Goal: Check status

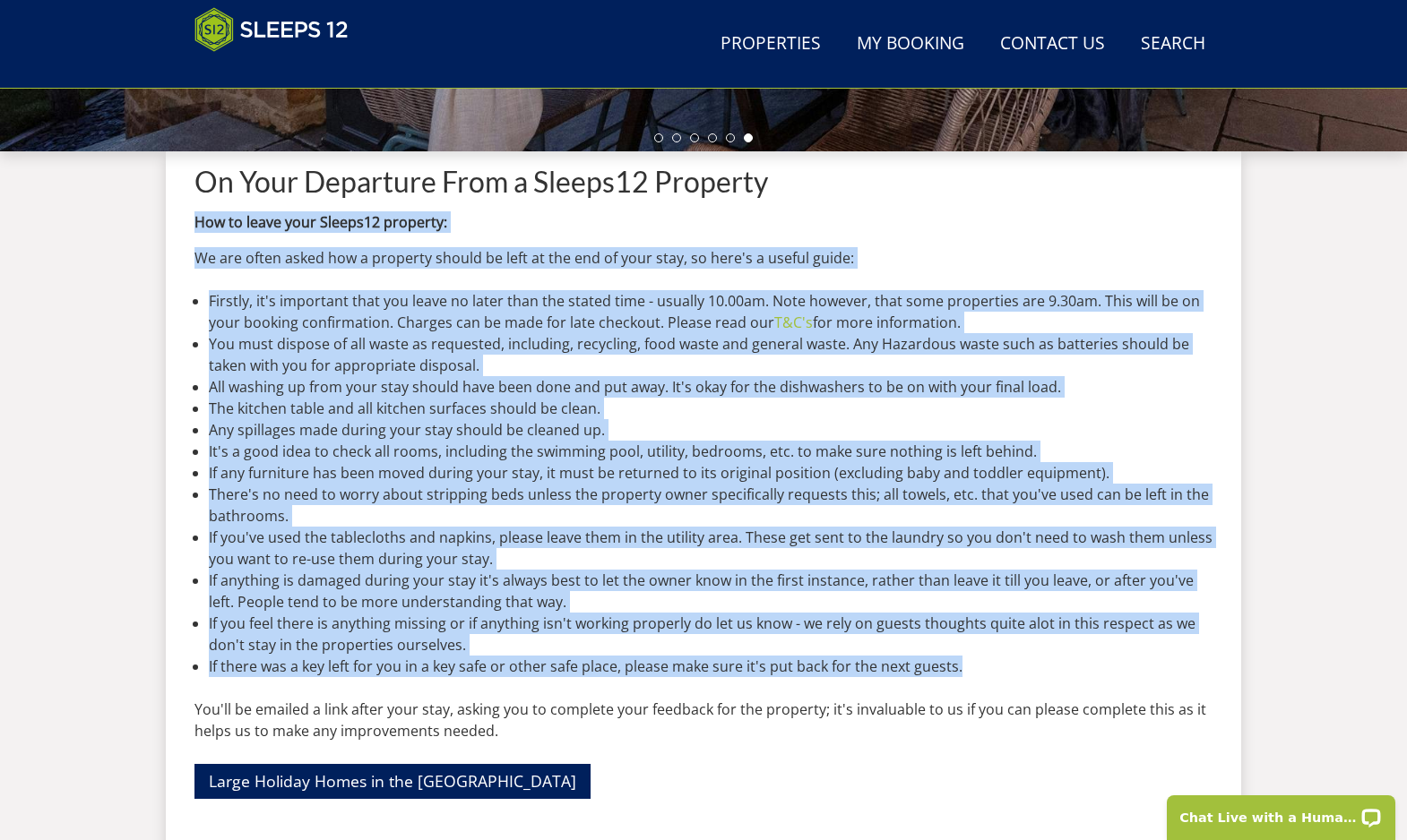
click at [675, 422] on li "Any spillages made during your stay should be cleaned up." at bounding box center [711, 430] width 1004 height 22
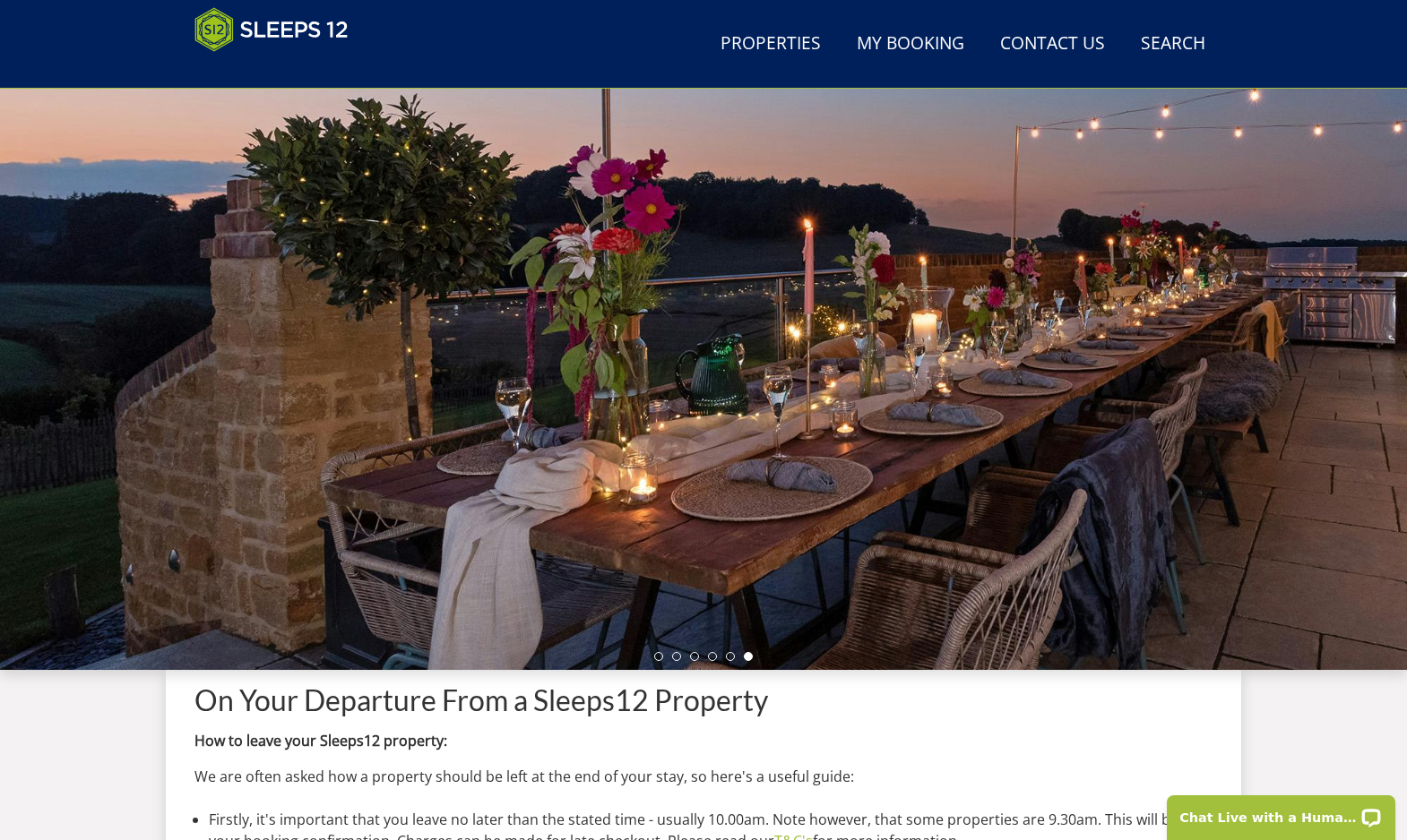
scroll to position [103, 0]
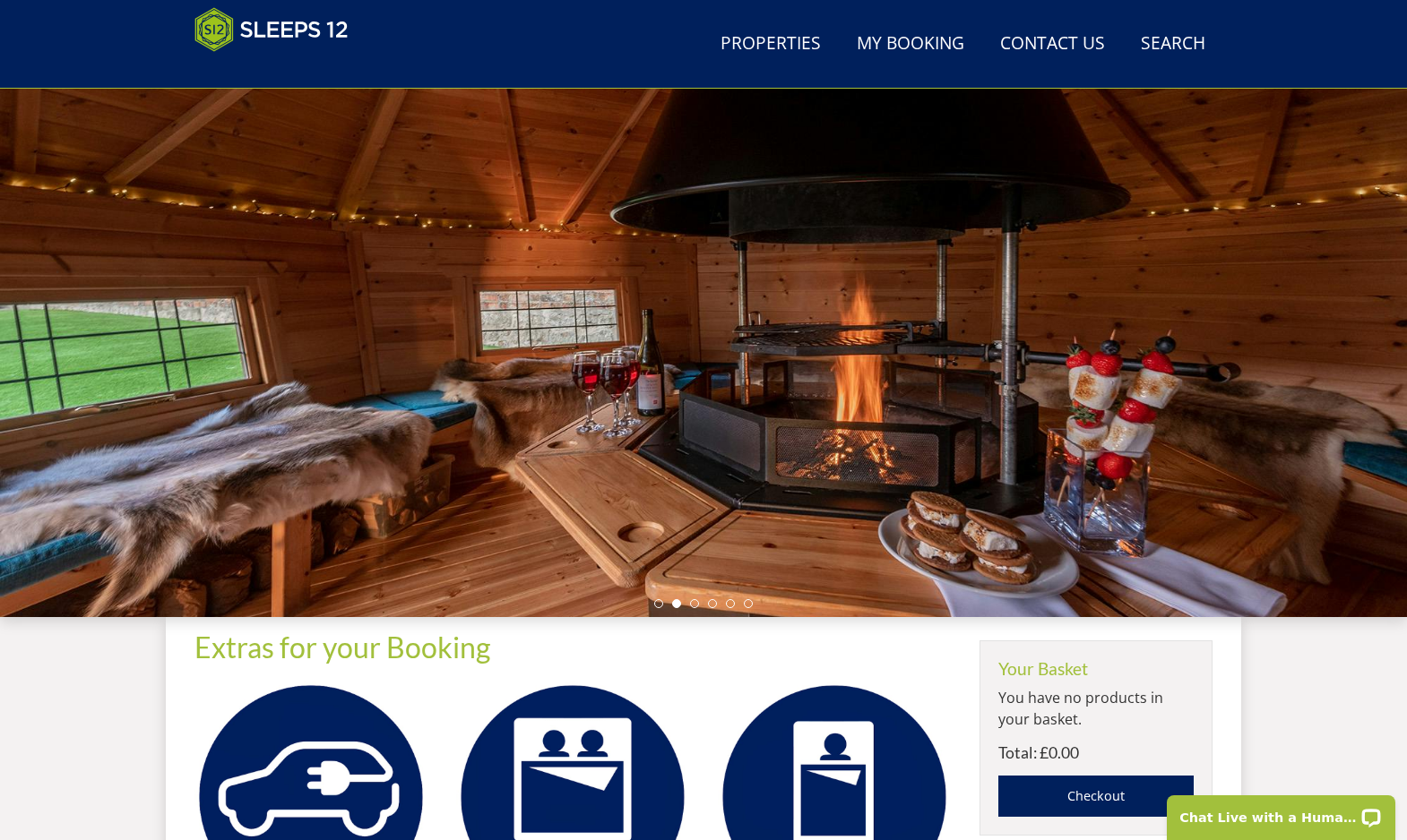
scroll to position [175, 0]
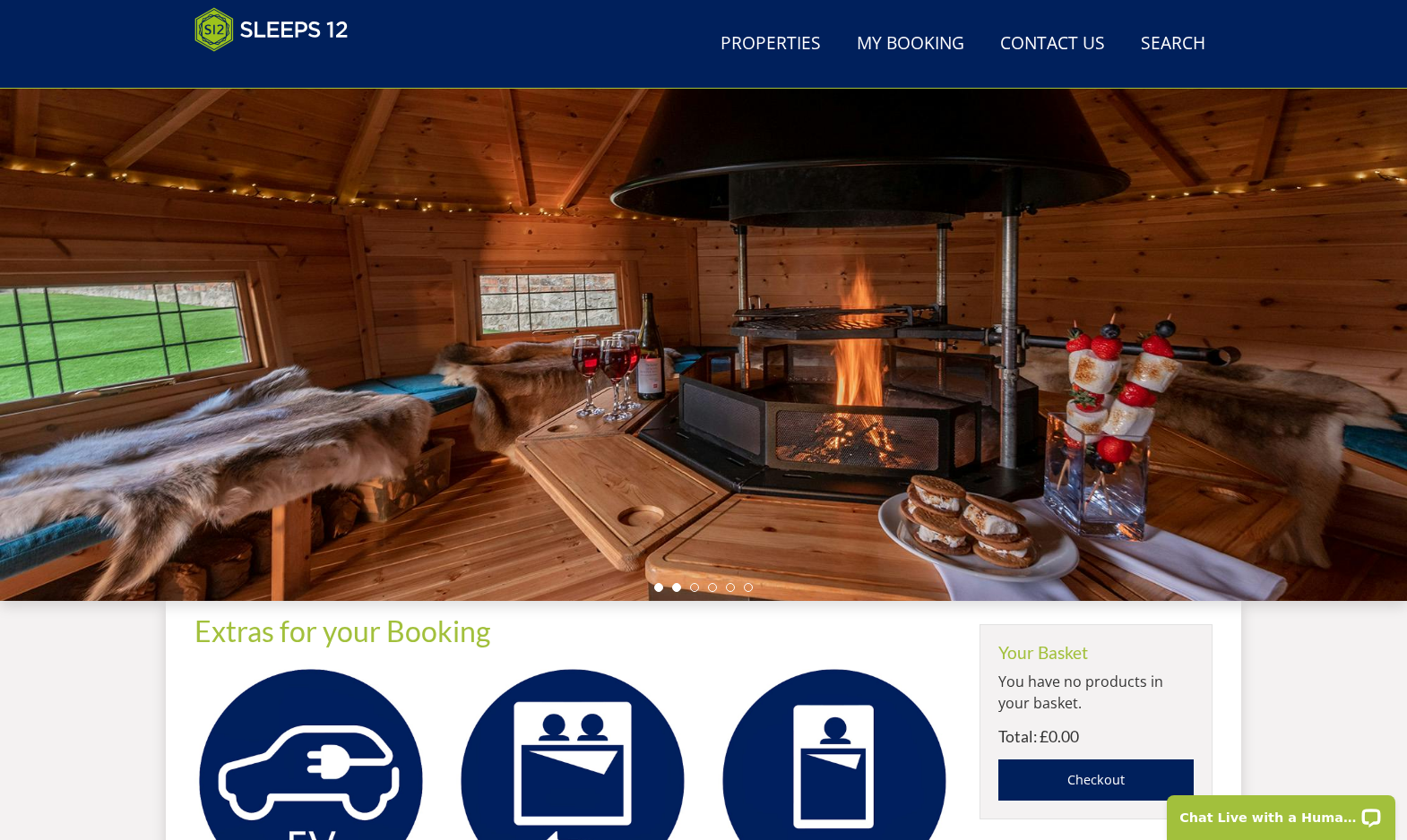
click at [657, 590] on li at bounding box center [658, 587] width 9 height 9
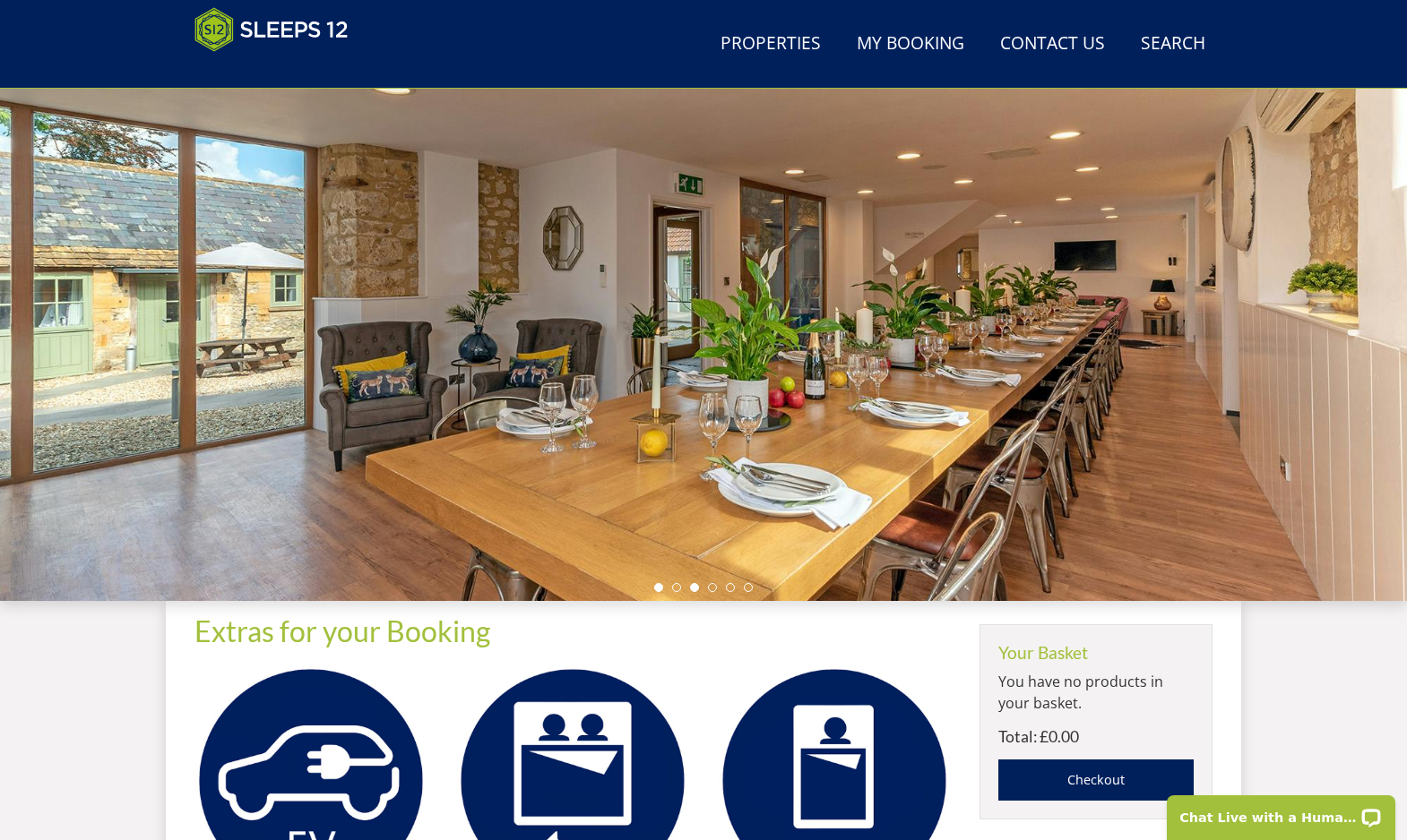
click at [692, 584] on li at bounding box center [694, 587] width 9 height 9
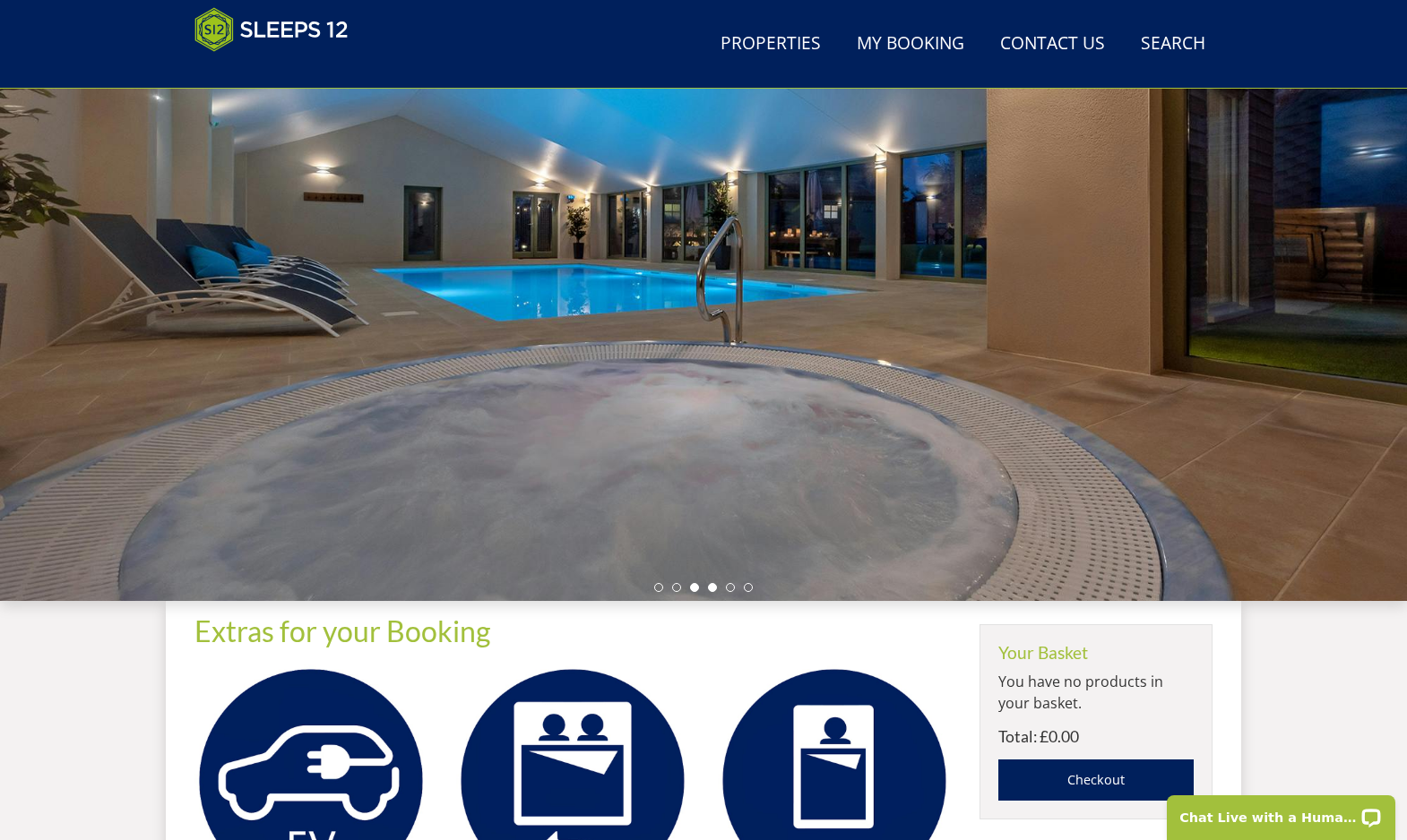
click at [714, 583] on li at bounding box center [712, 587] width 9 height 9
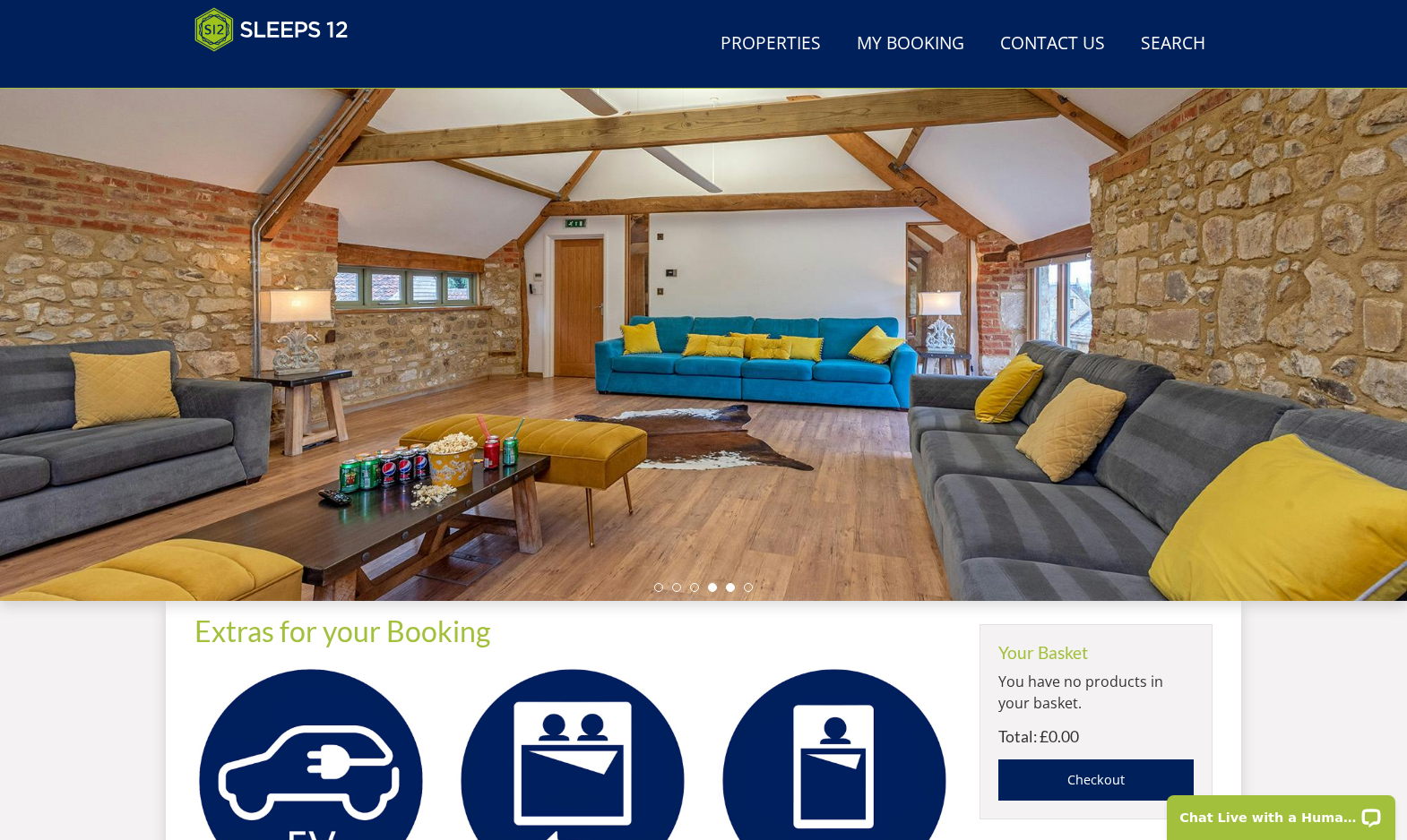
click at [732, 588] on li at bounding box center [729, 587] width 9 height 9
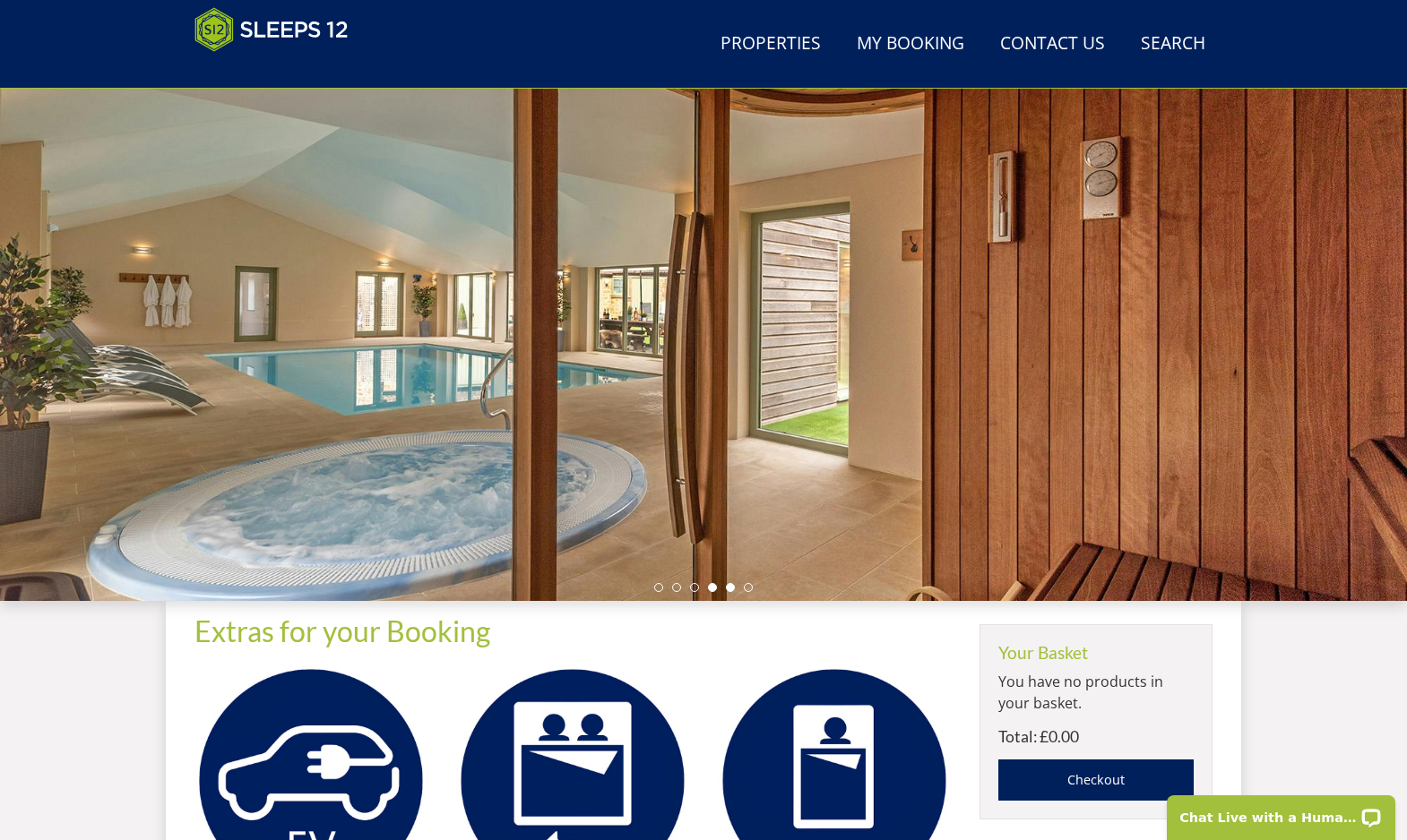
click at [713, 585] on li at bounding box center [712, 587] width 9 height 9
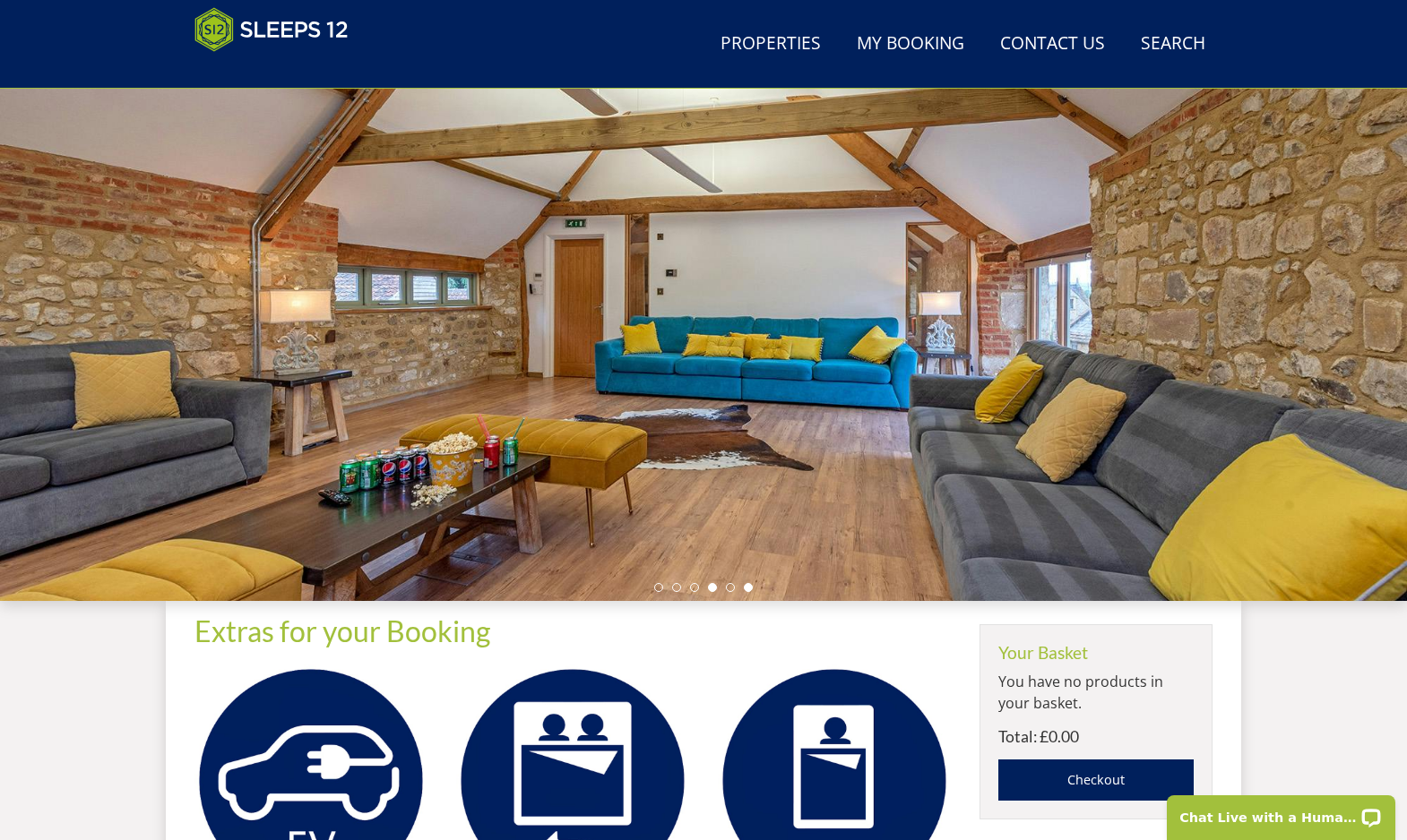
click at [745, 587] on li at bounding box center [748, 587] width 9 height 9
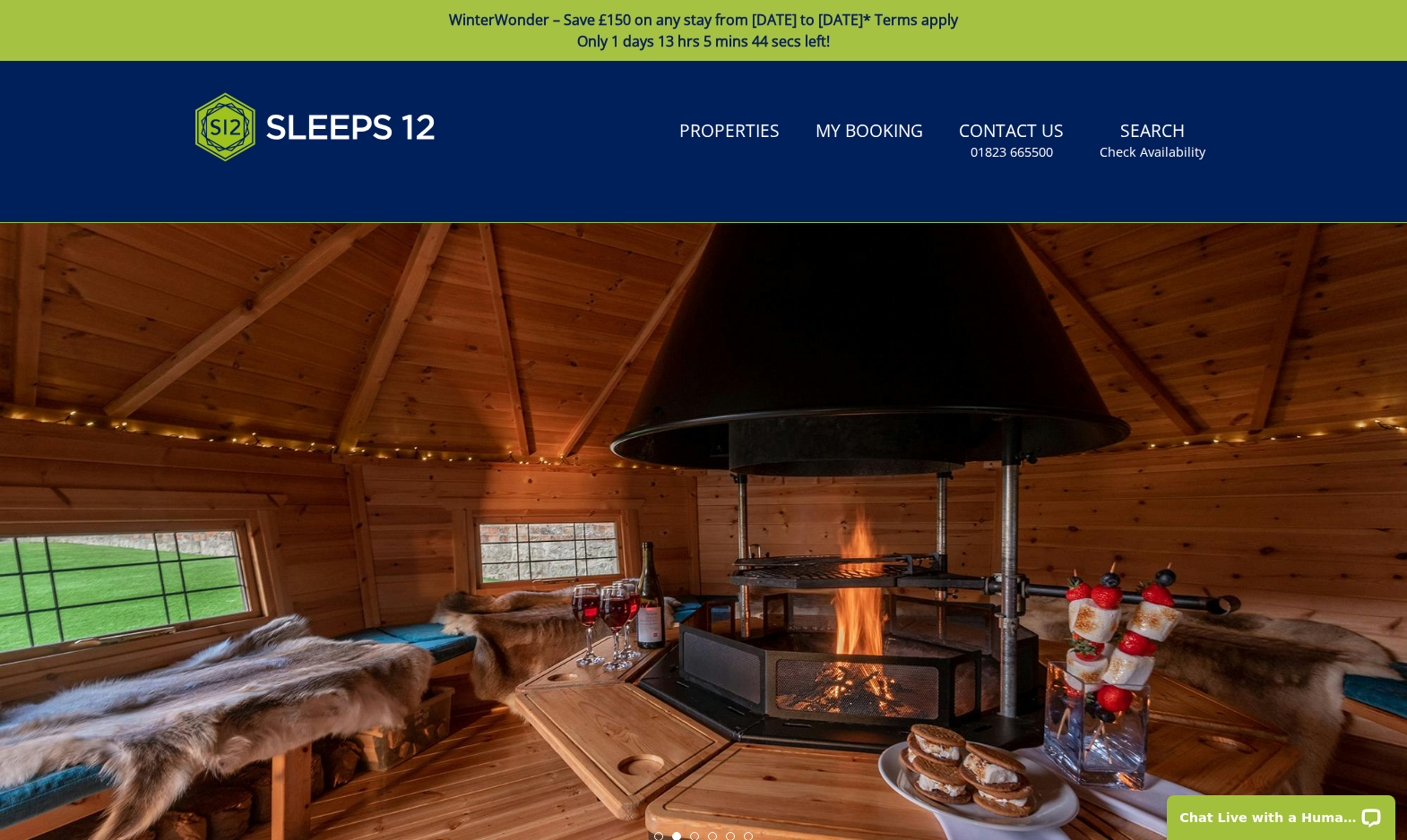
scroll to position [0, 0]
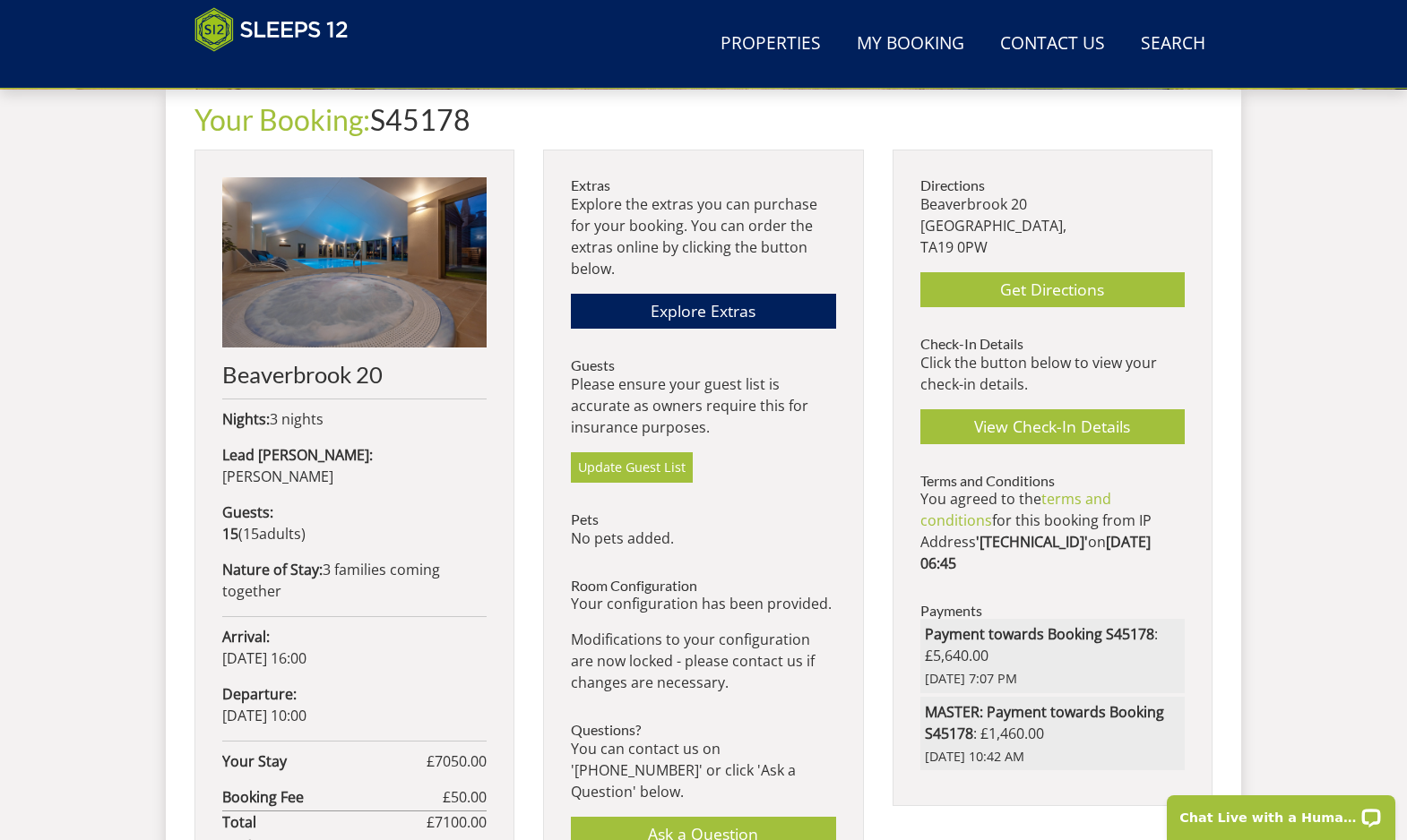
click at [1078, 380] on p "Click the button below to view your check-in details." at bounding box center [1053, 373] width 265 height 43
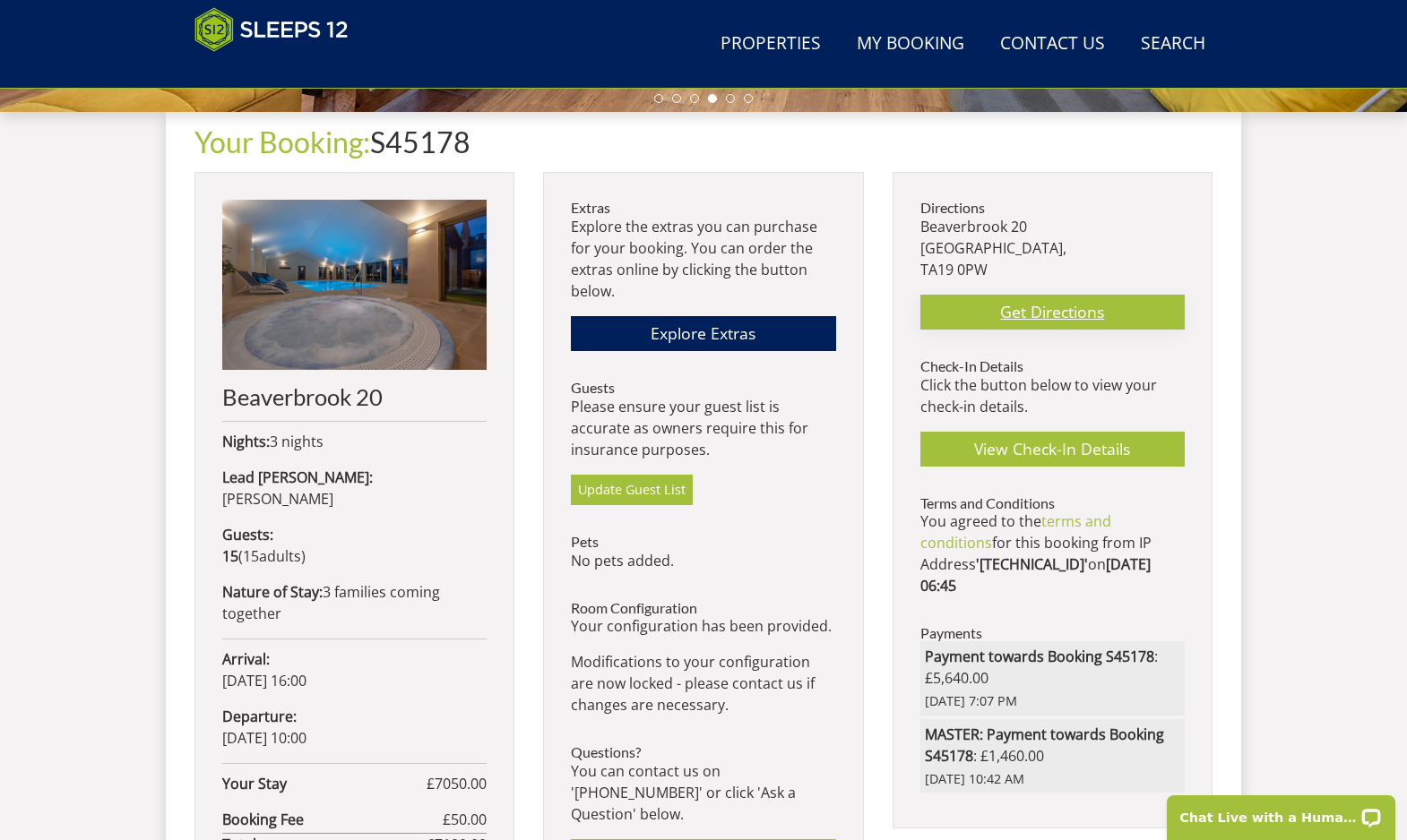
scroll to position [662, 0]
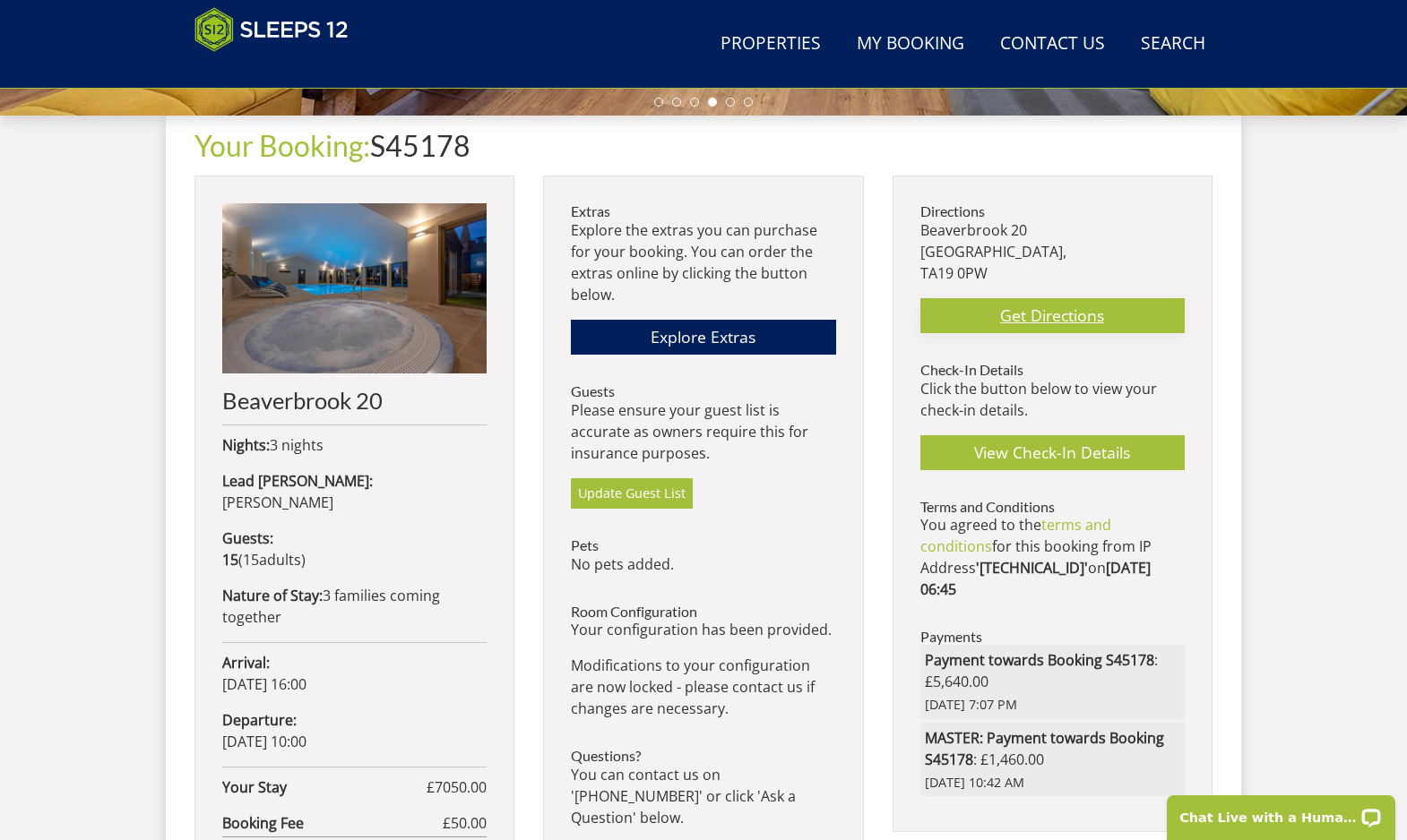
click at [1067, 309] on link "Get Directions" at bounding box center [1053, 316] width 265 height 35
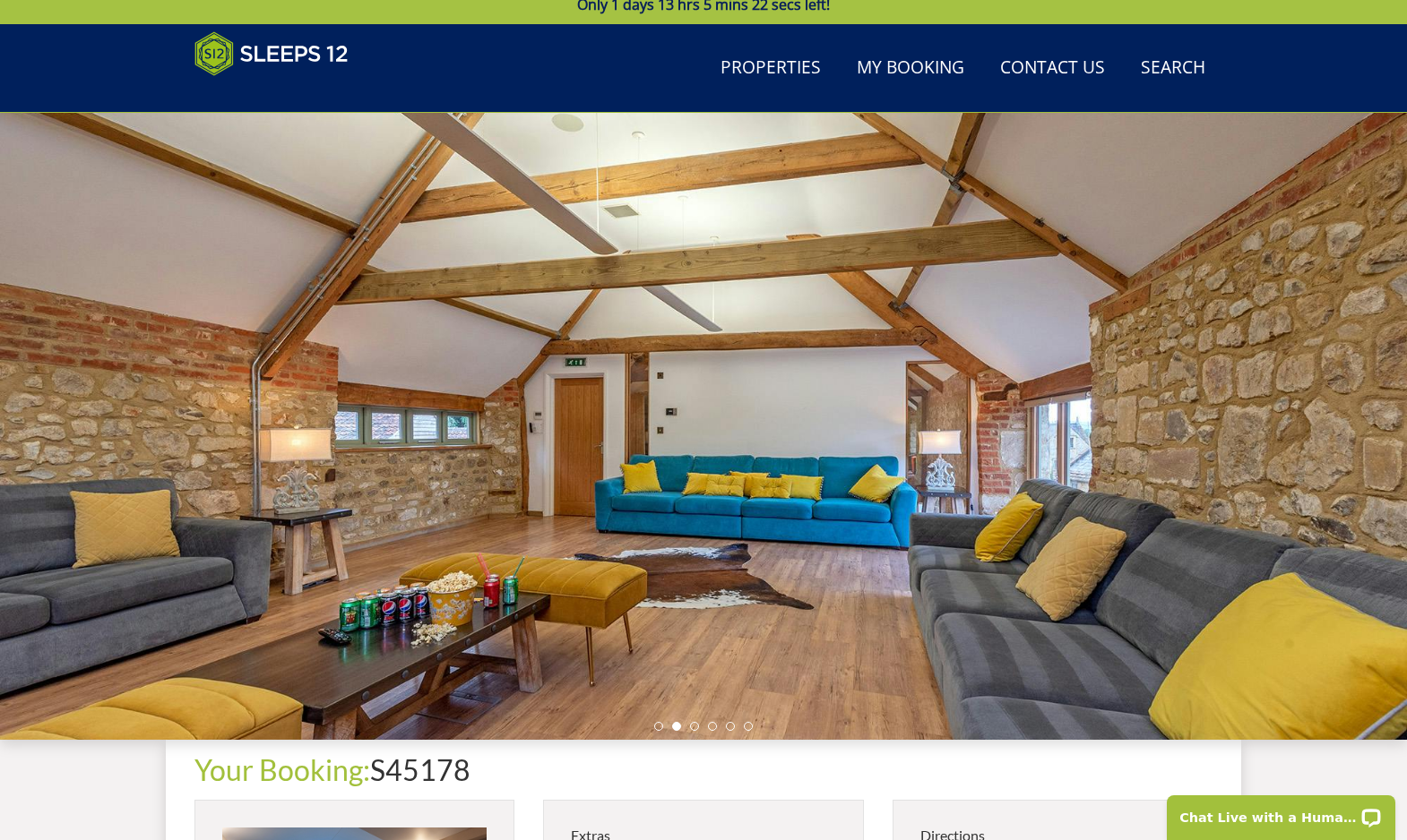
scroll to position [32, 0]
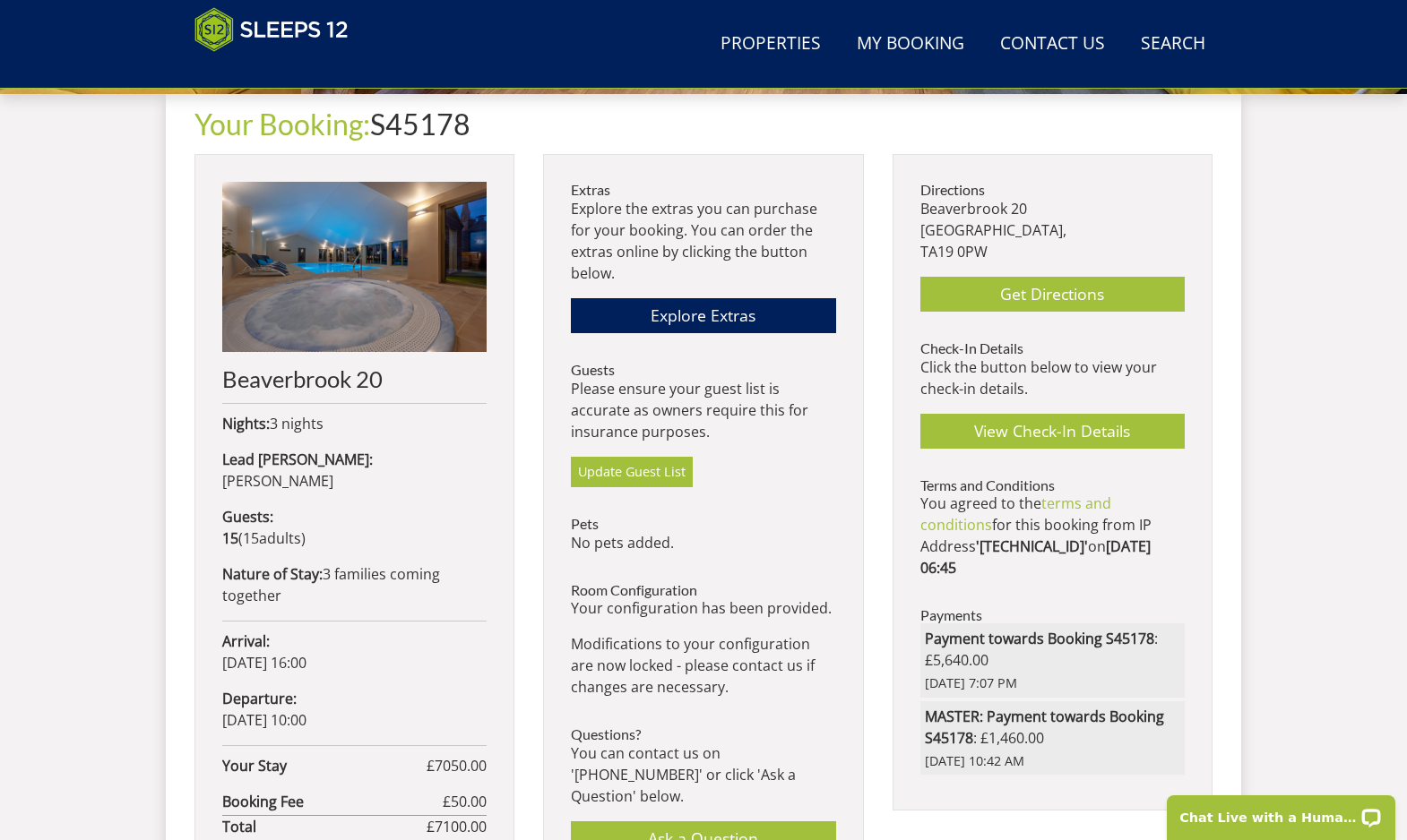
scroll to position [400, 0]
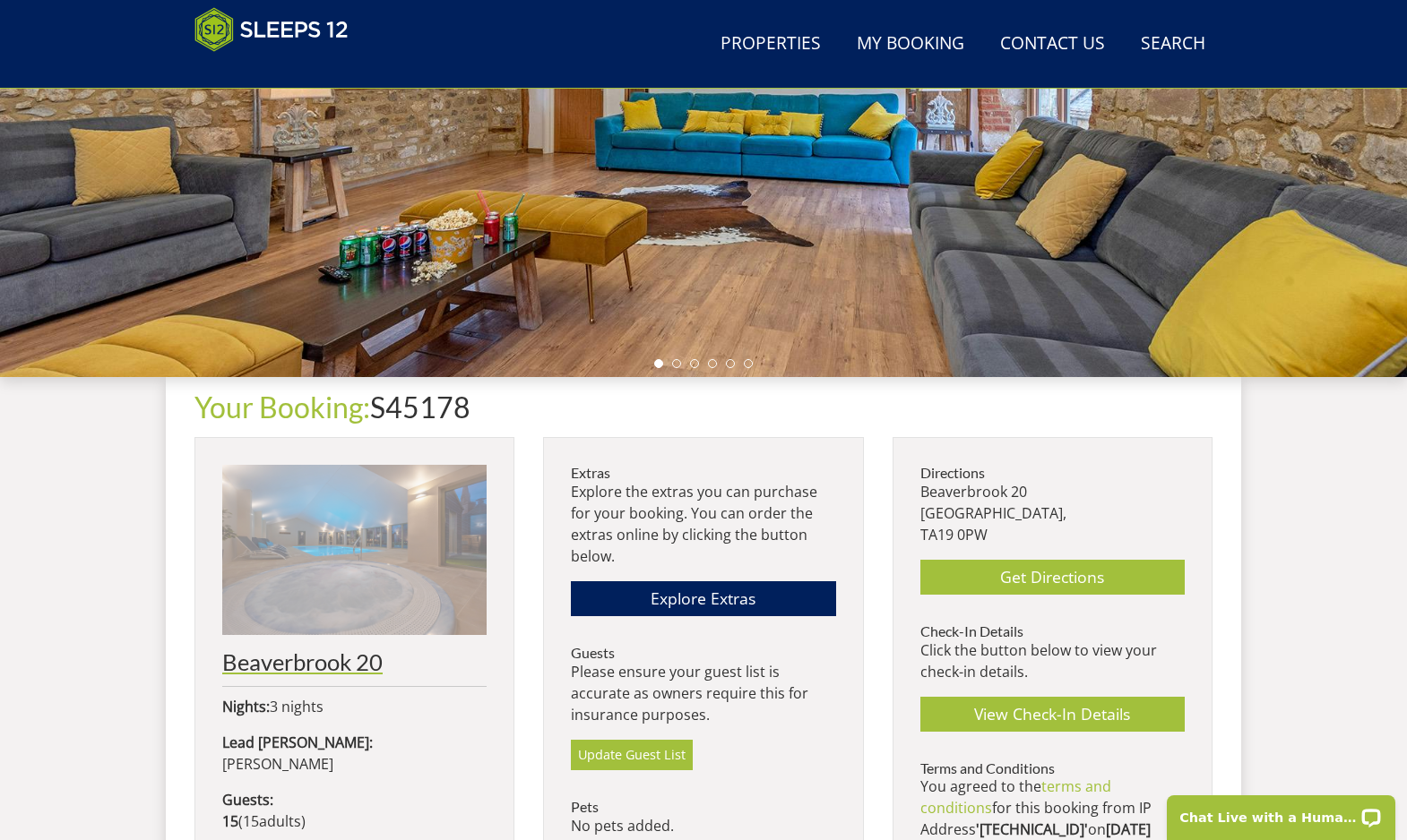
click at [333, 663] on h2 "Beaverbrook 20" at bounding box center [355, 663] width 265 height 25
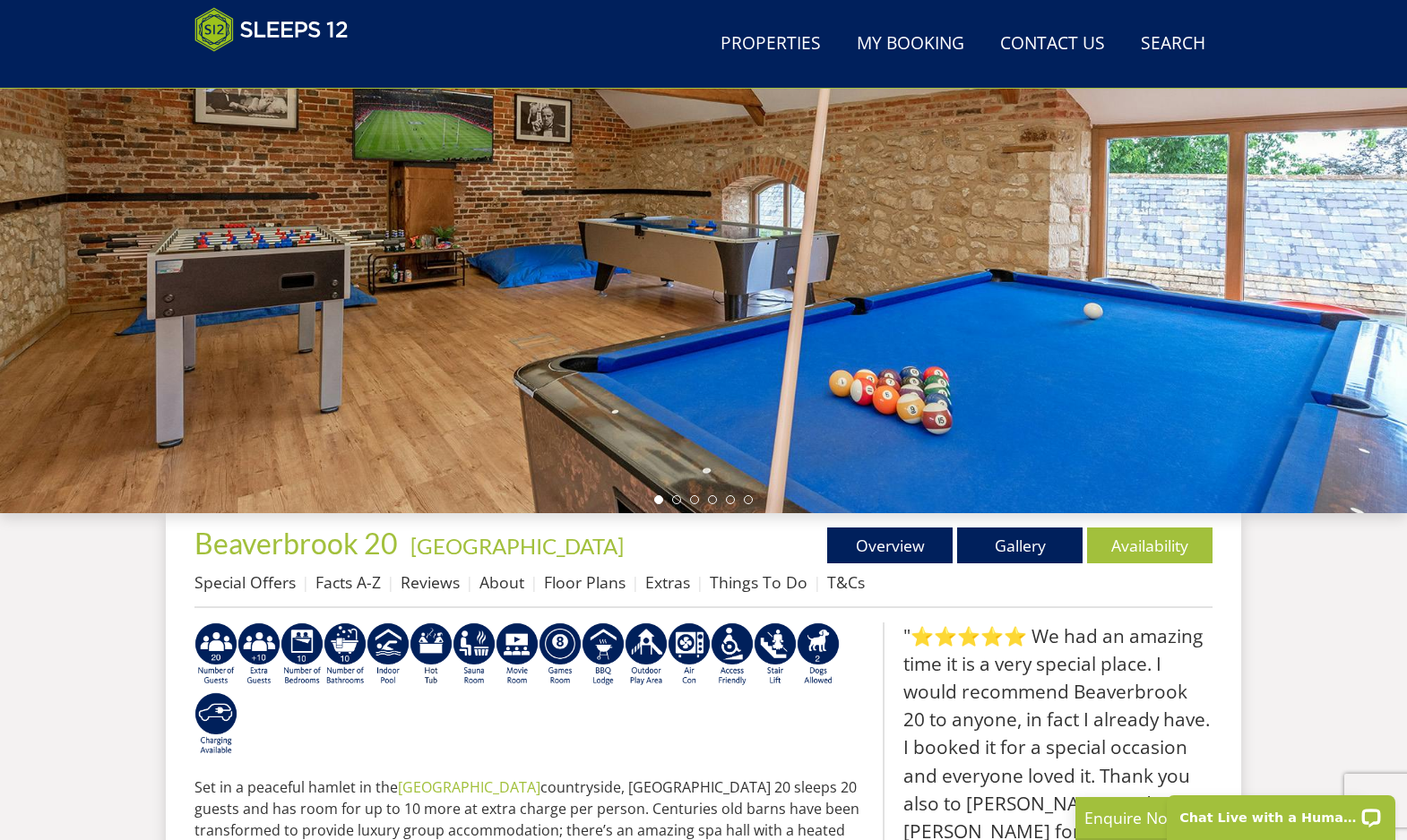
scroll to position [319, 0]
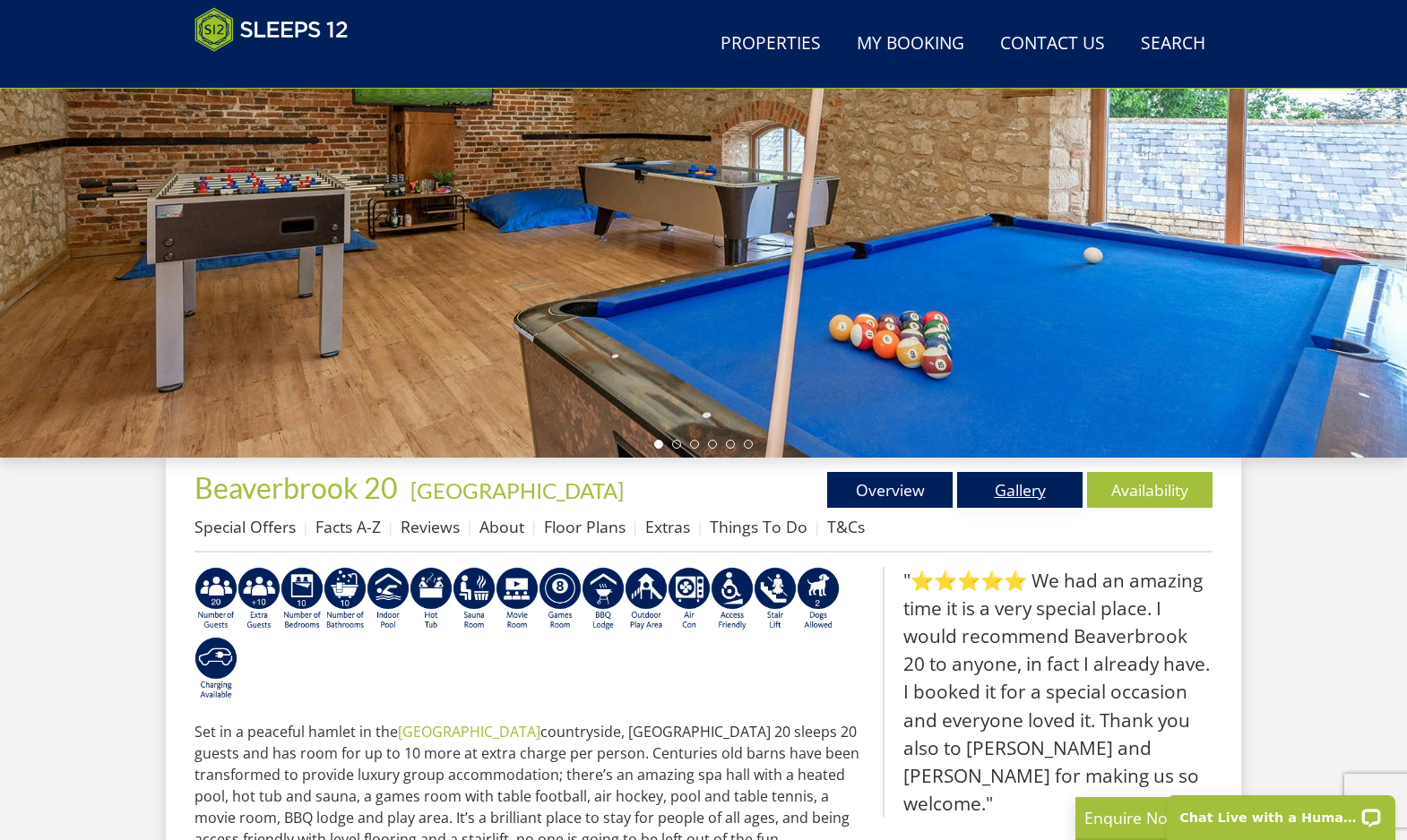
click at [1010, 491] on link "Gallery" at bounding box center [1020, 490] width 126 height 36
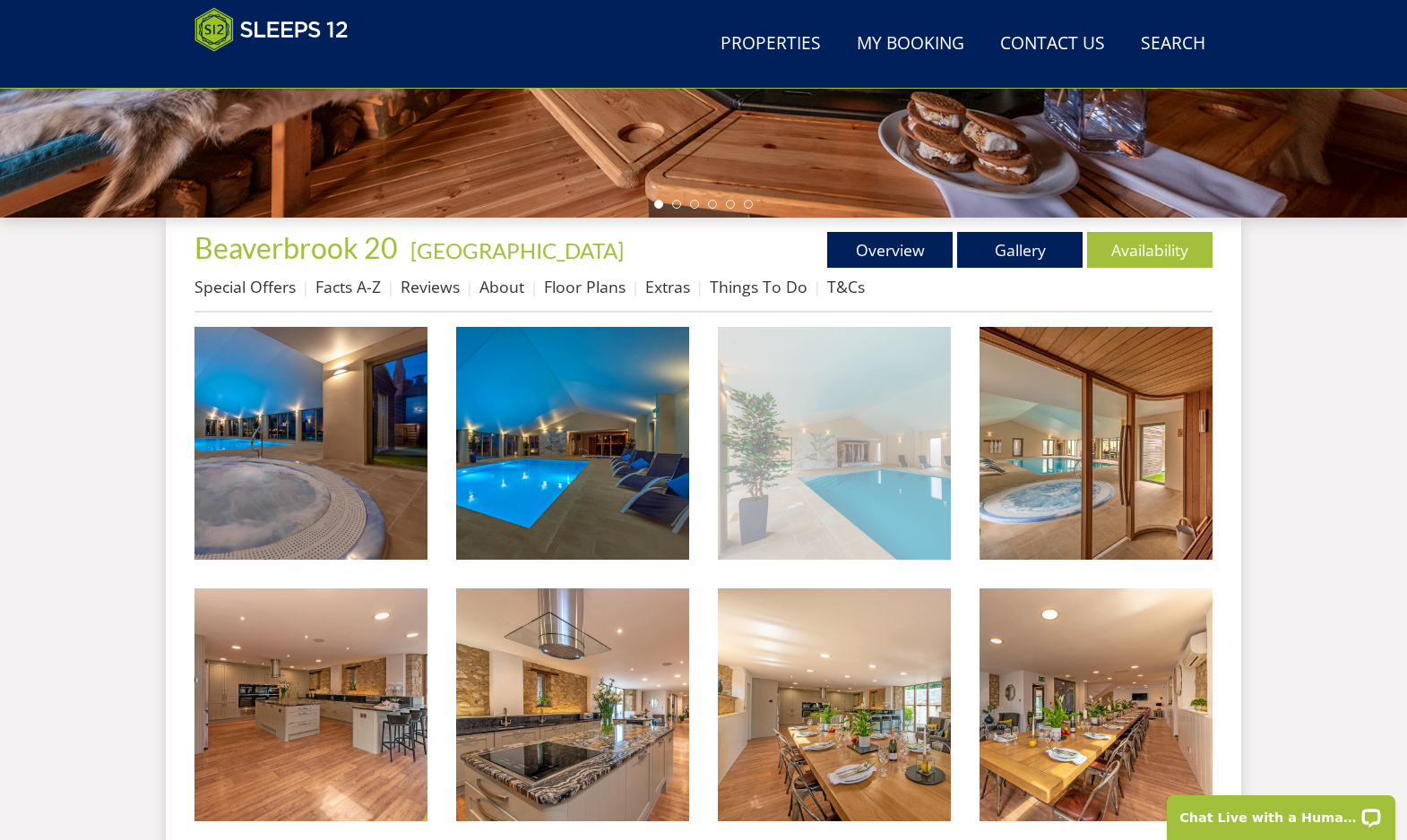
scroll to position [606, 0]
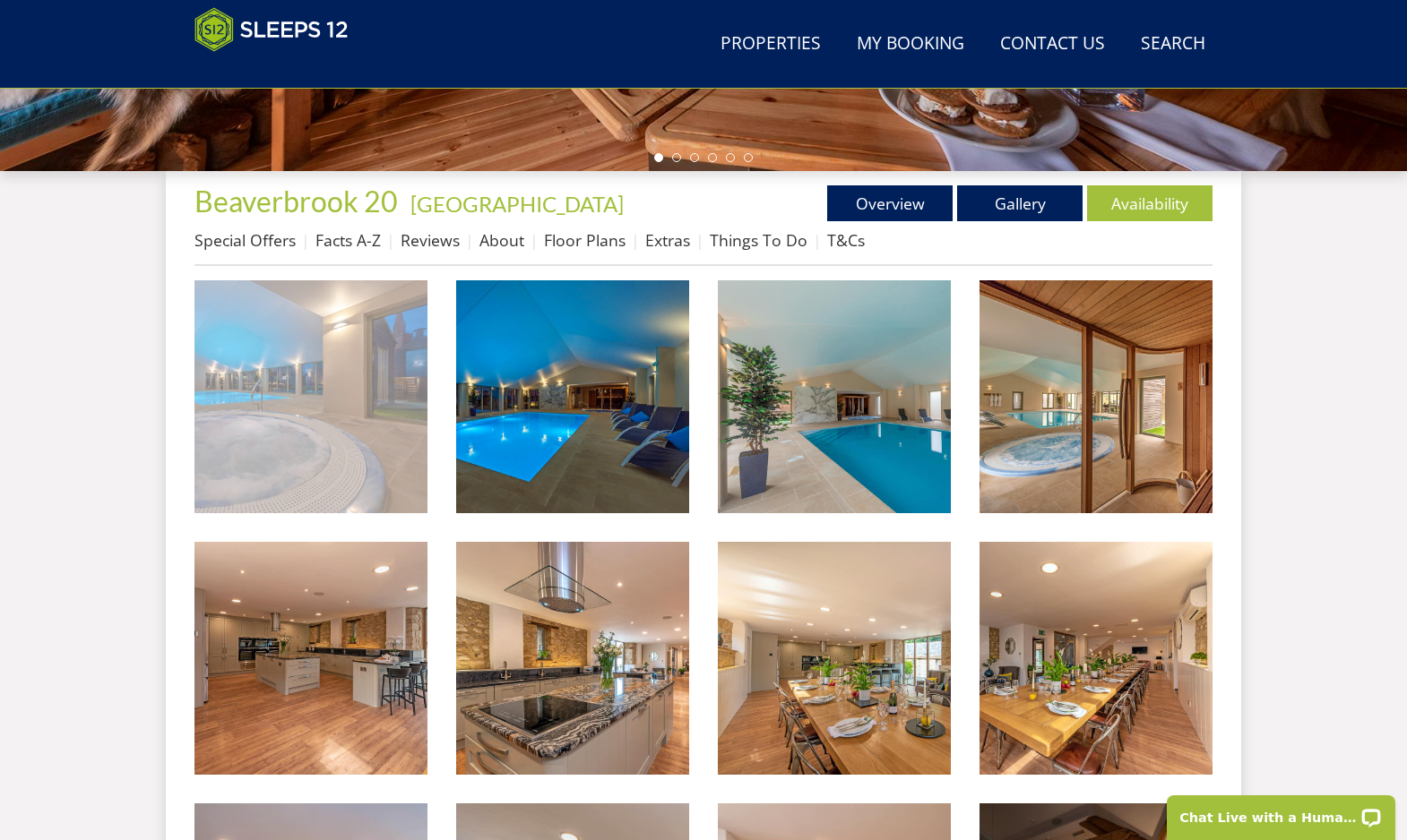
click at [378, 463] on img at bounding box center [311, 397] width 233 height 233
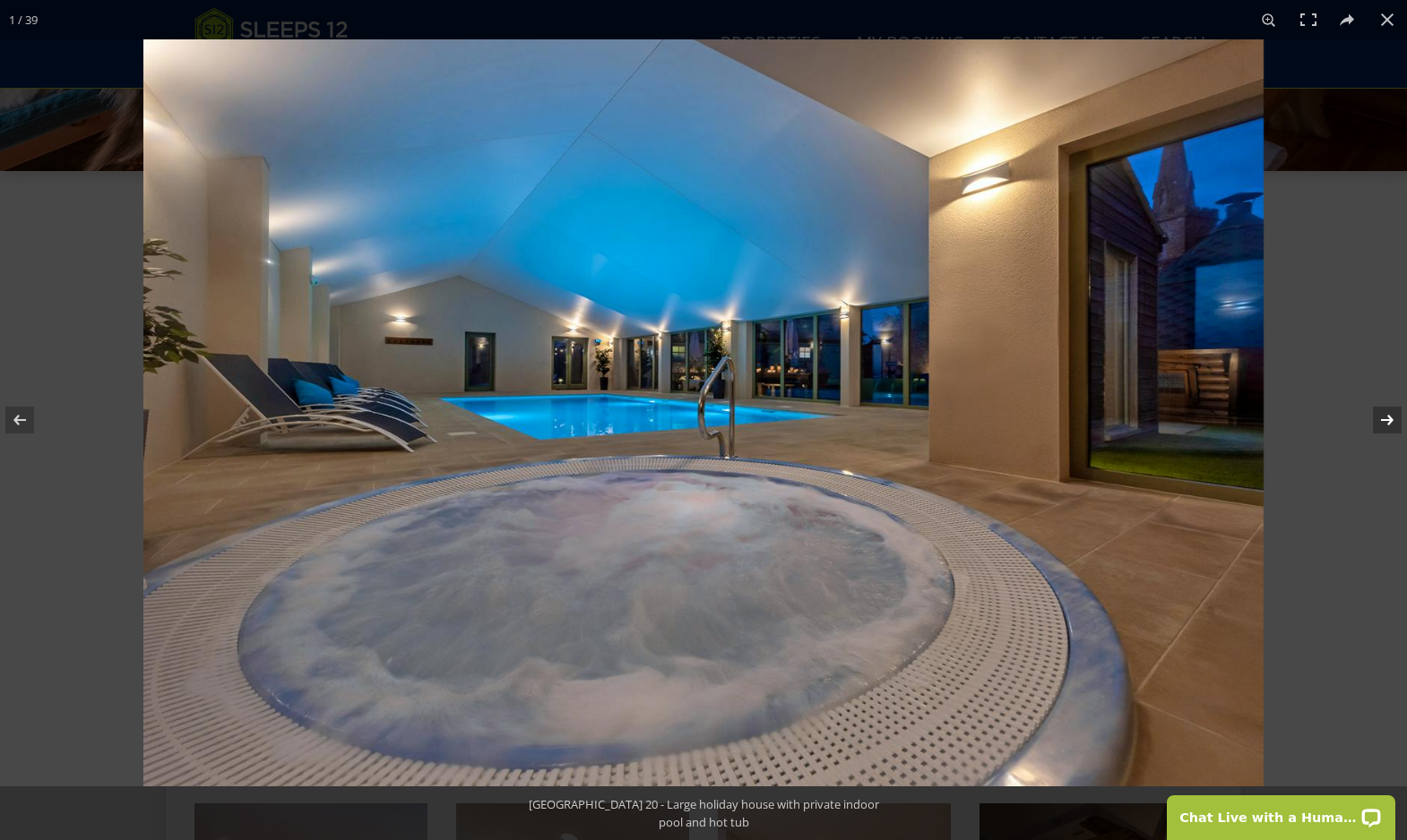
click at [1399, 423] on button at bounding box center [1376, 420] width 63 height 89
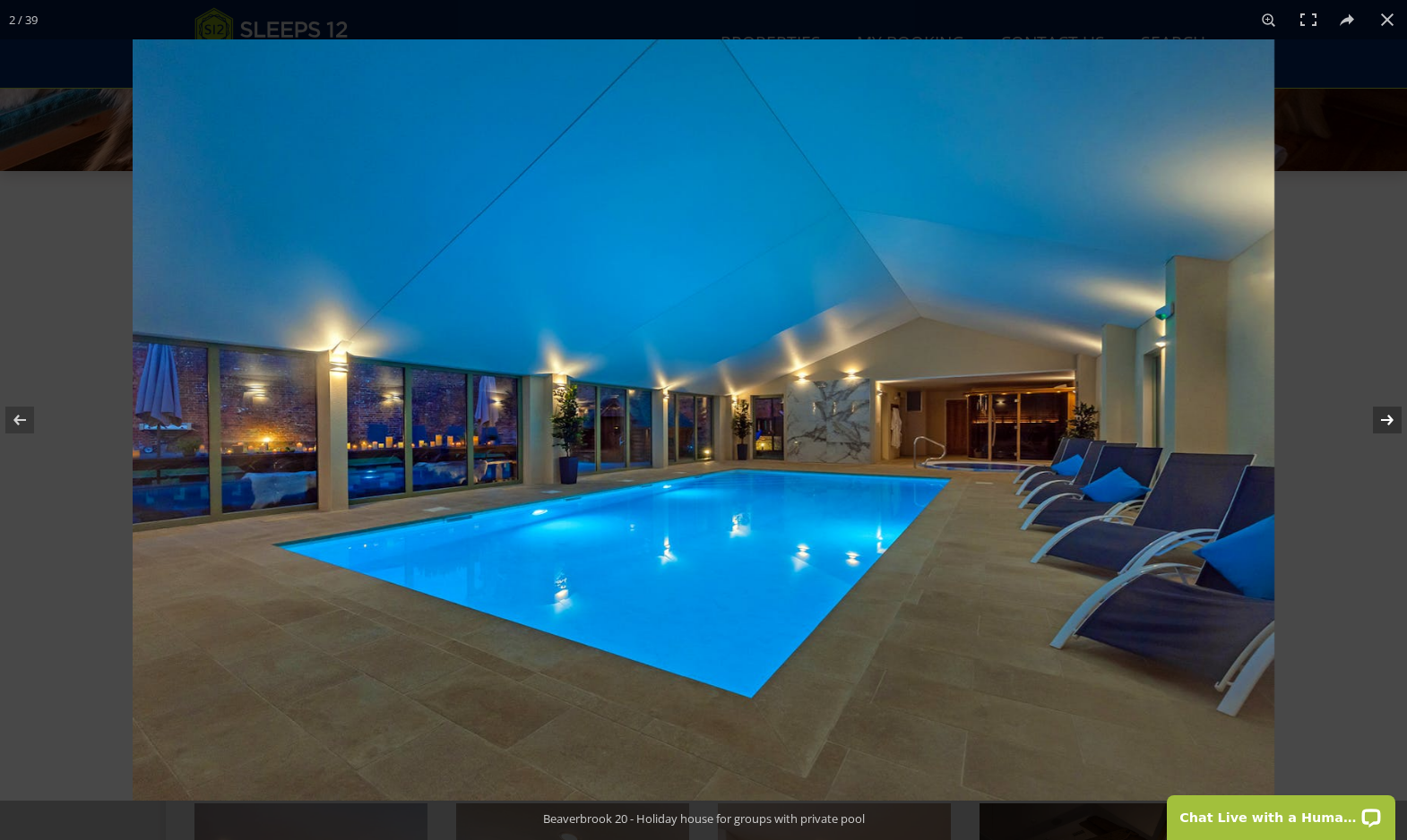
click at [1399, 423] on button at bounding box center [1376, 420] width 63 height 89
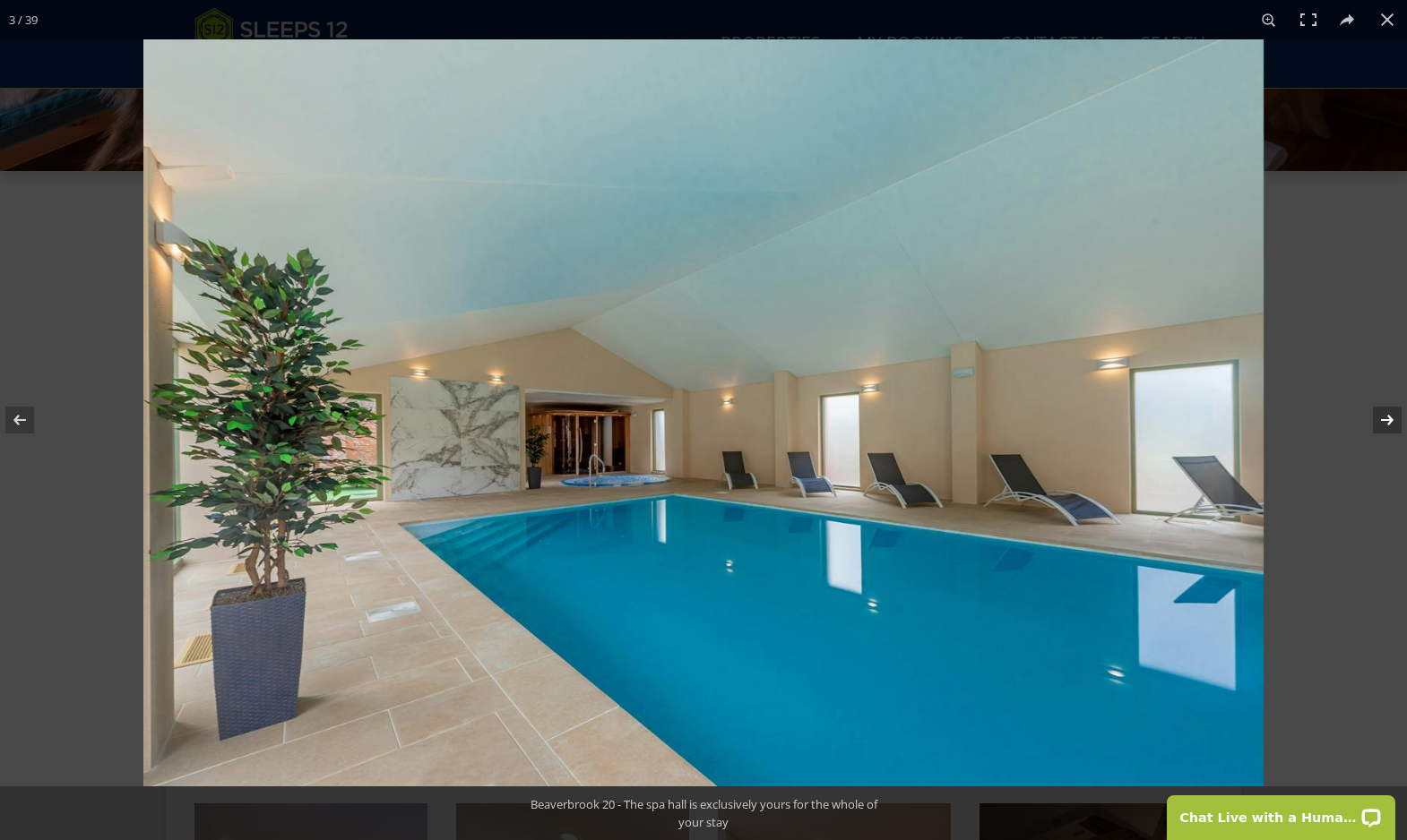
click at [1399, 423] on button at bounding box center [1376, 420] width 63 height 89
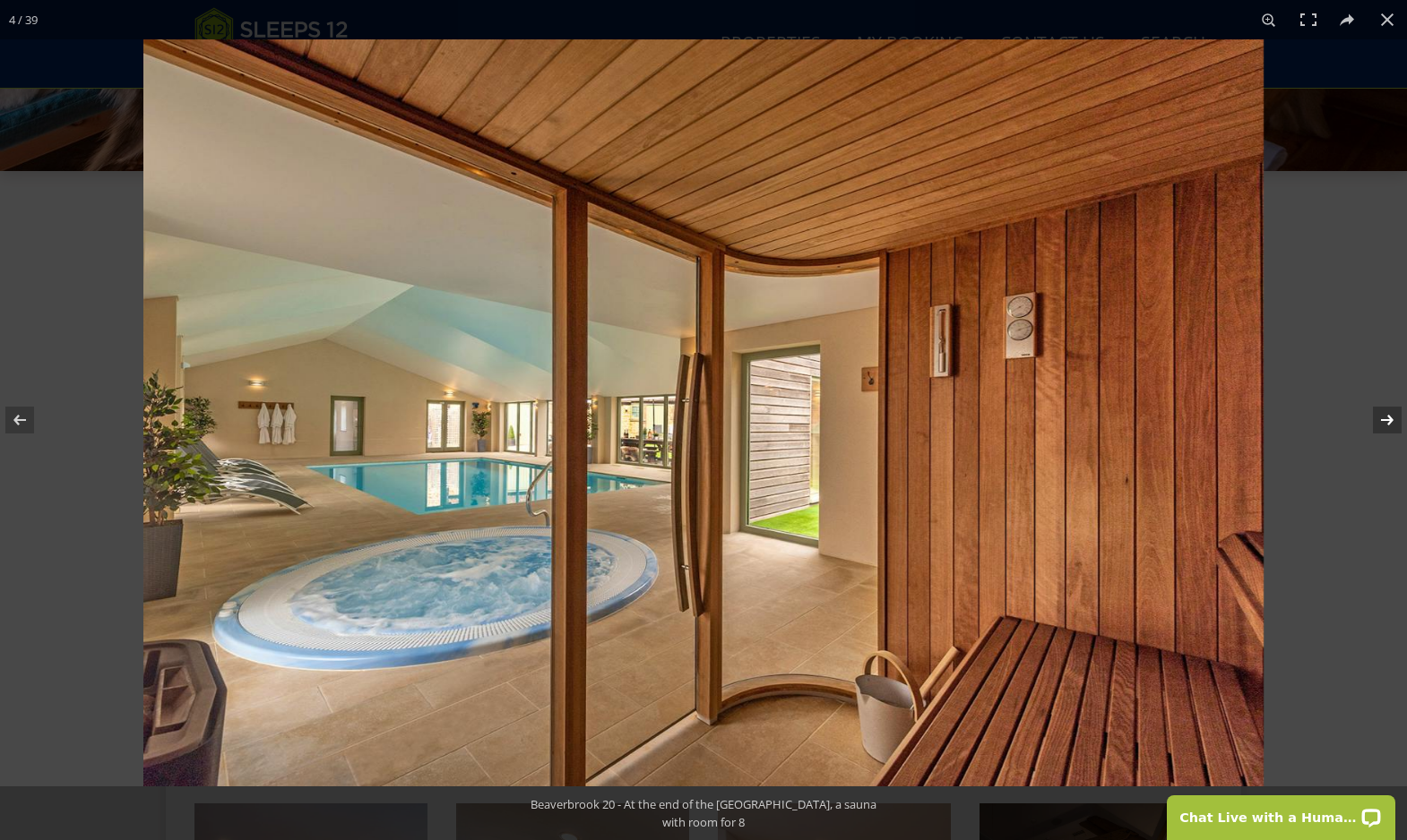
click at [1399, 423] on button at bounding box center [1376, 420] width 63 height 89
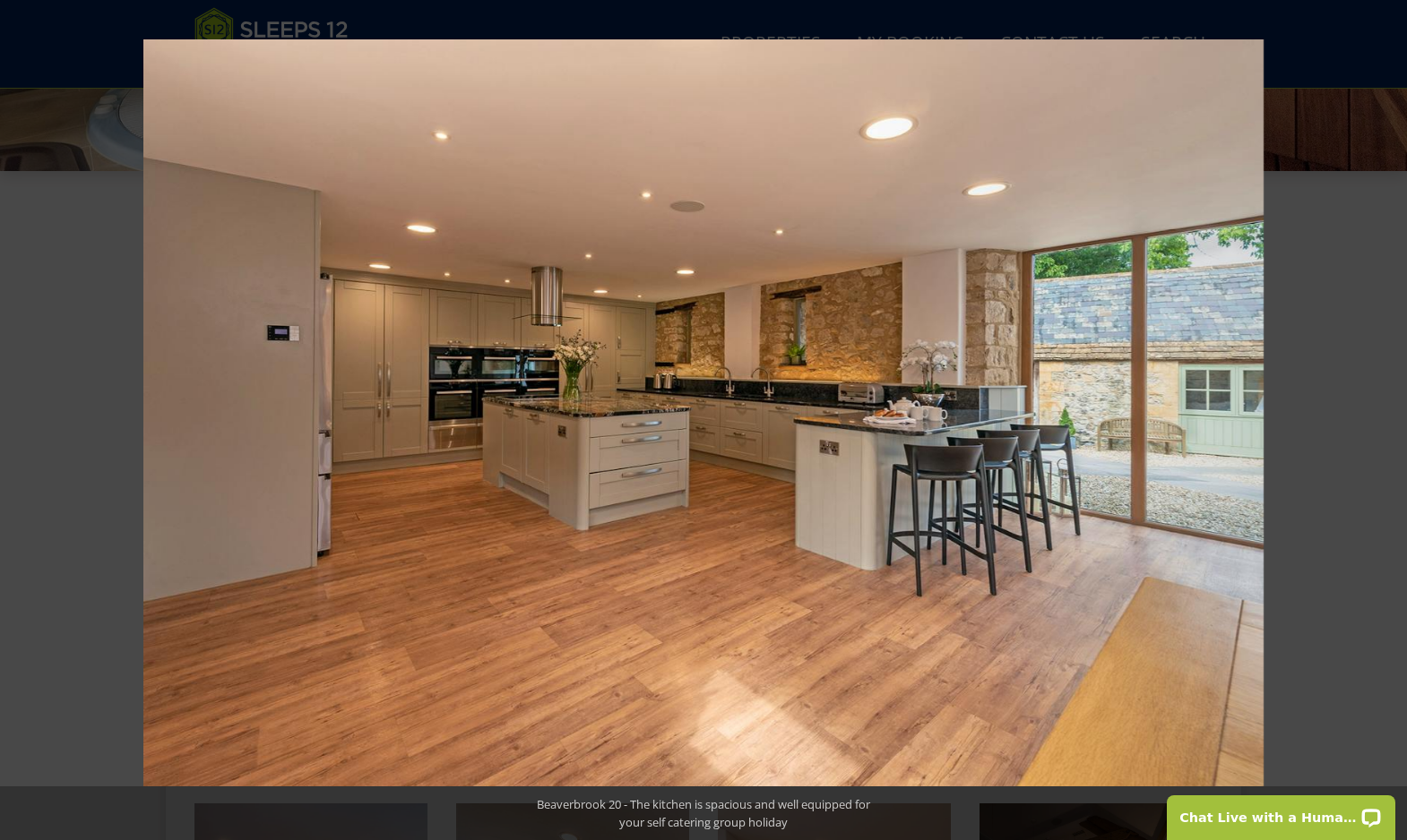
click at [1399, 423] on button at bounding box center [1376, 420] width 63 height 89
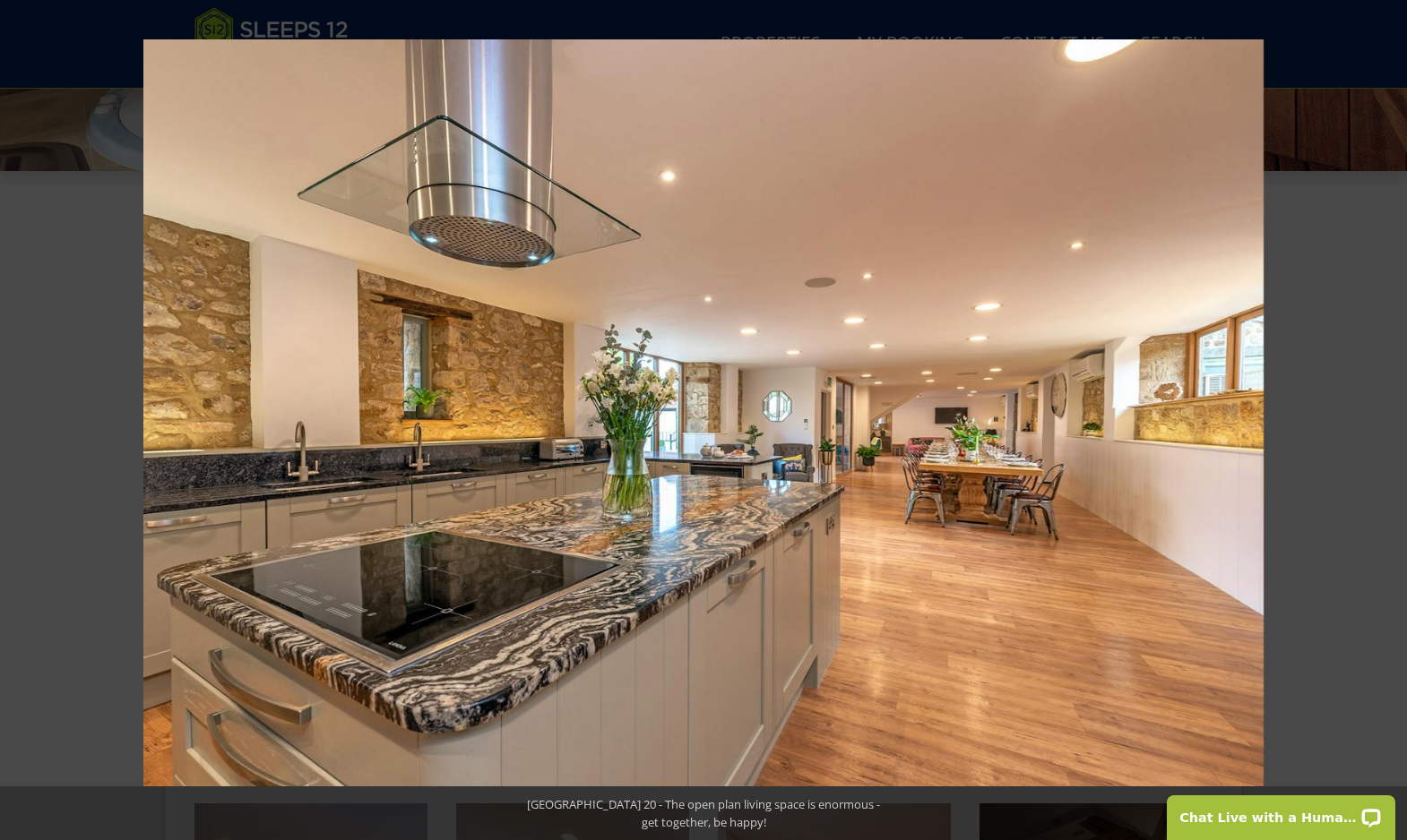
click at [1399, 423] on button at bounding box center [1376, 420] width 63 height 89
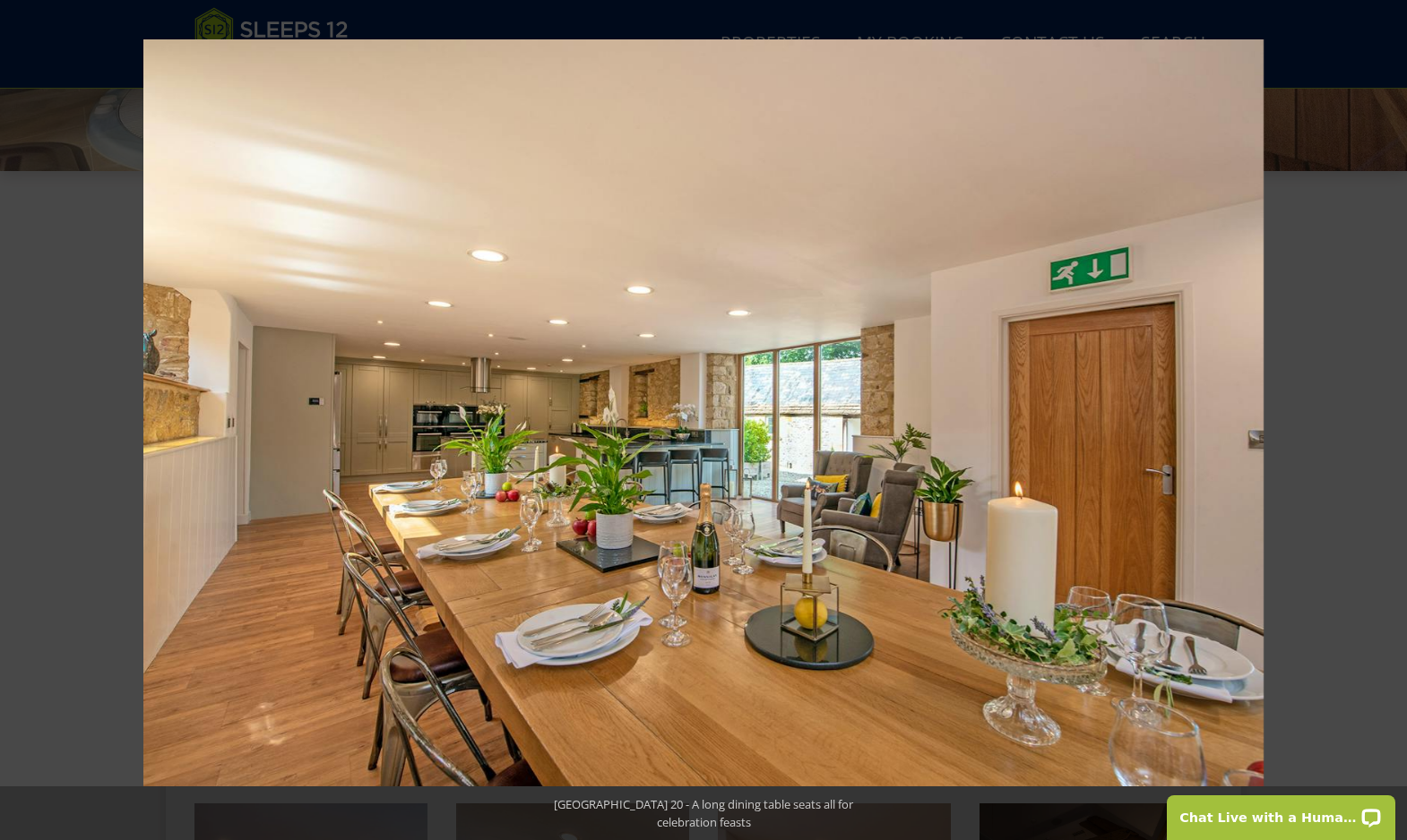
click at [1399, 423] on button at bounding box center [1376, 420] width 63 height 89
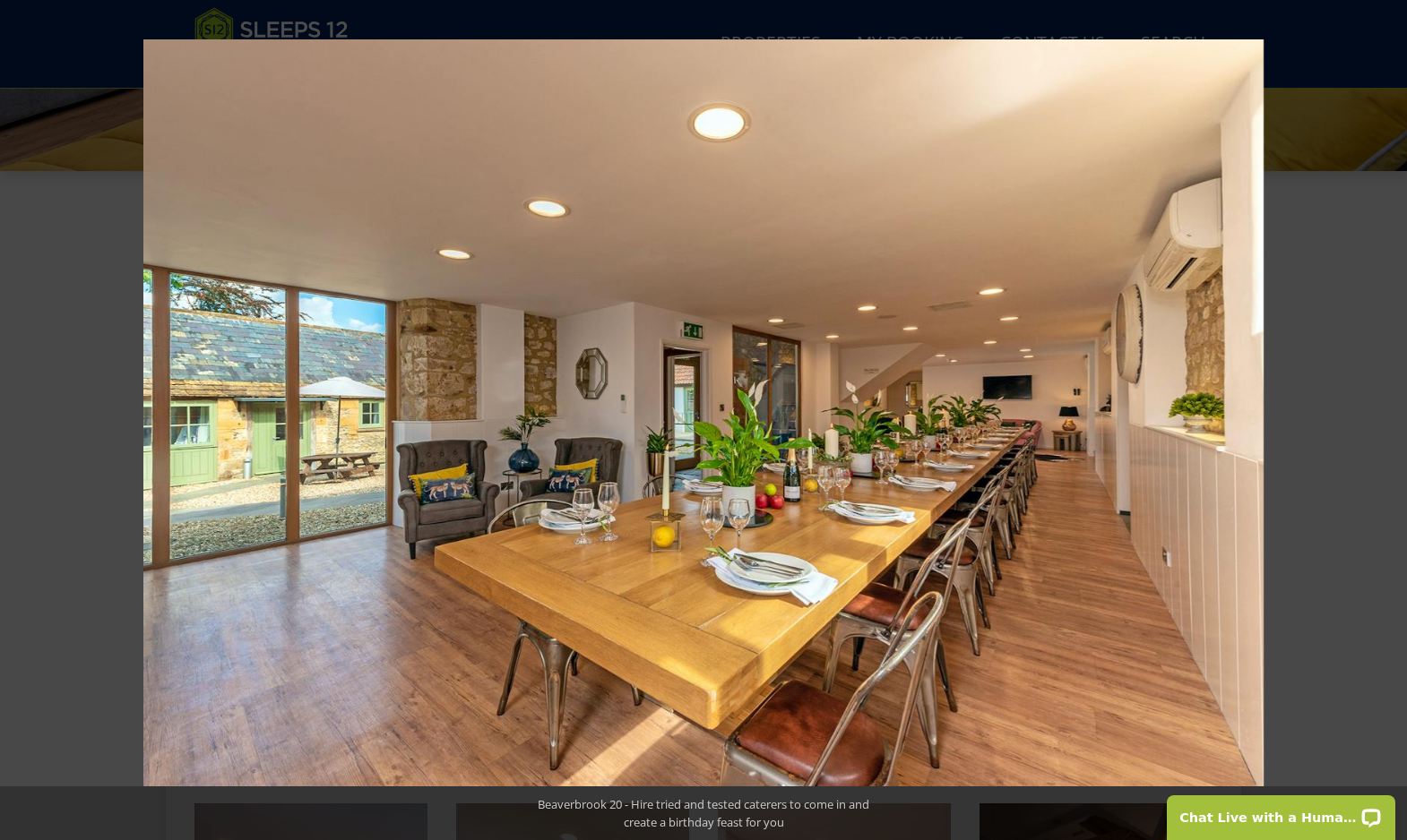
click at [1399, 423] on button at bounding box center [1376, 420] width 63 height 89
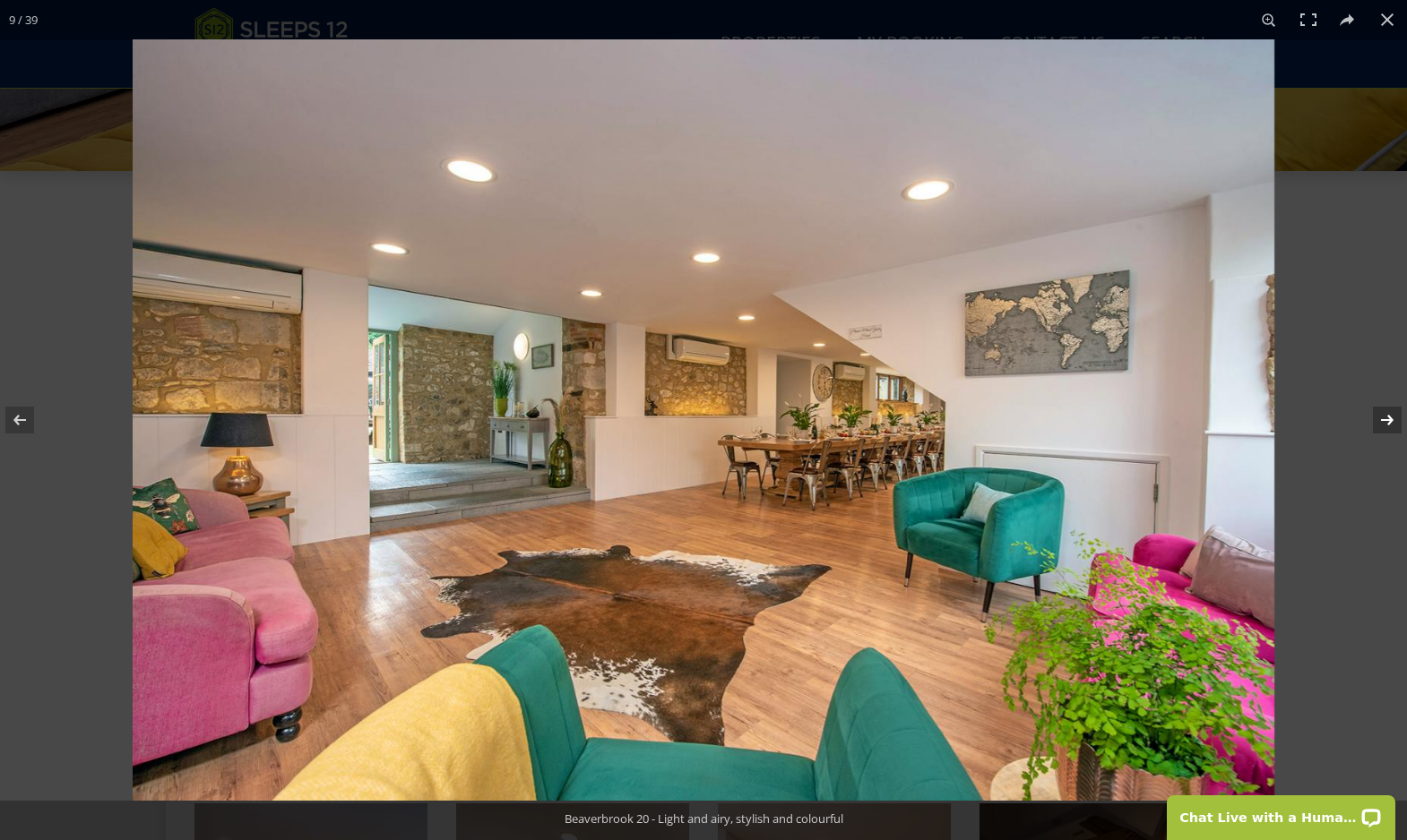
click at [1395, 422] on button at bounding box center [1376, 420] width 63 height 89
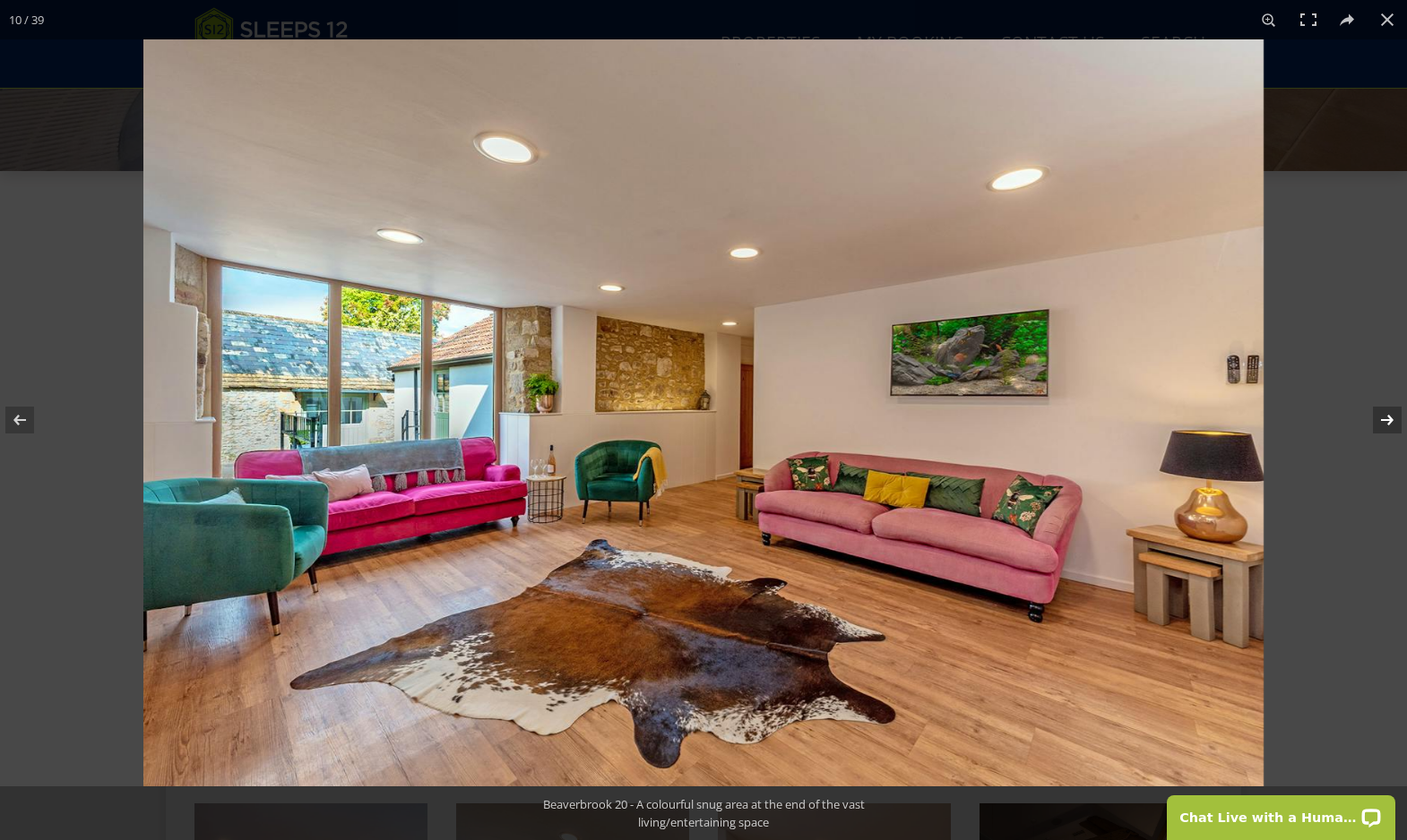
click at [1395, 422] on button at bounding box center [1376, 420] width 63 height 89
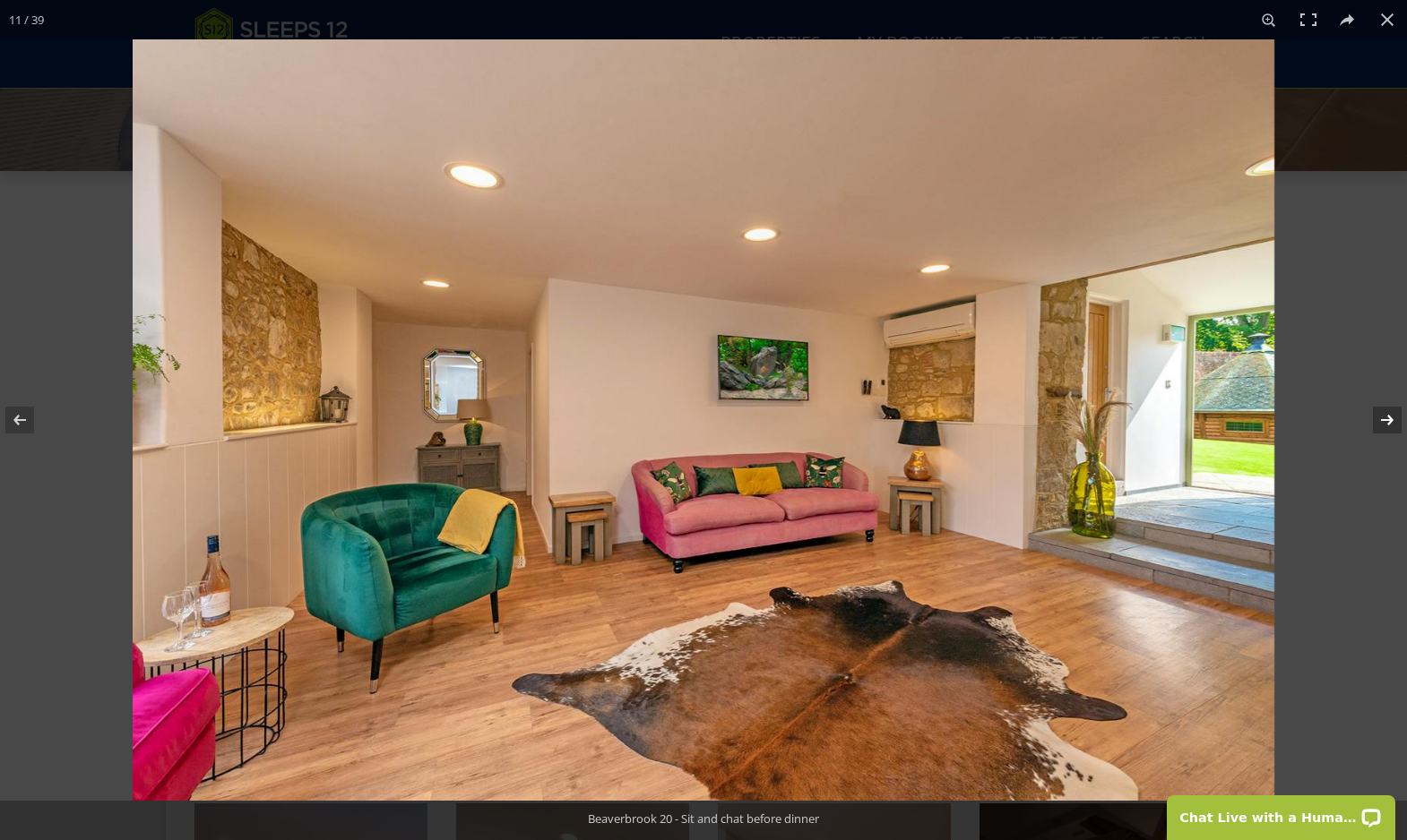
click at [1395, 422] on button at bounding box center [1376, 420] width 63 height 89
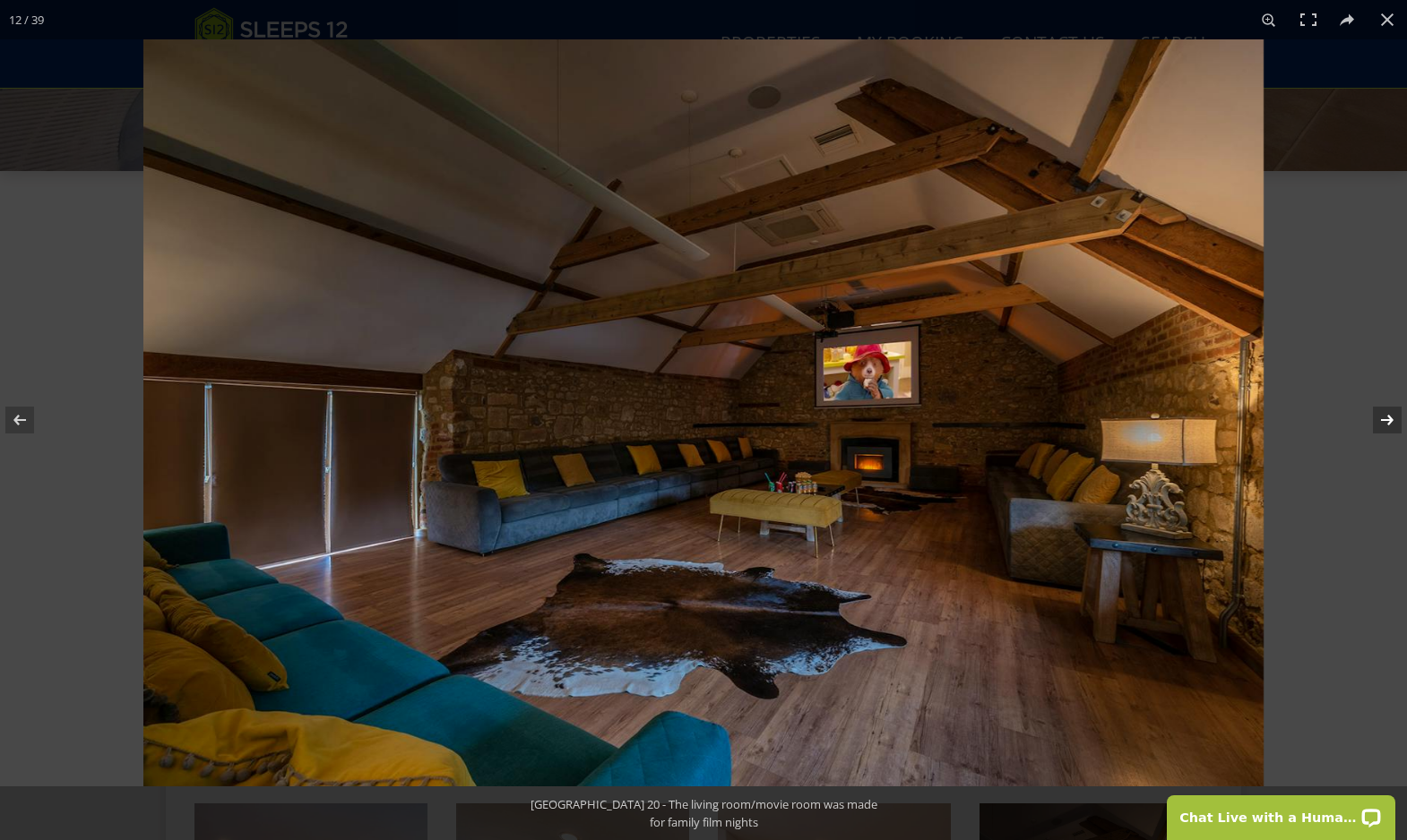
click at [1395, 422] on button at bounding box center [1376, 420] width 63 height 89
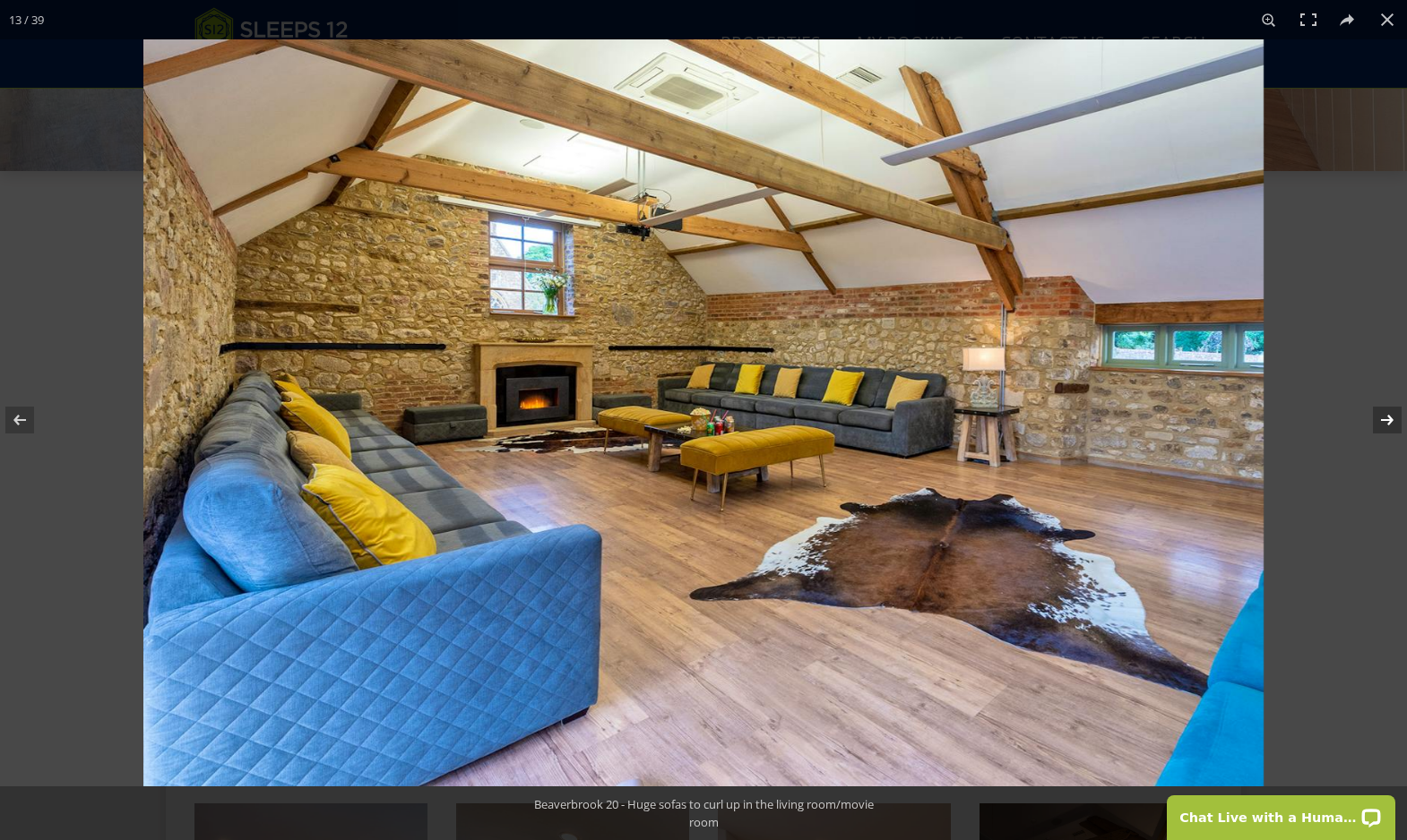
click at [1395, 422] on button at bounding box center [1376, 420] width 63 height 89
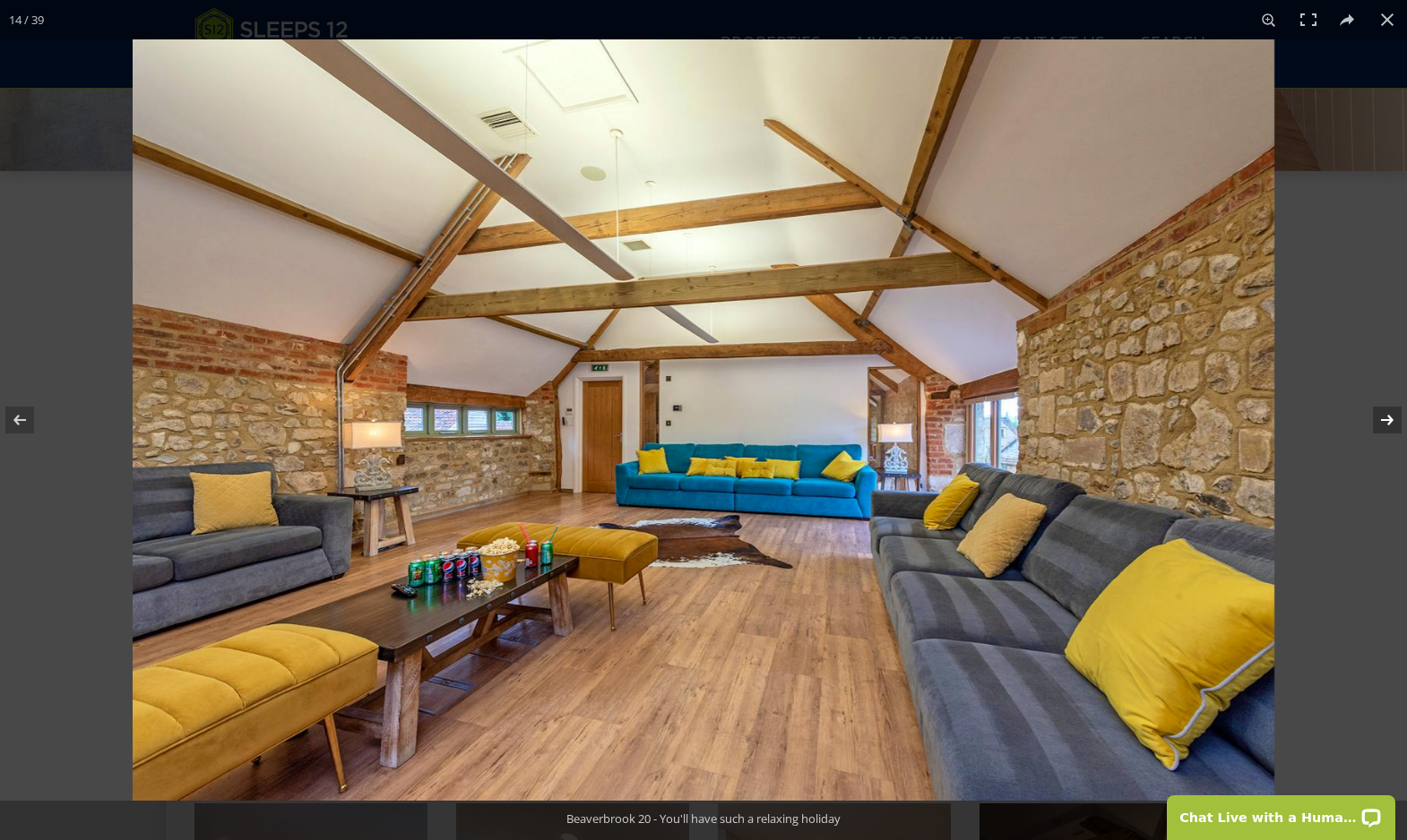
click at [1395, 422] on button at bounding box center [1376, 420] width 63 height 89
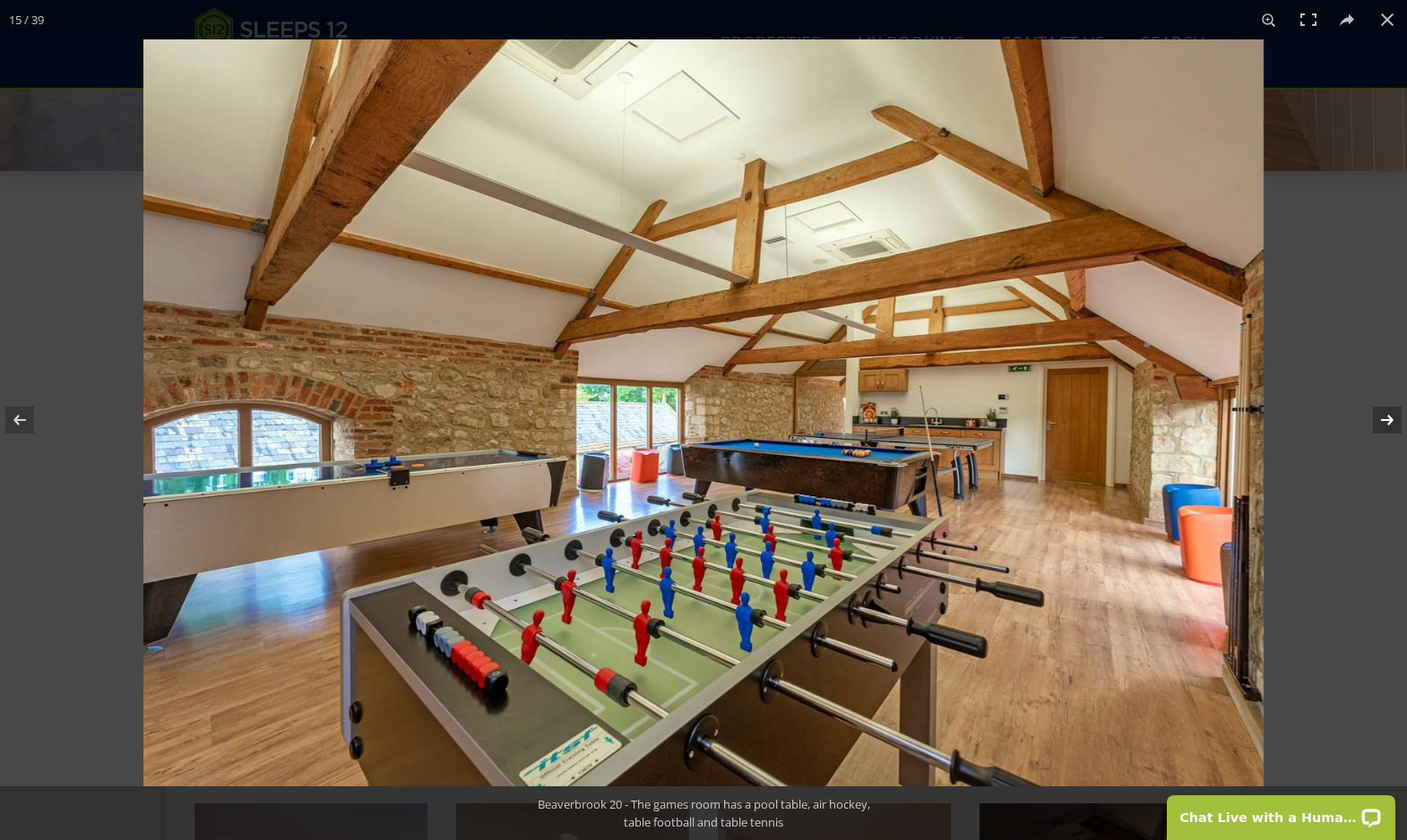
click at [1395, 422] on button at bounding box center [1376, 420] width 63 height 89
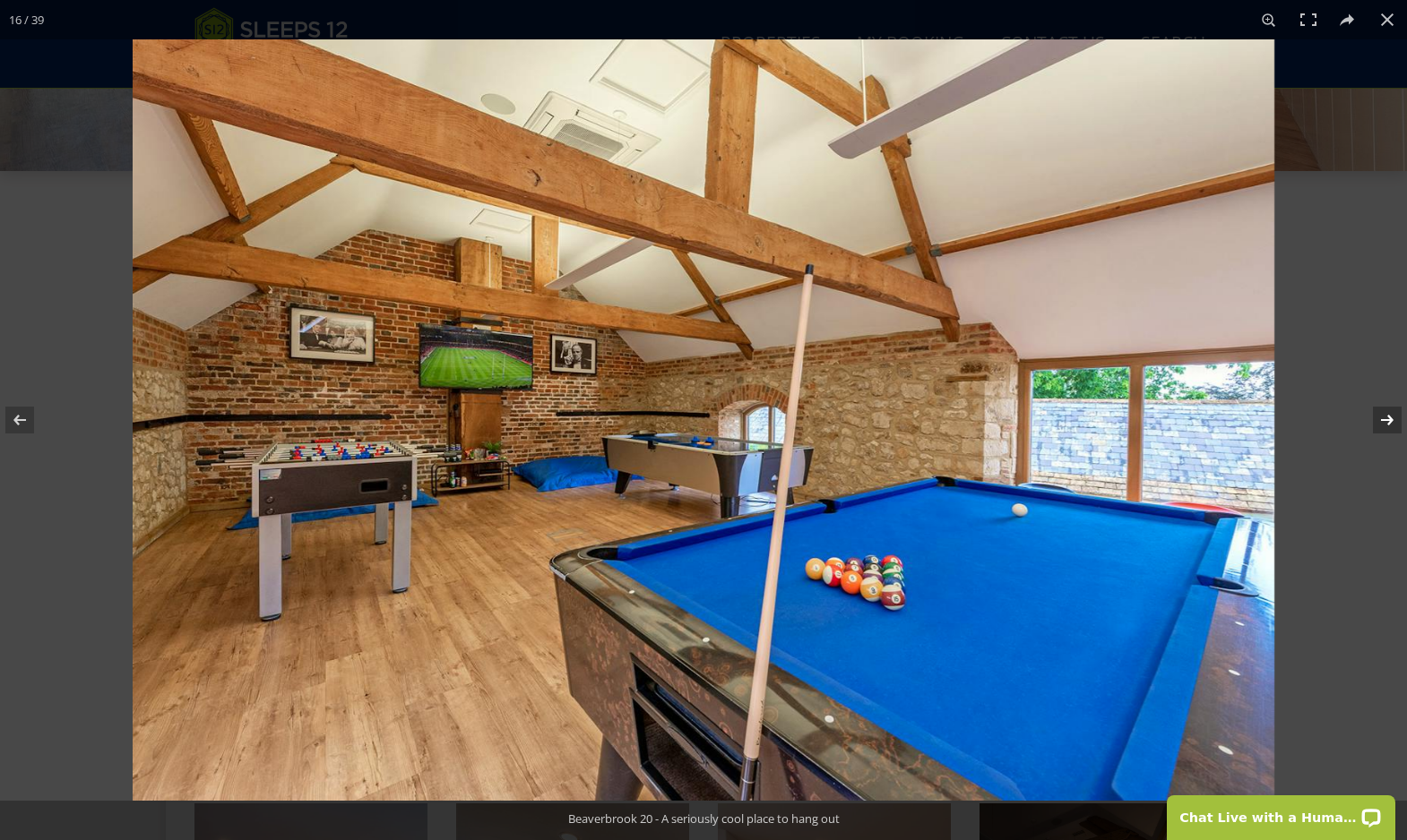
click at [1395, 422] on button at bounding box center [1376, 420] width 63 height 89
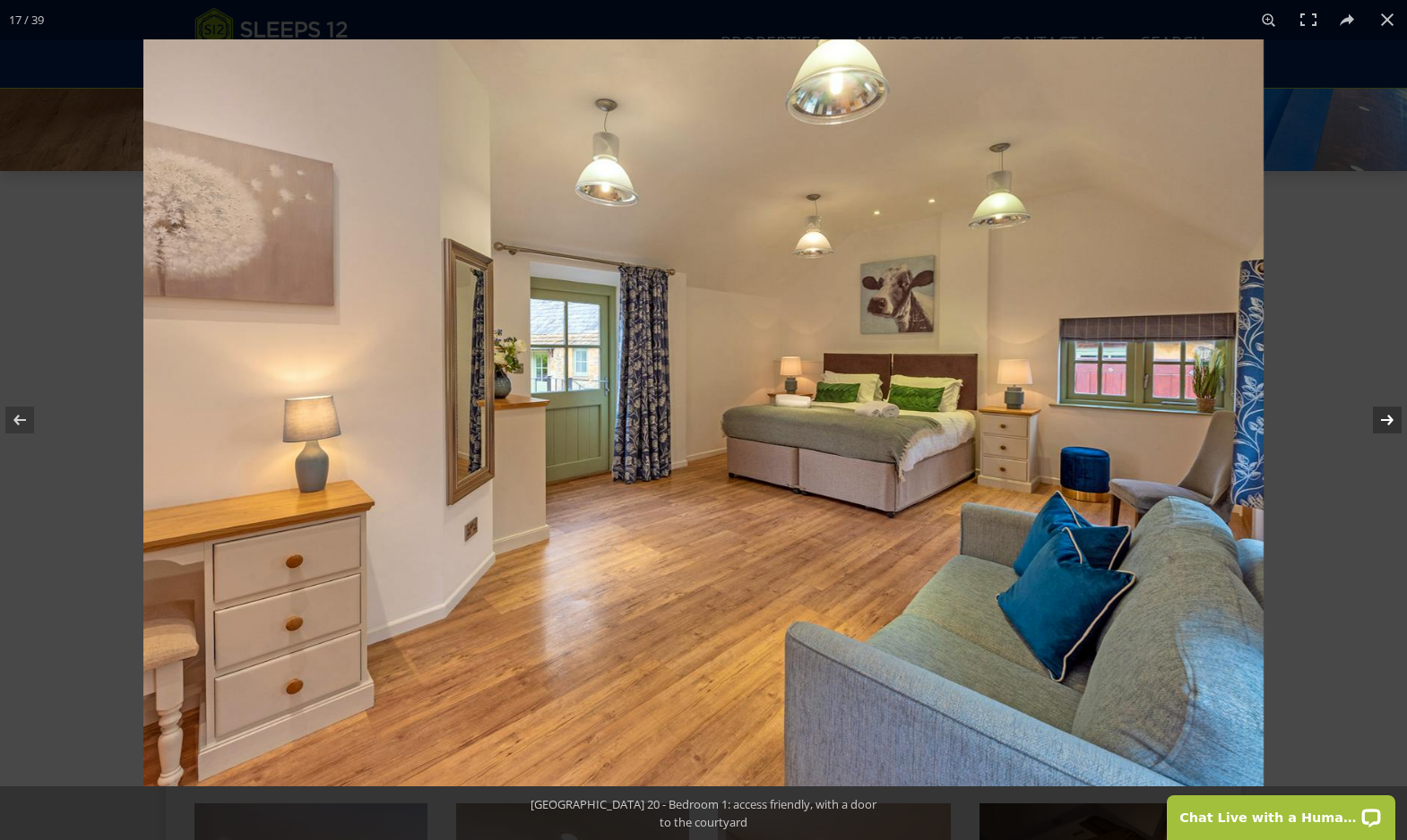
click at [1396, 422] on button at bounding box center [1376, 420] width 63 height 89
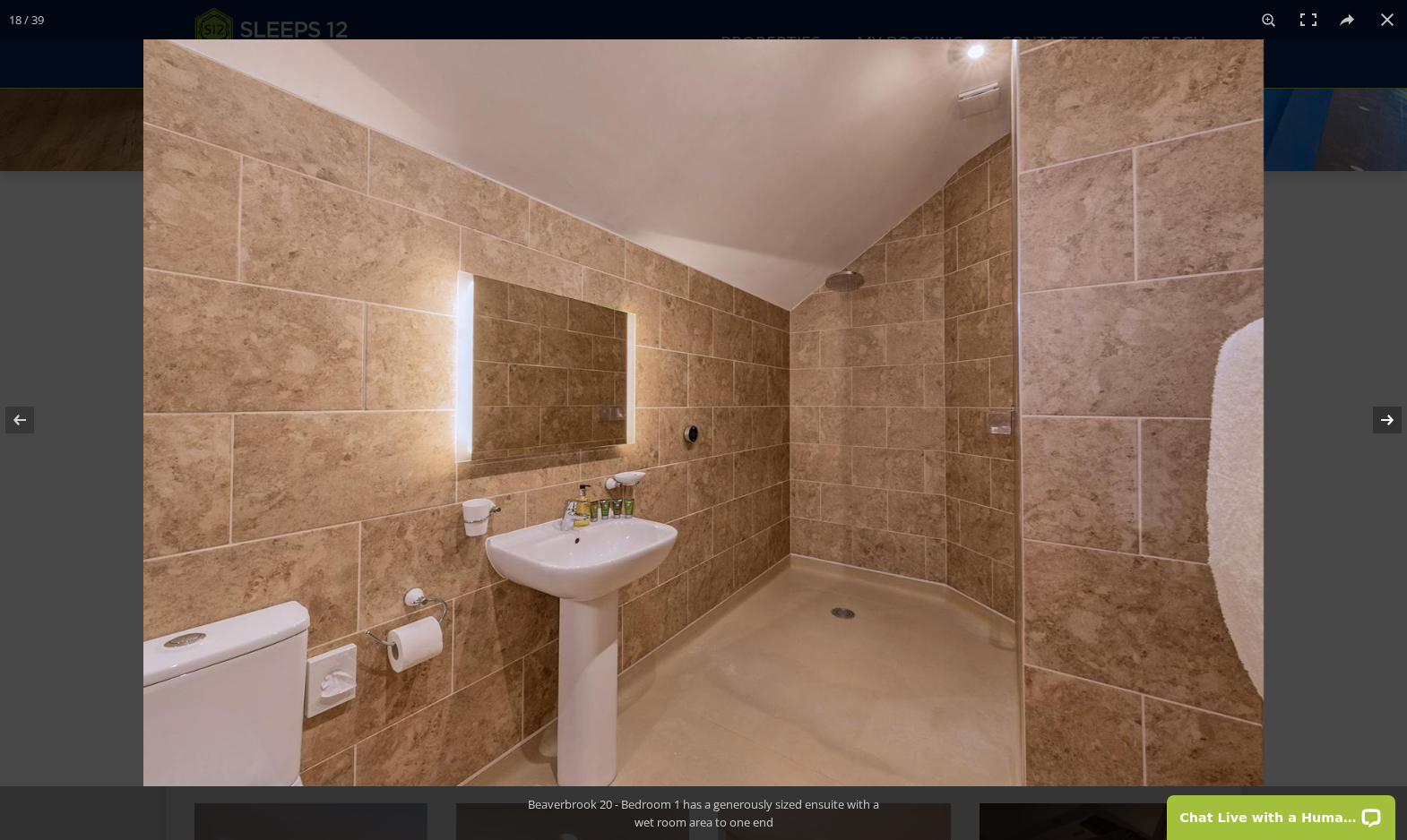
click at [1396, 422] on button at bounding box center [1376, 420] width 63 height 89
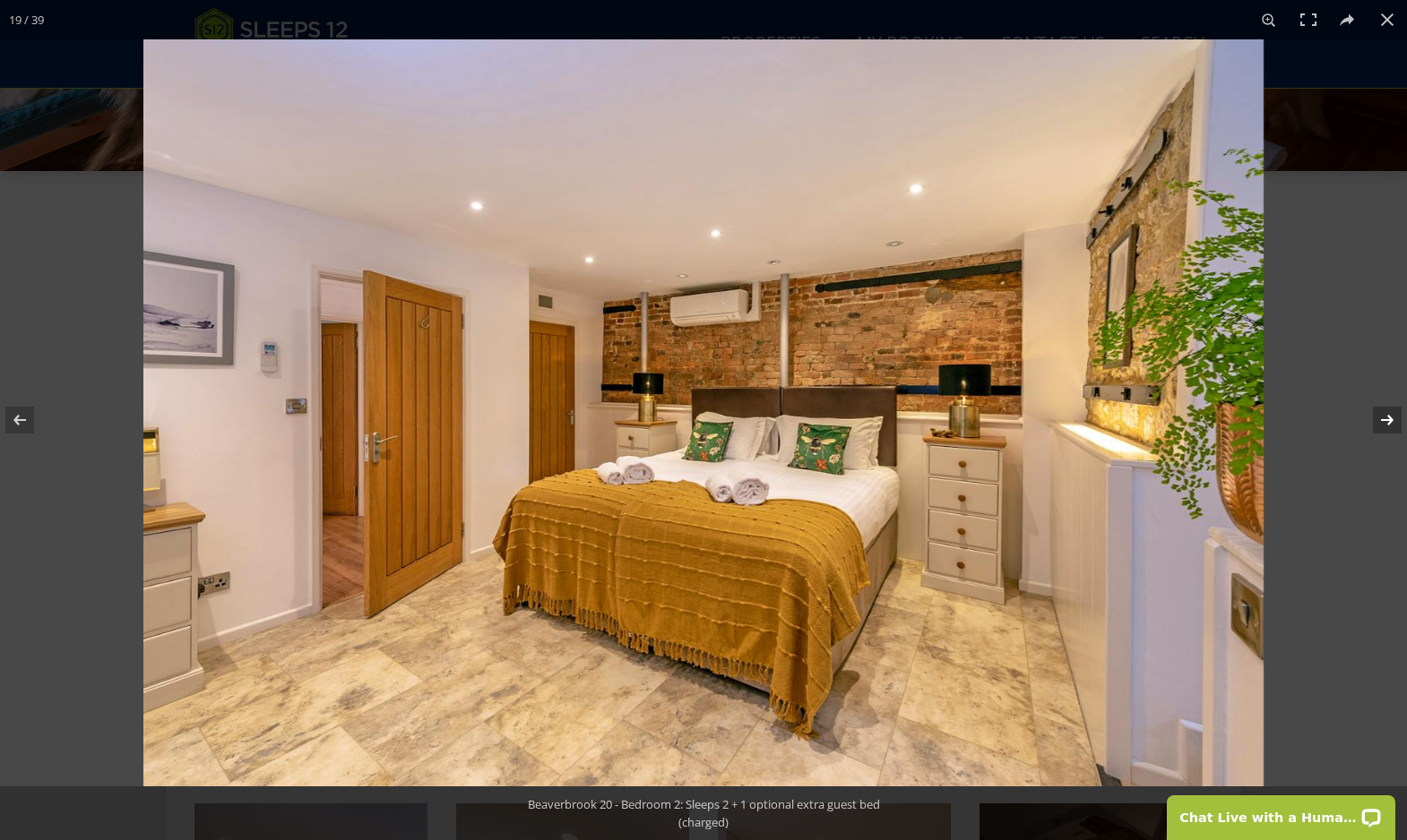
click at [1396, 422] on button at bounding box center [1376, 420] width 63 height 89
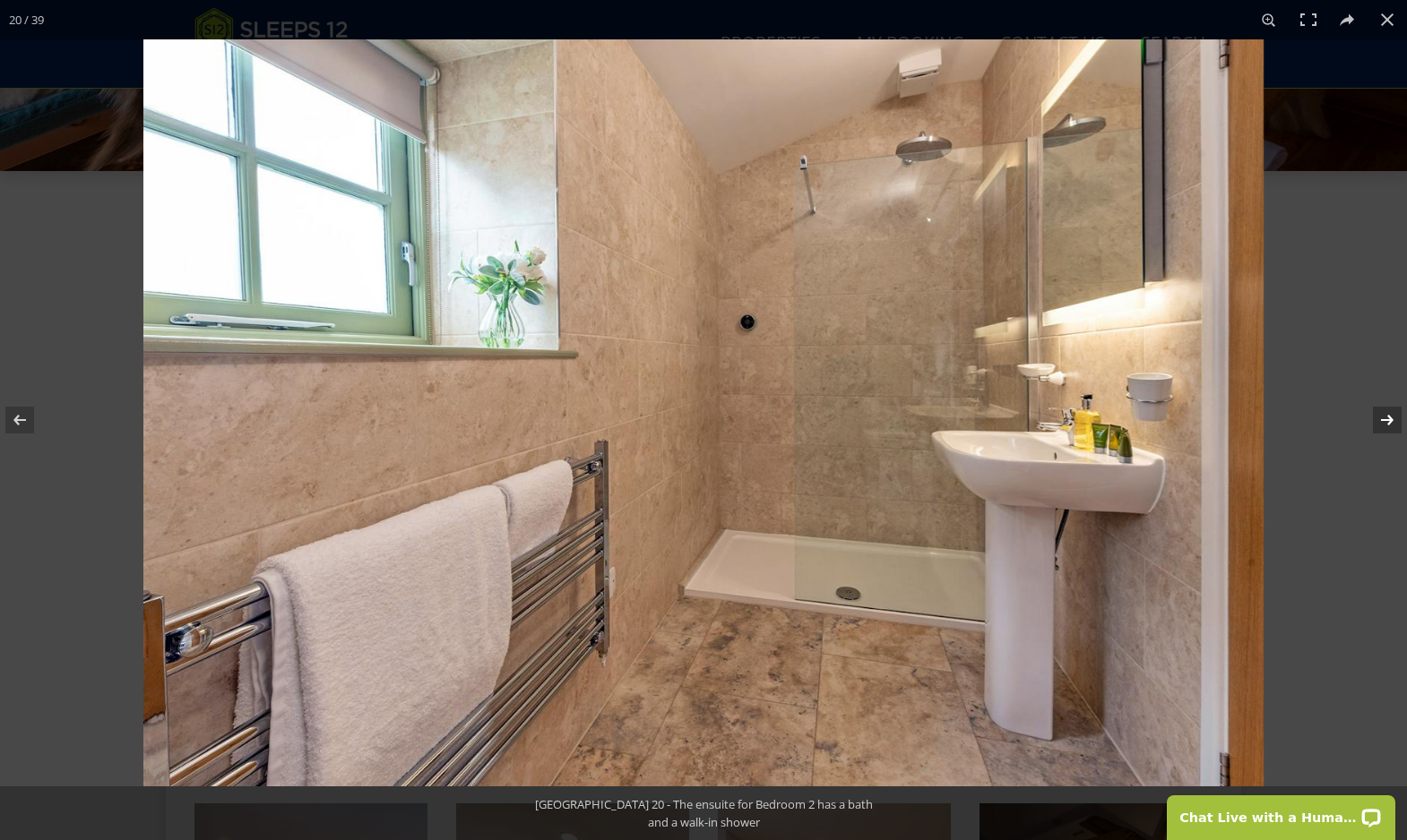
click at [1396, 422] on button at bounding box center [1376, 420] width 63 height 89
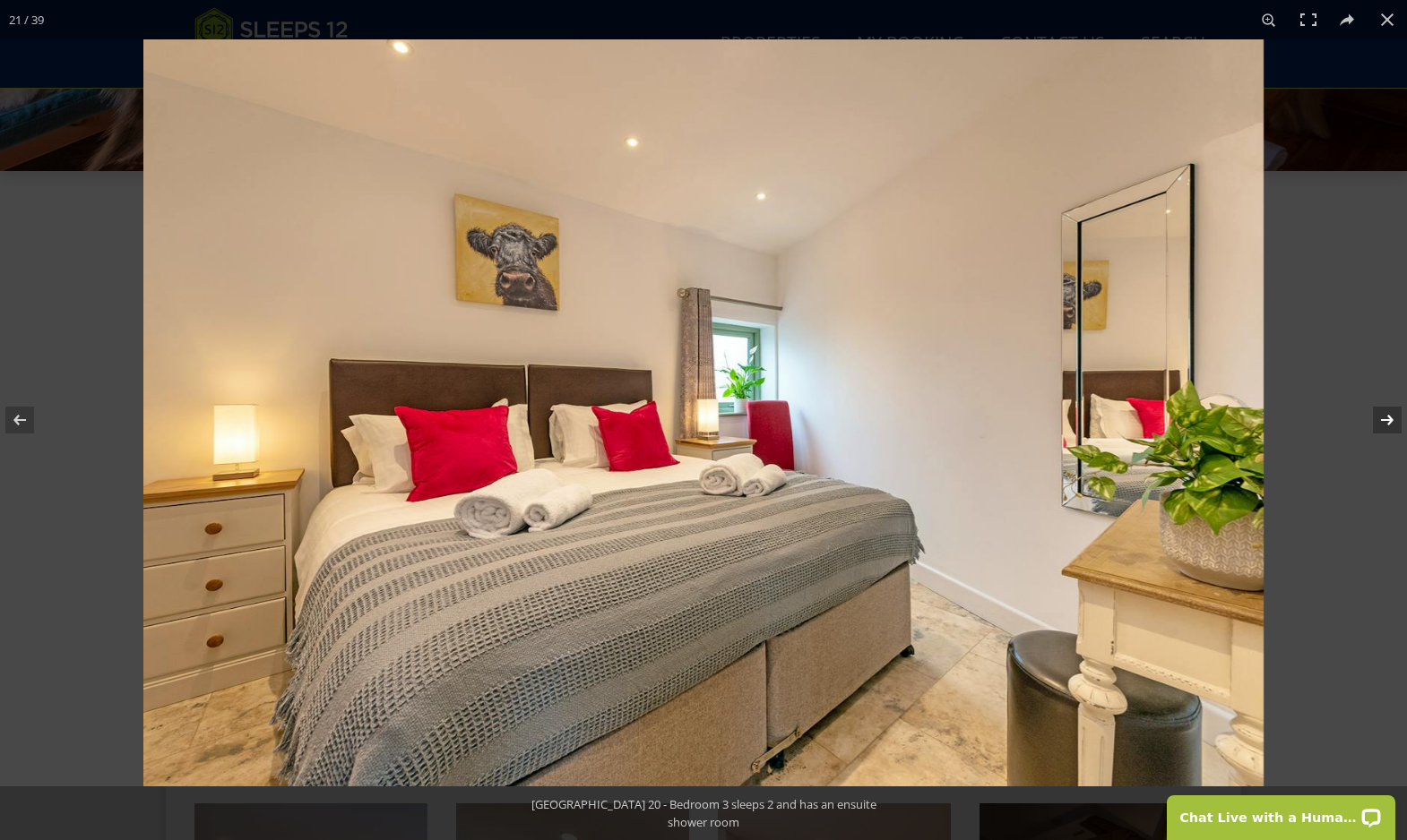
click at [1396, 422] on button at bounding box center [1376, 420] width 63 height 89
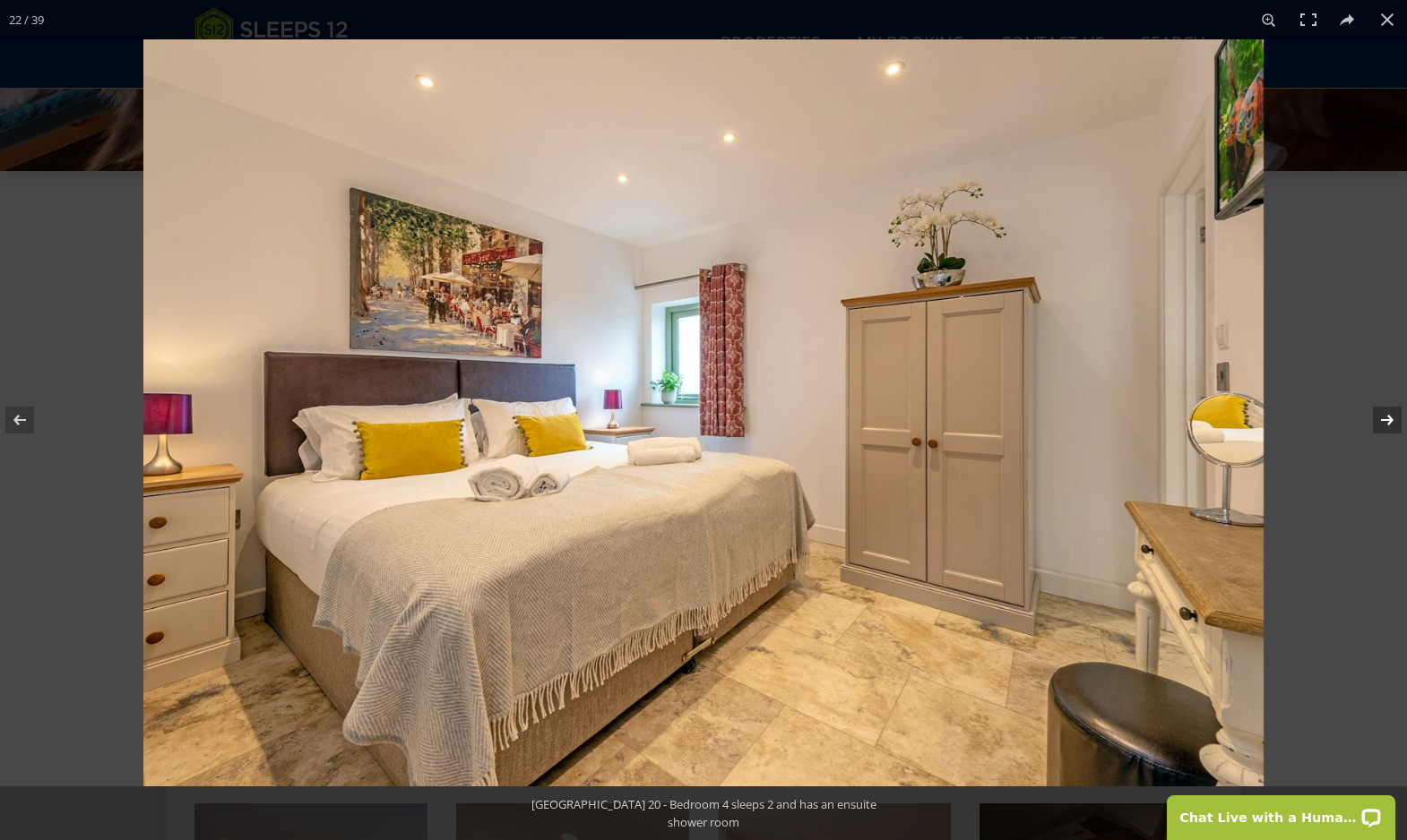
click at [1396, 422] on button at bounding box center [1376, 420] width 63 height 89
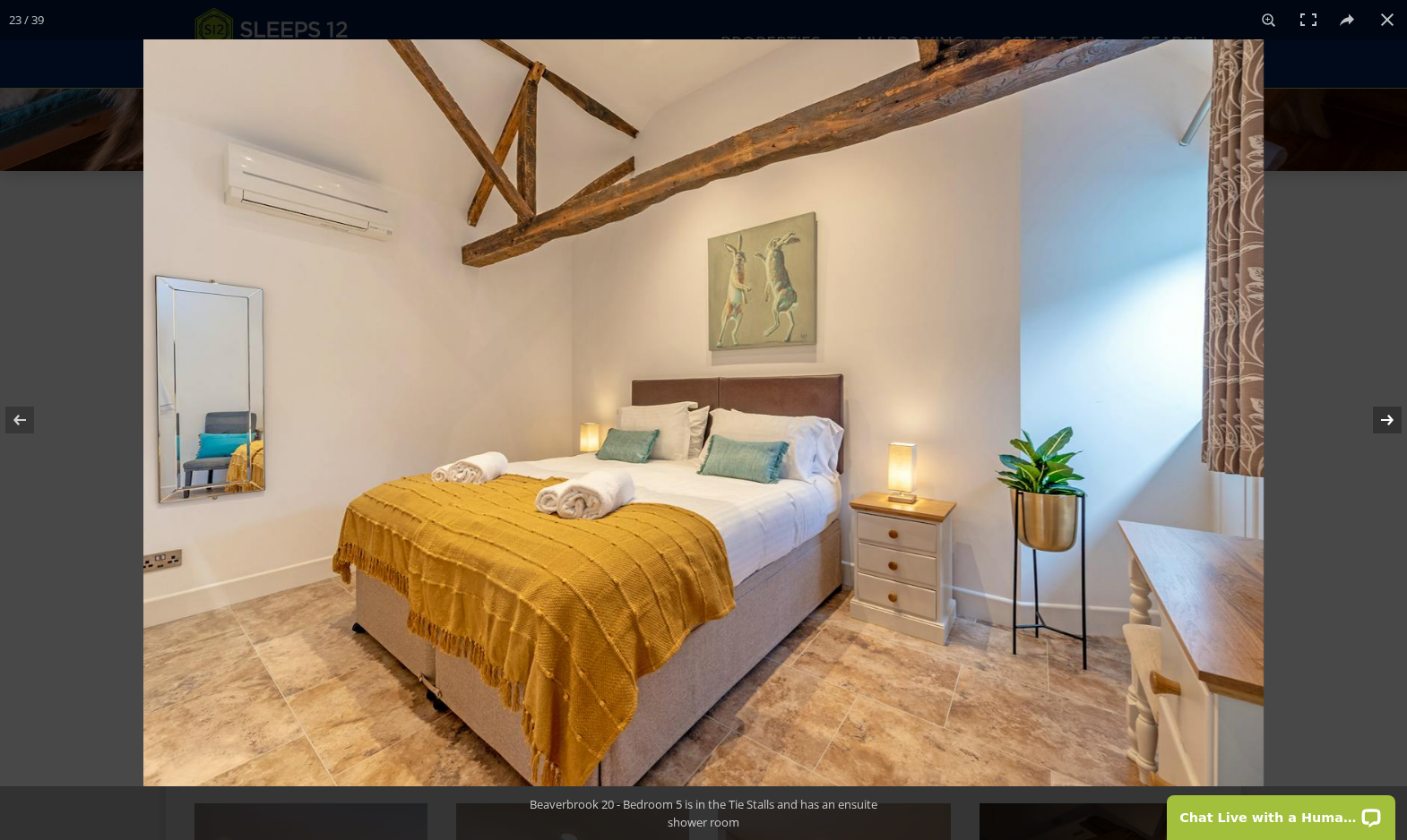
click at [1396, 422] on button at bounding box center [1376, 420] width 63 height 89
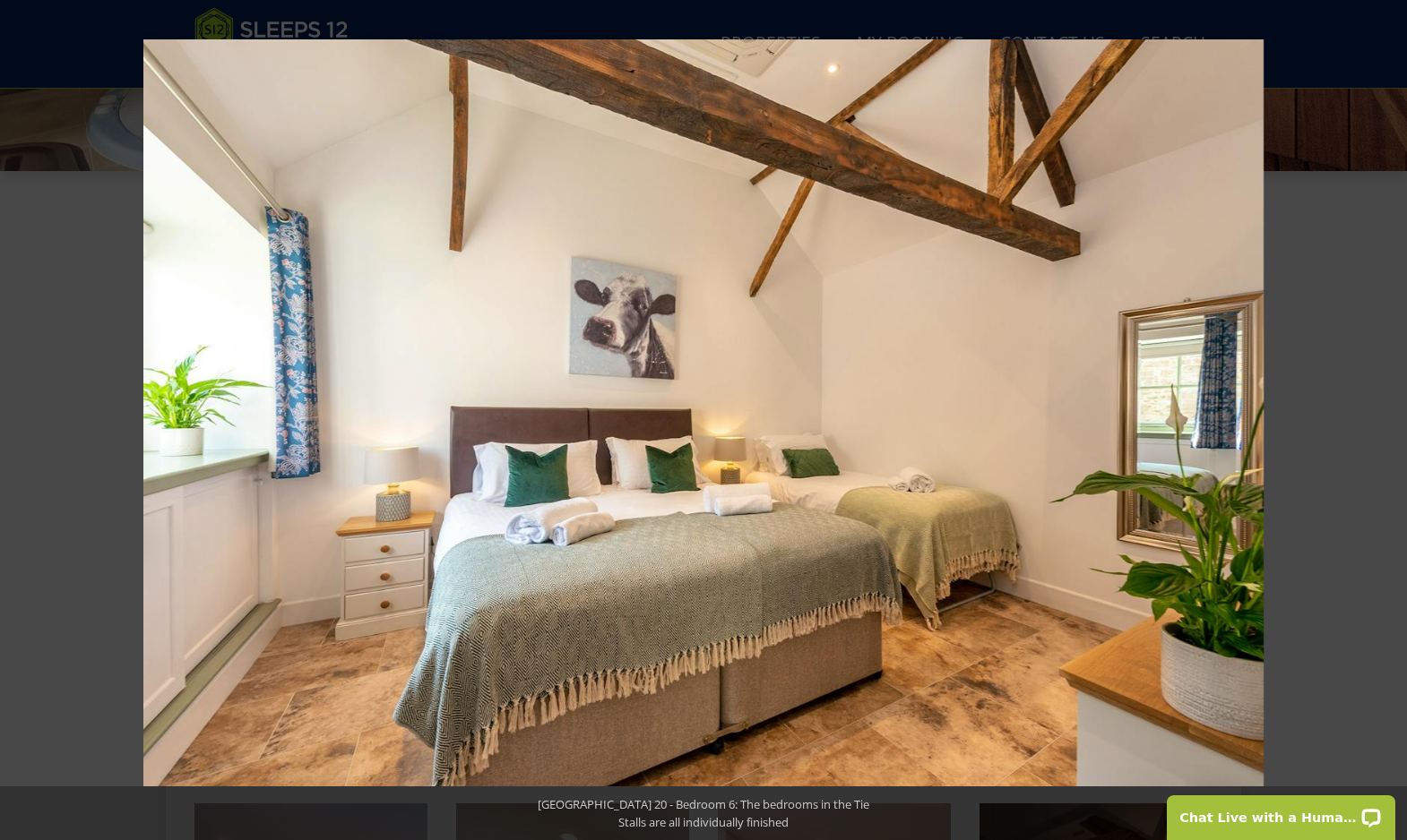
click at [1396, 422] on button at bounding box center [1376, 420] width 63 height 89
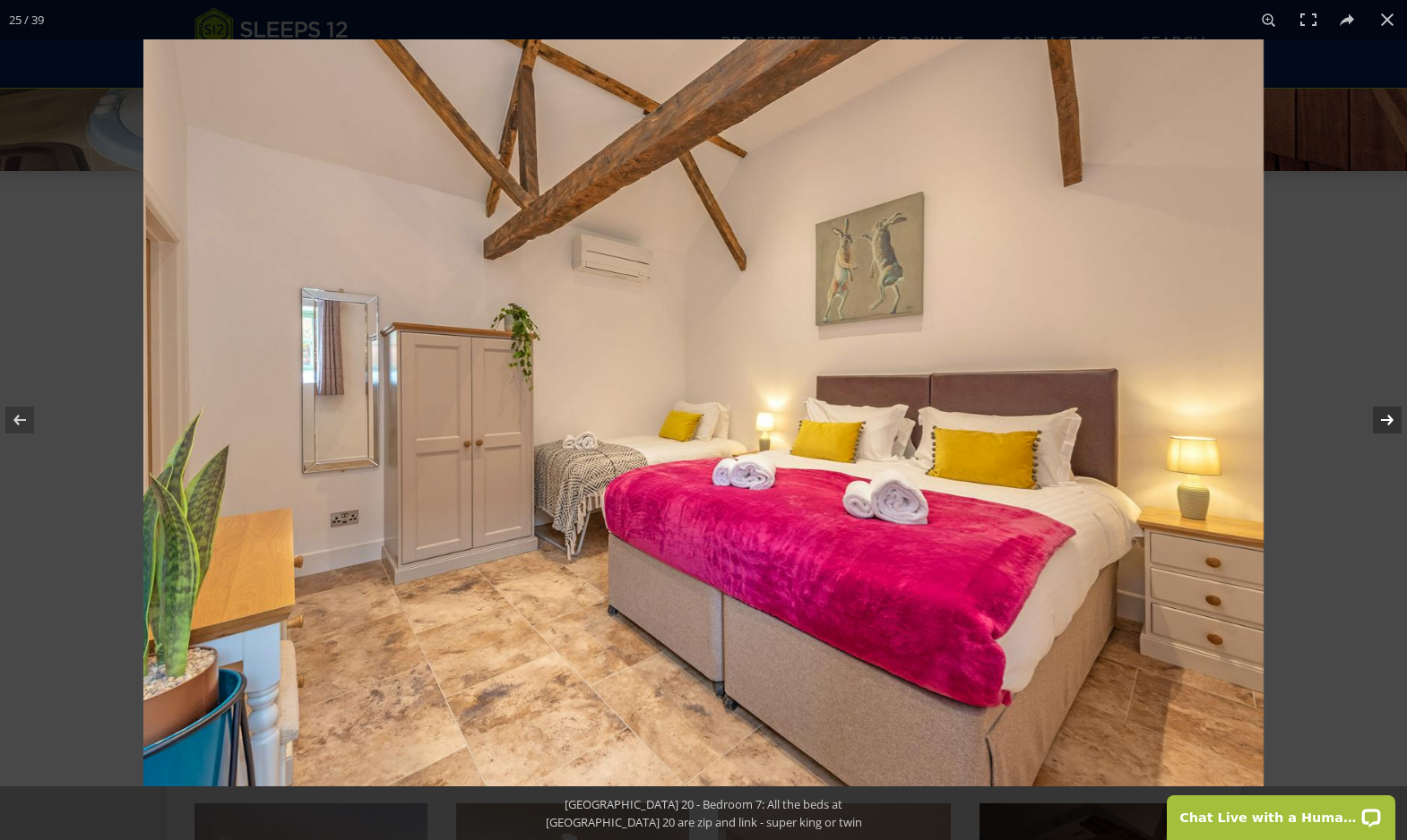
click at [1388, 420] on button at bounding box center [1376, 420] width 63 height 89
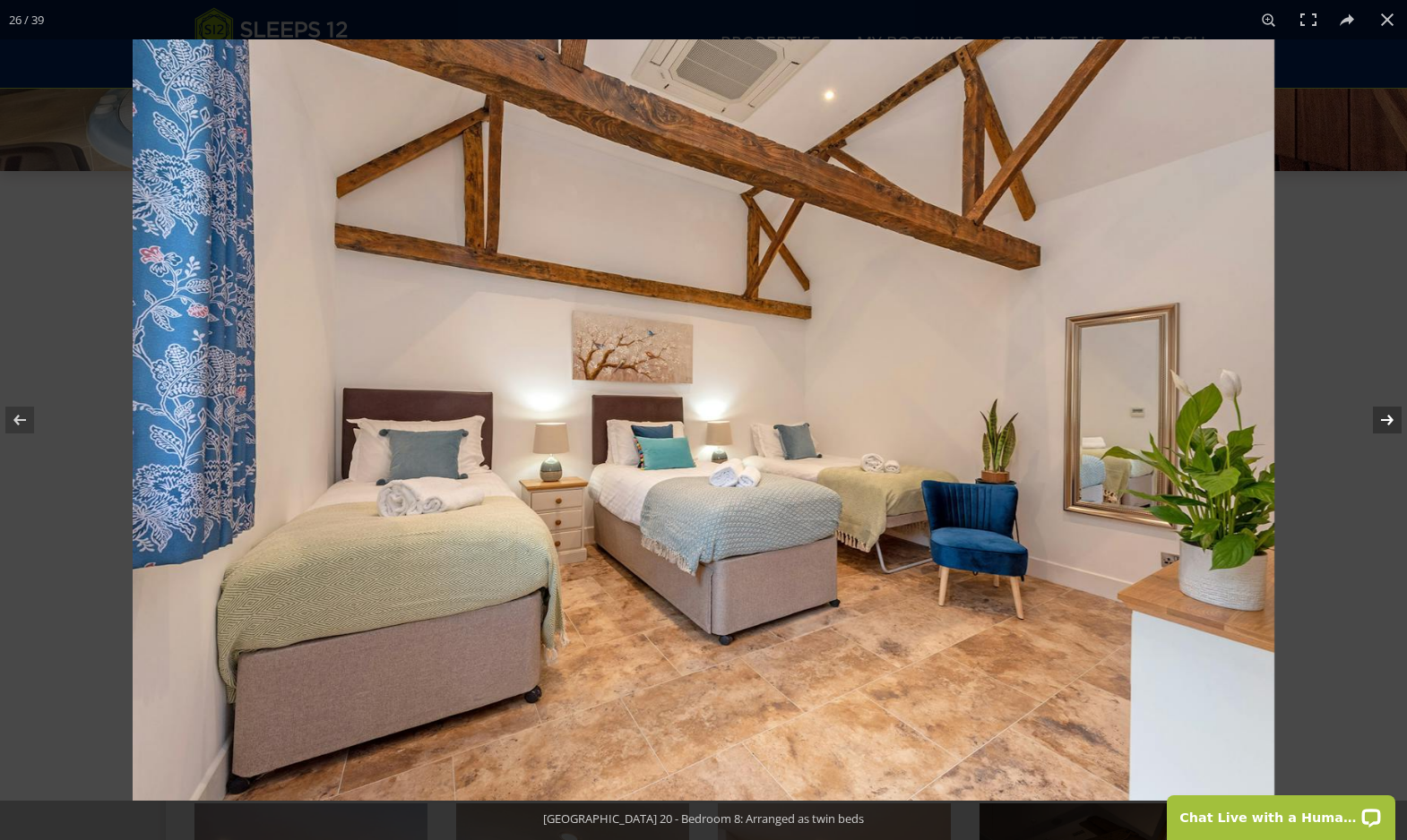
click at [1387, 420] on button at bounding box center [1376, 420] width 63 height 89
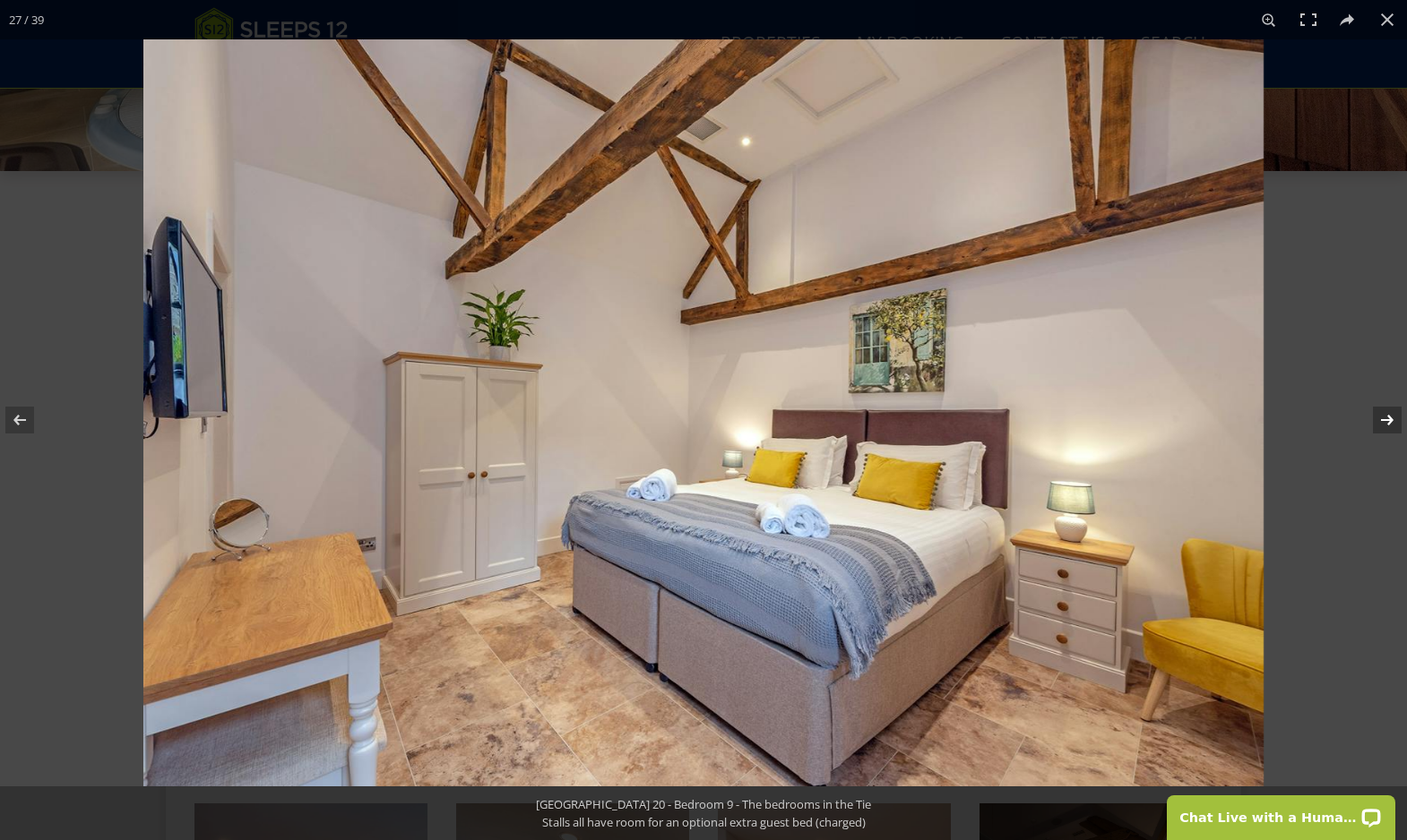
click at [1387, 420] on button at bounding box center [1376, 420] width 63 height 89
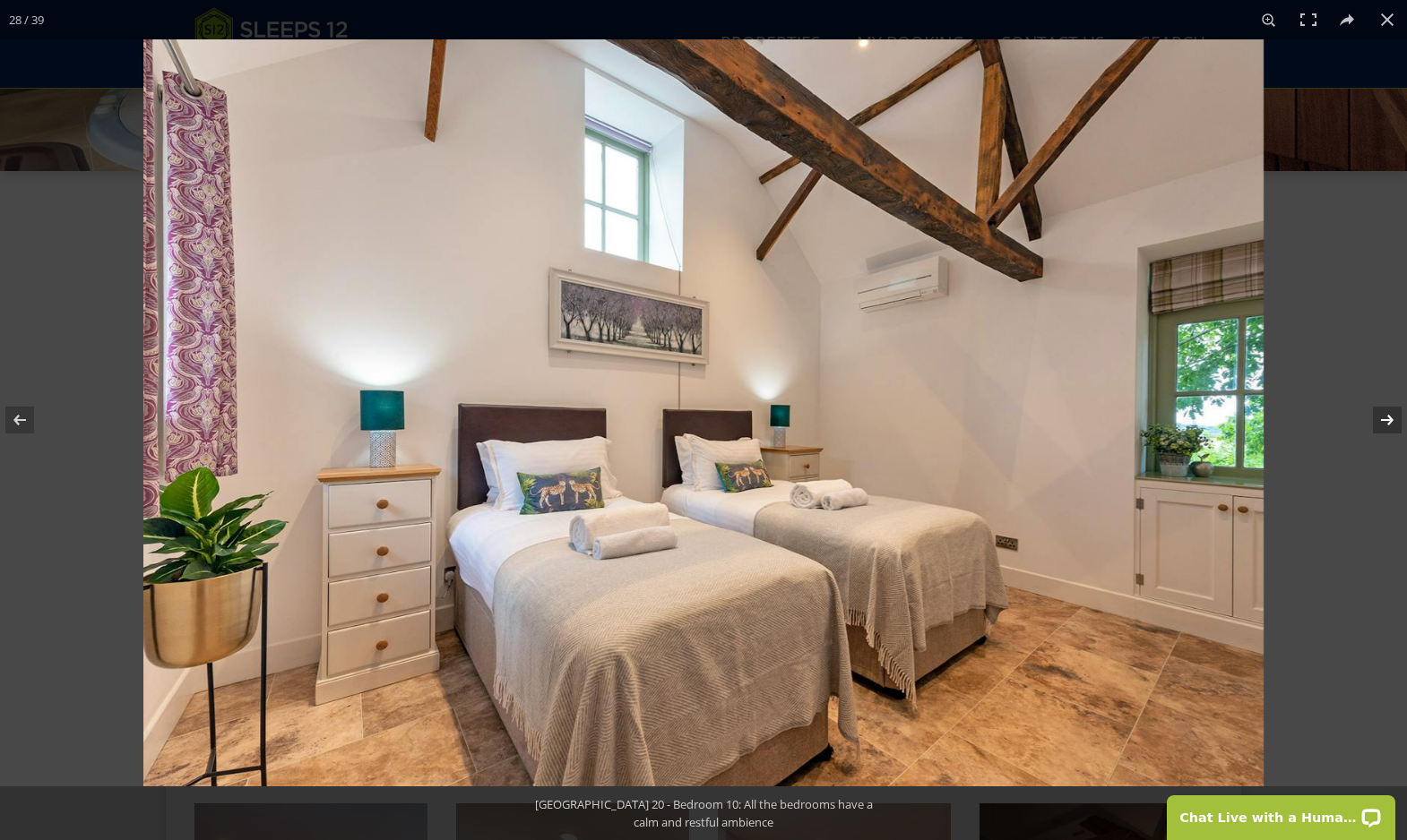
click at [1387, 420] on button at bounding box center [1376, 420] width 63 height 89
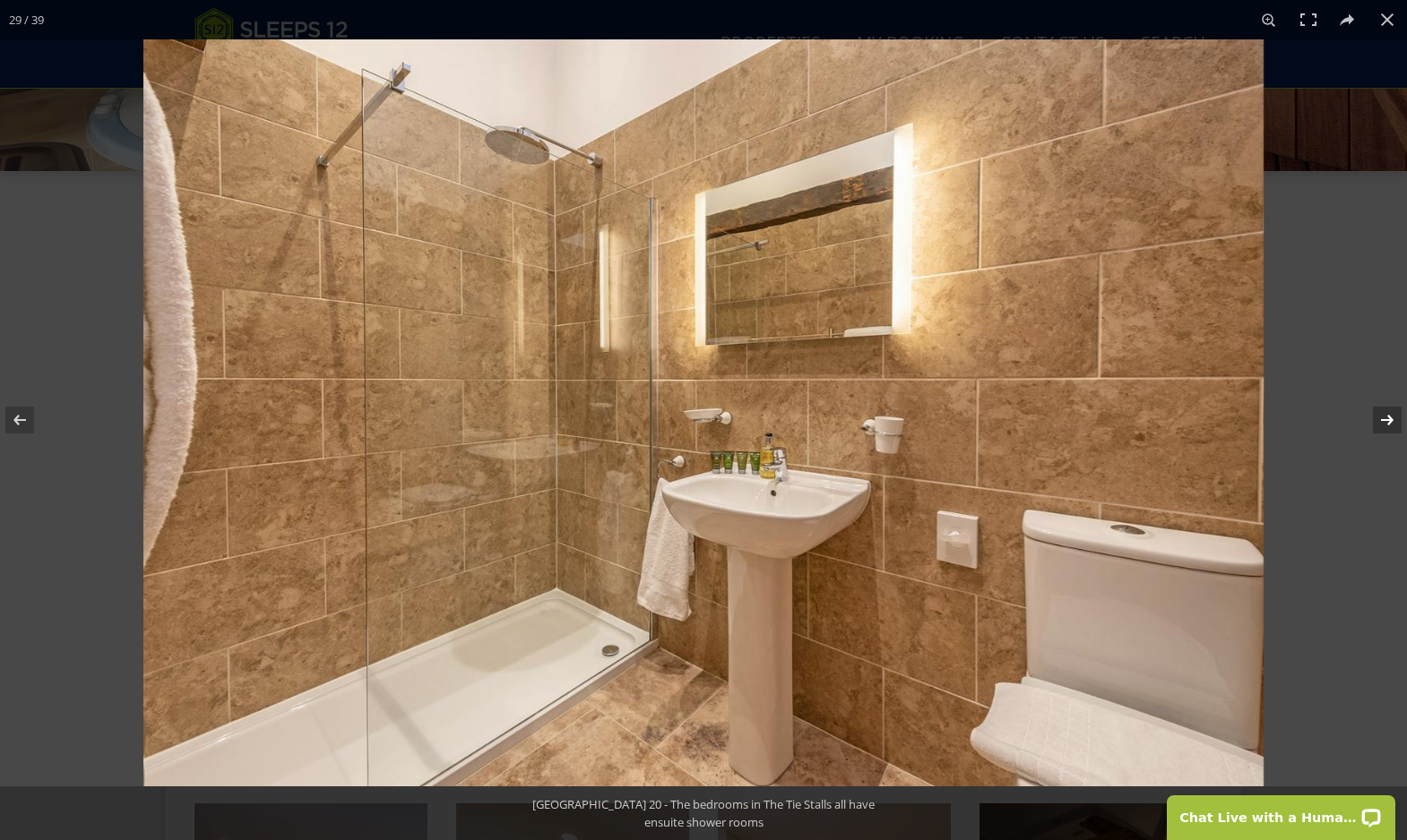
click at [1387, 420] on button at bounding box center [1376, 420] width 63 height 89
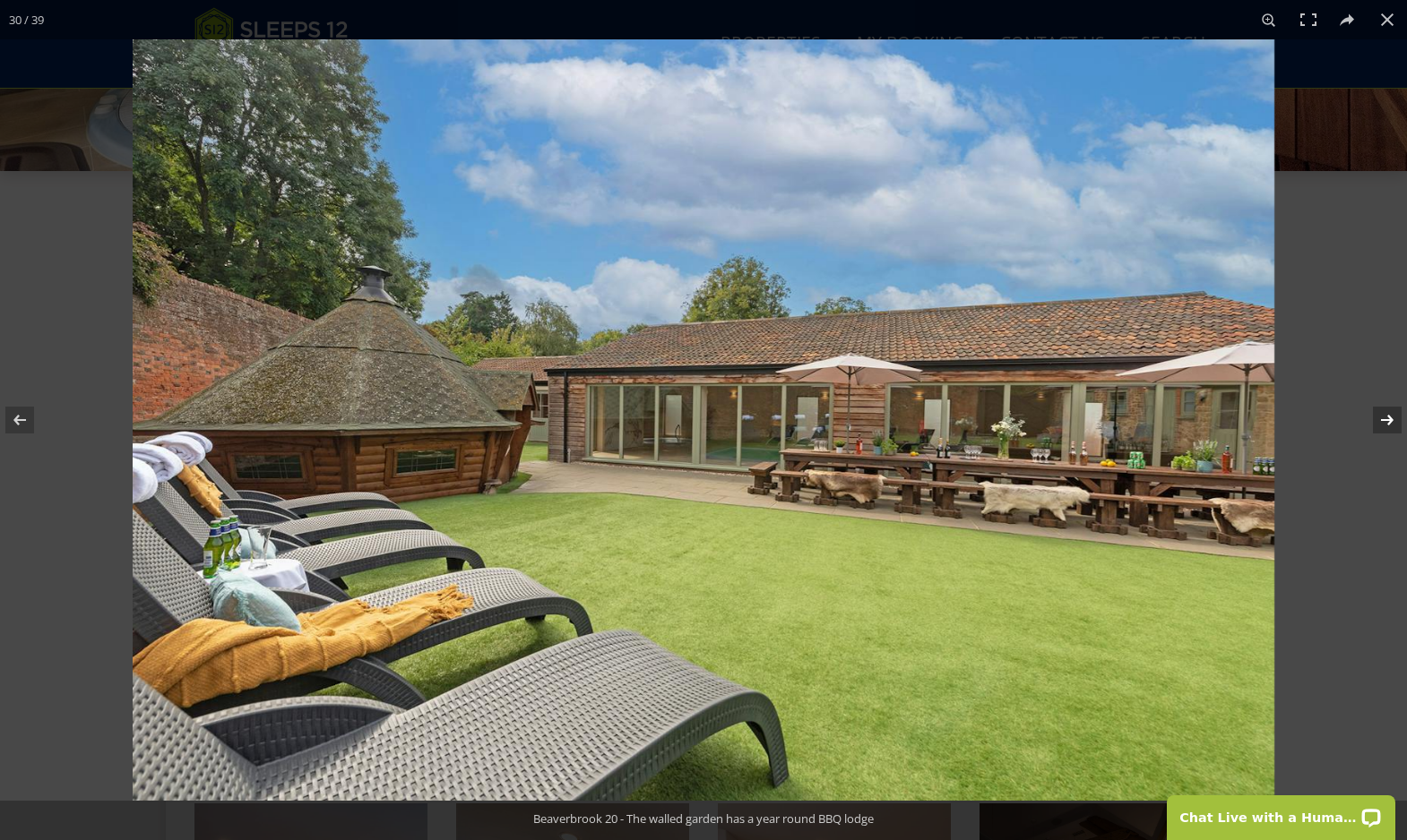
click at [1387, 420] on button at bounding box center [1376, 420] width 63 height 89
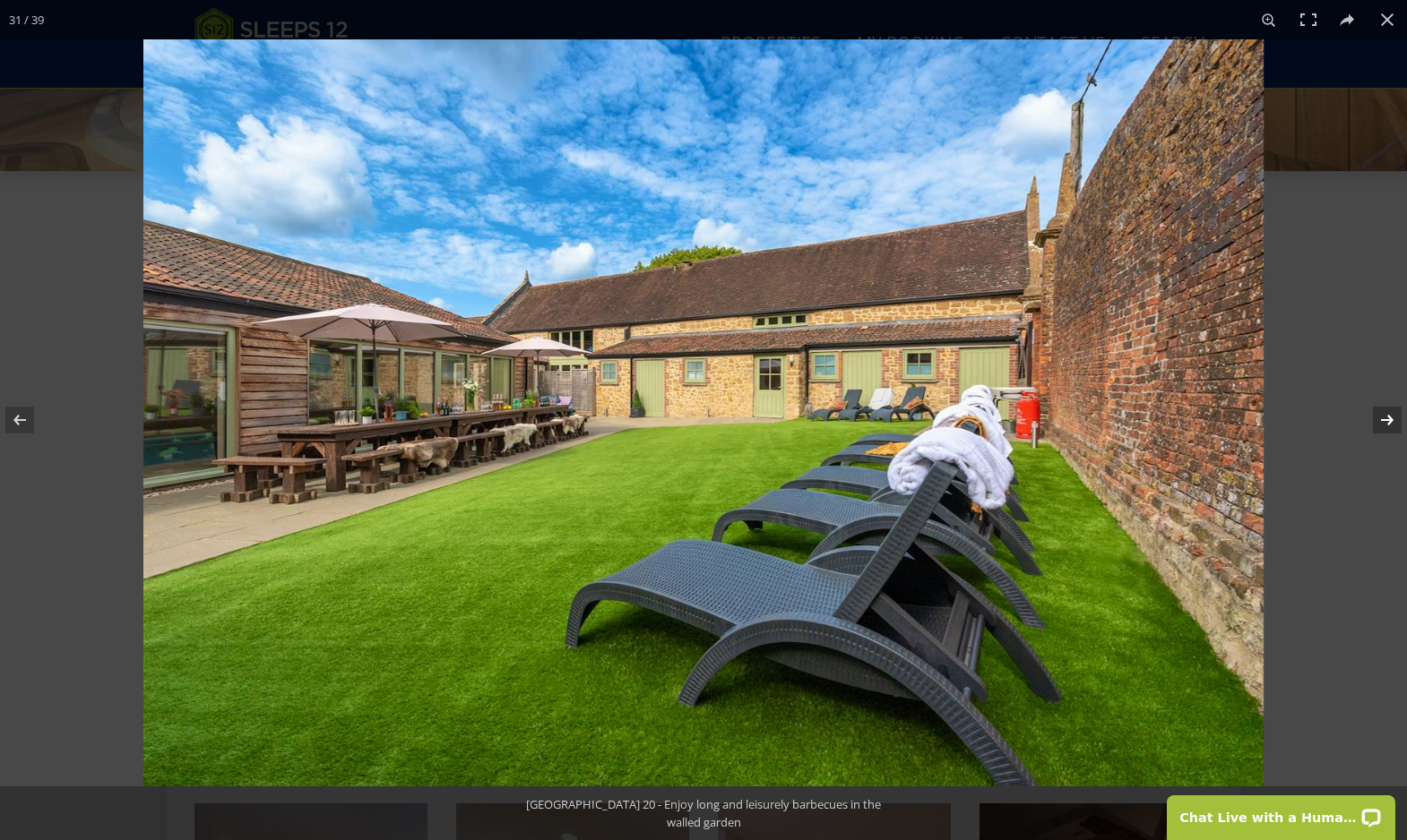
click at [1387, 420] on button at bounding box center [1376, 420] width 63 height 89
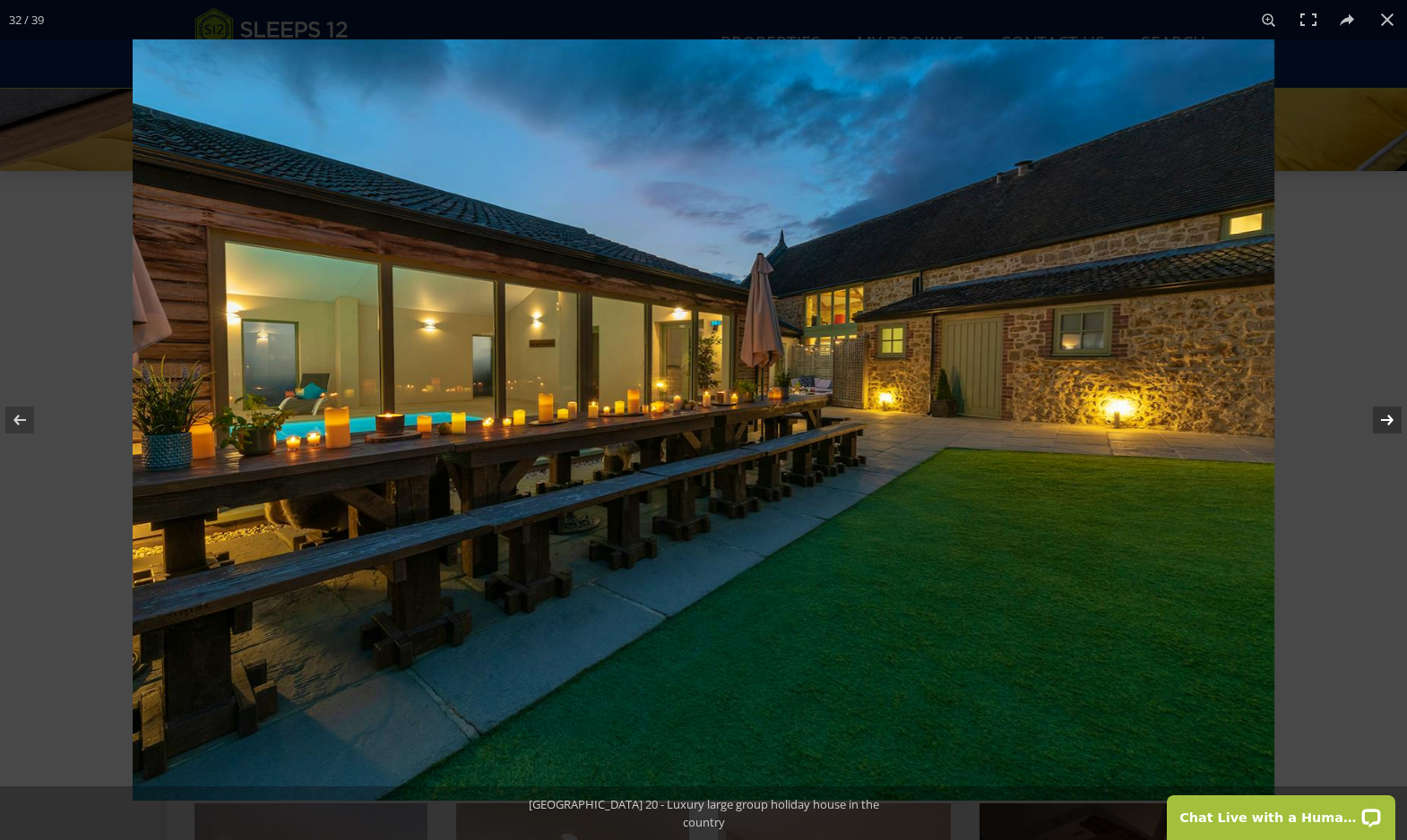
click at [1387, 420] on button at bounding box center [1376, 420] width 63 height 89
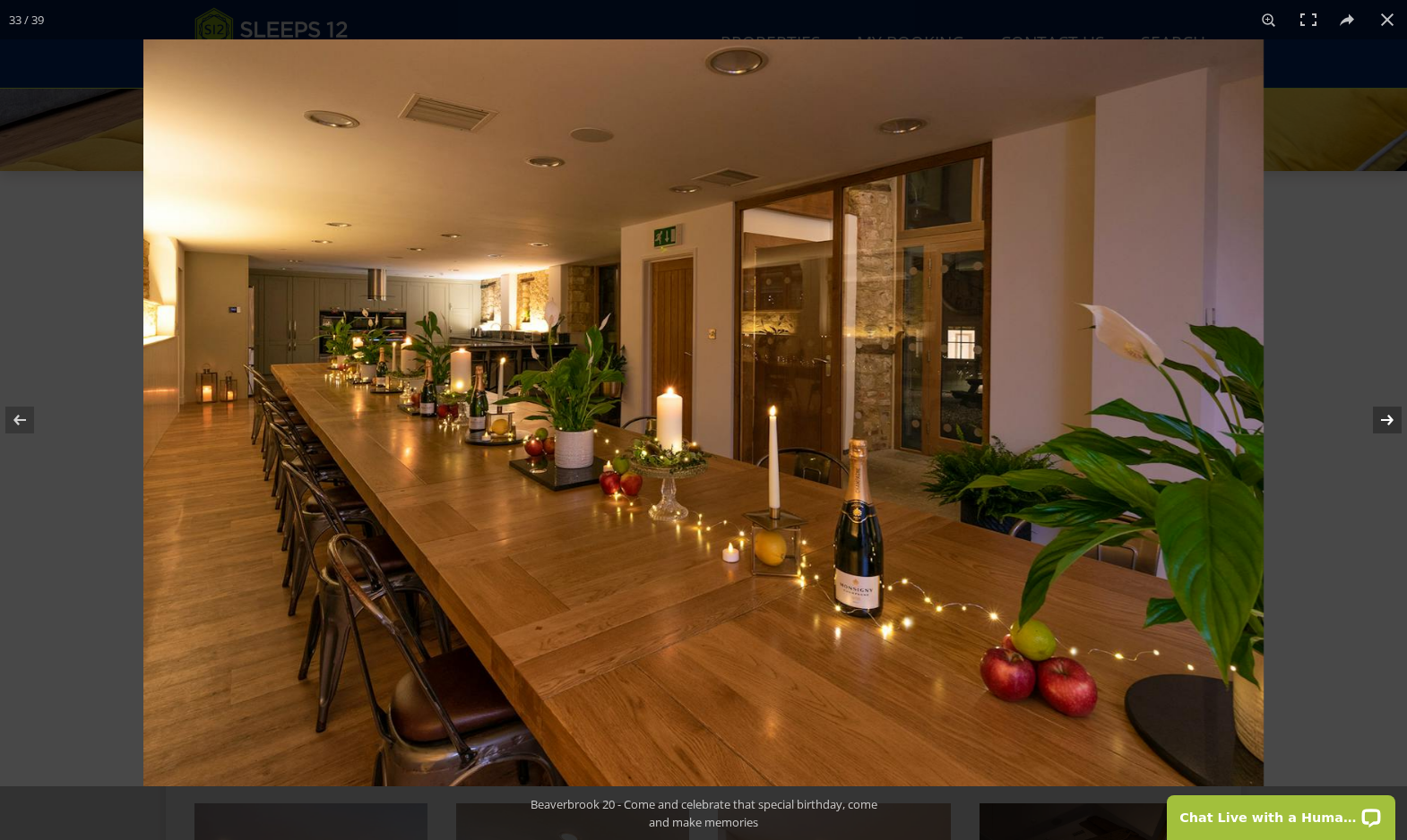
click at [1387, 420] on button at bounding box center [1376, 420] width 63 height 89
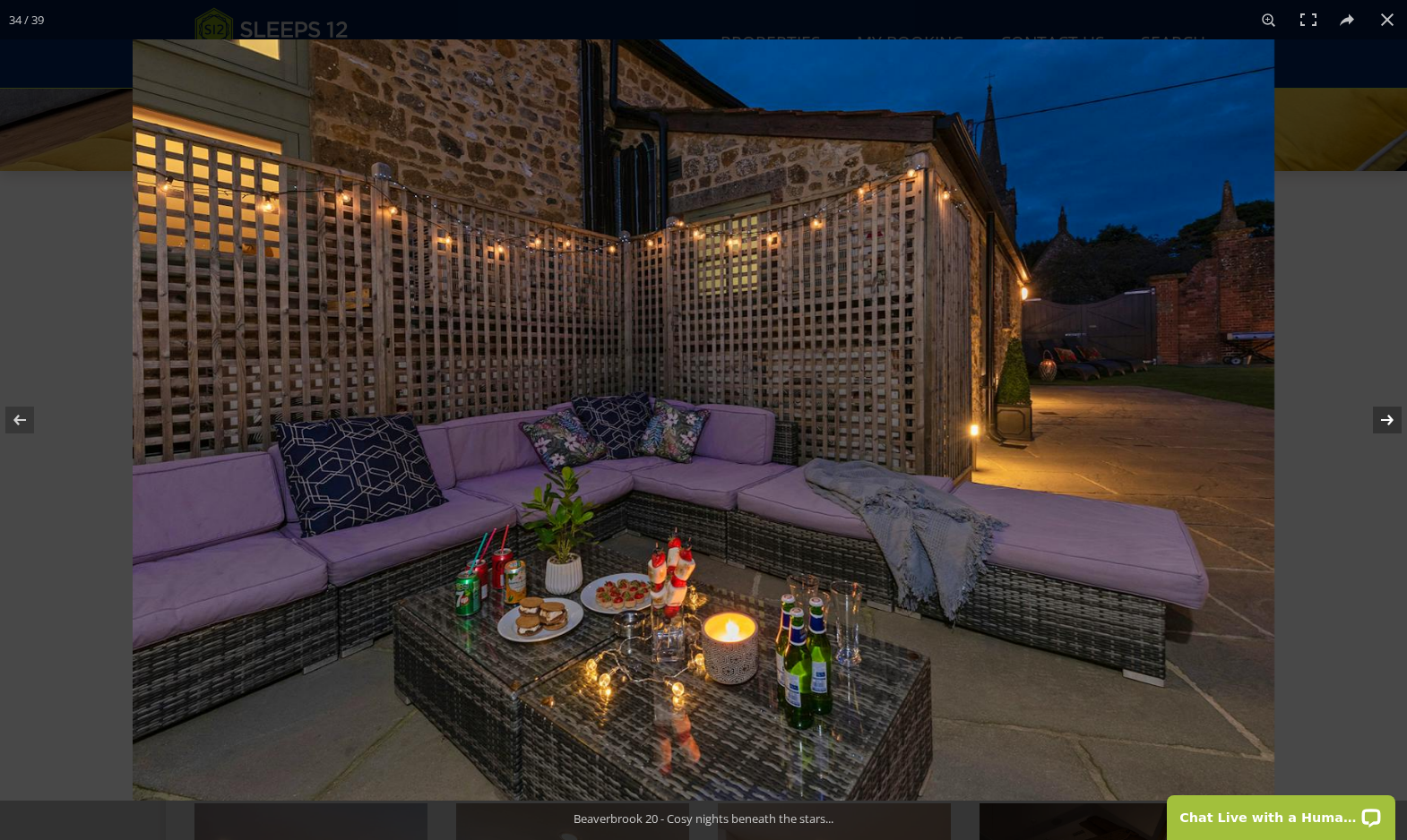
click at [1387, 420] on button at bounding box center [1376, 420] width 63 height 89
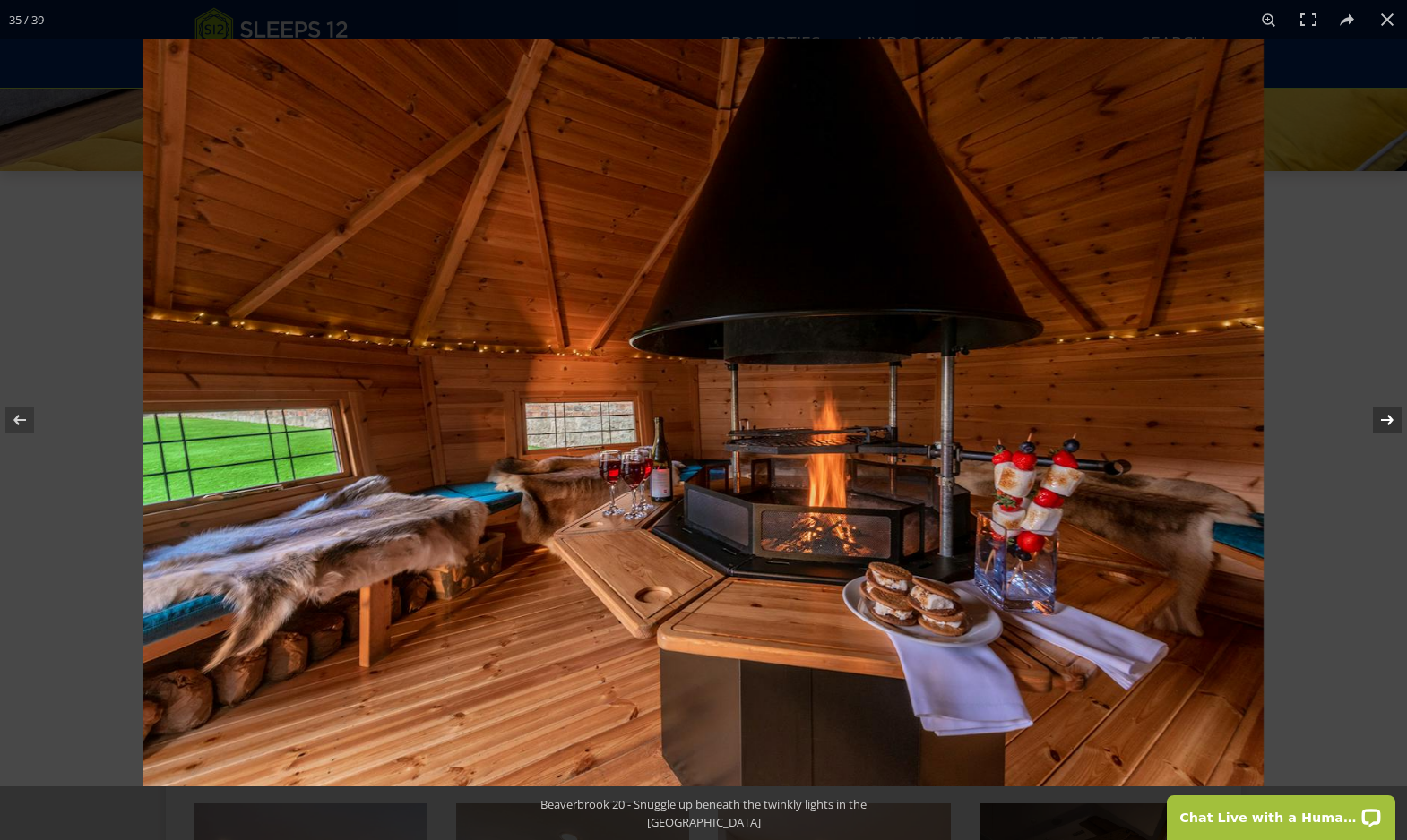
click at [1387, 420] on button at bounding box center [1376, 420] width 63 height 89
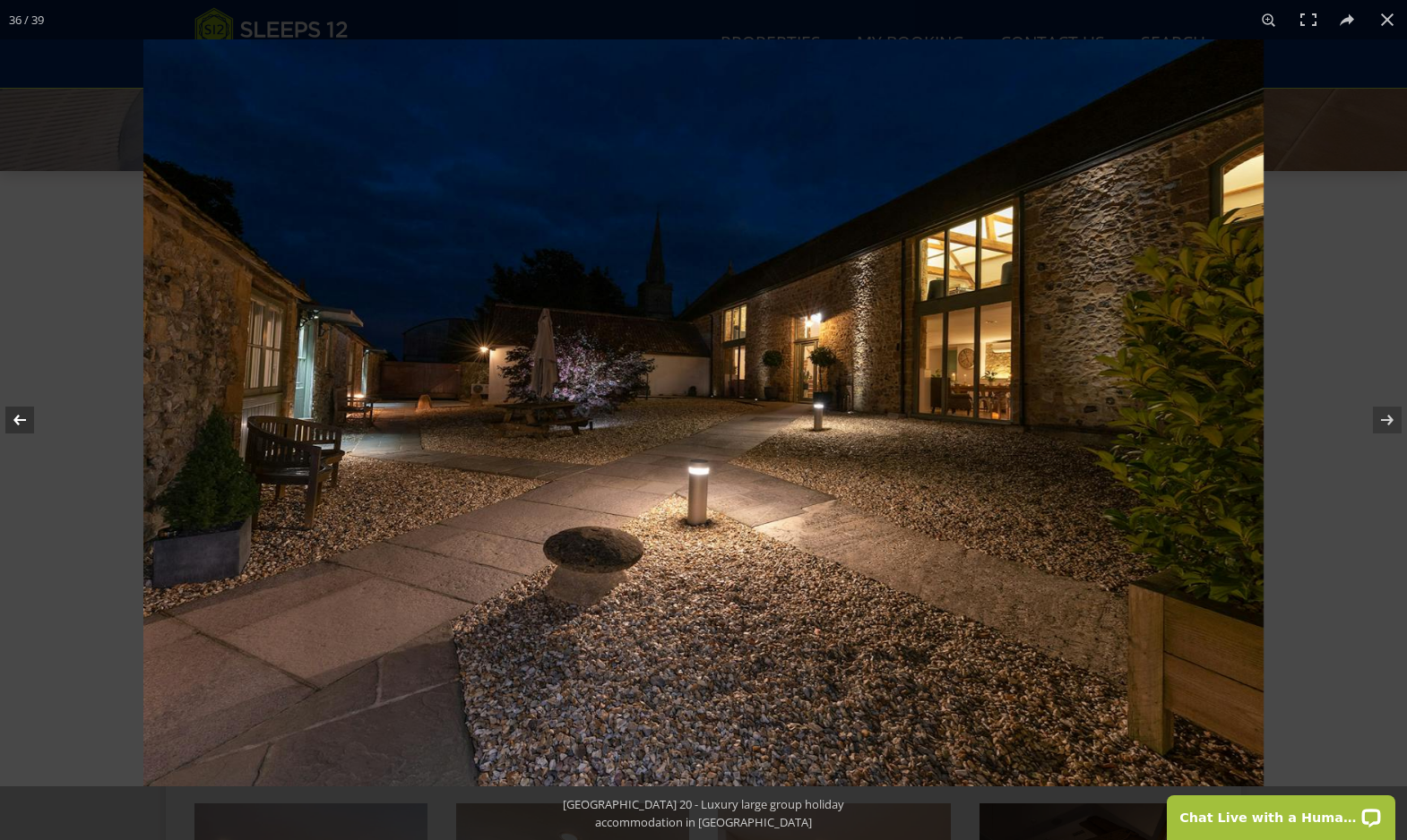
click at [22, 426] on button at bounding box center [31, 420] width 63 height 89
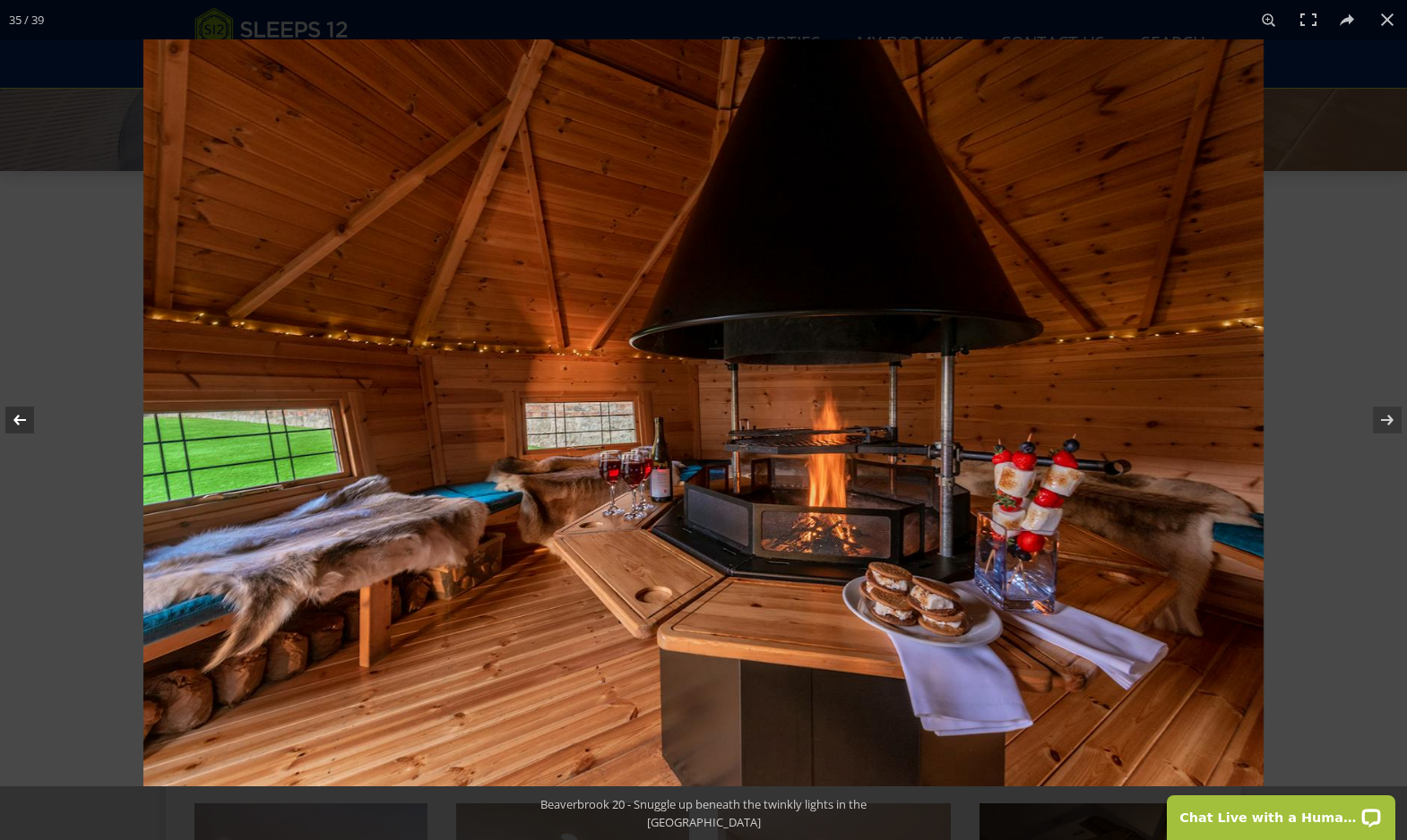
click at [22, 426] on button at bounding box center [31, 420] width 63 height 89
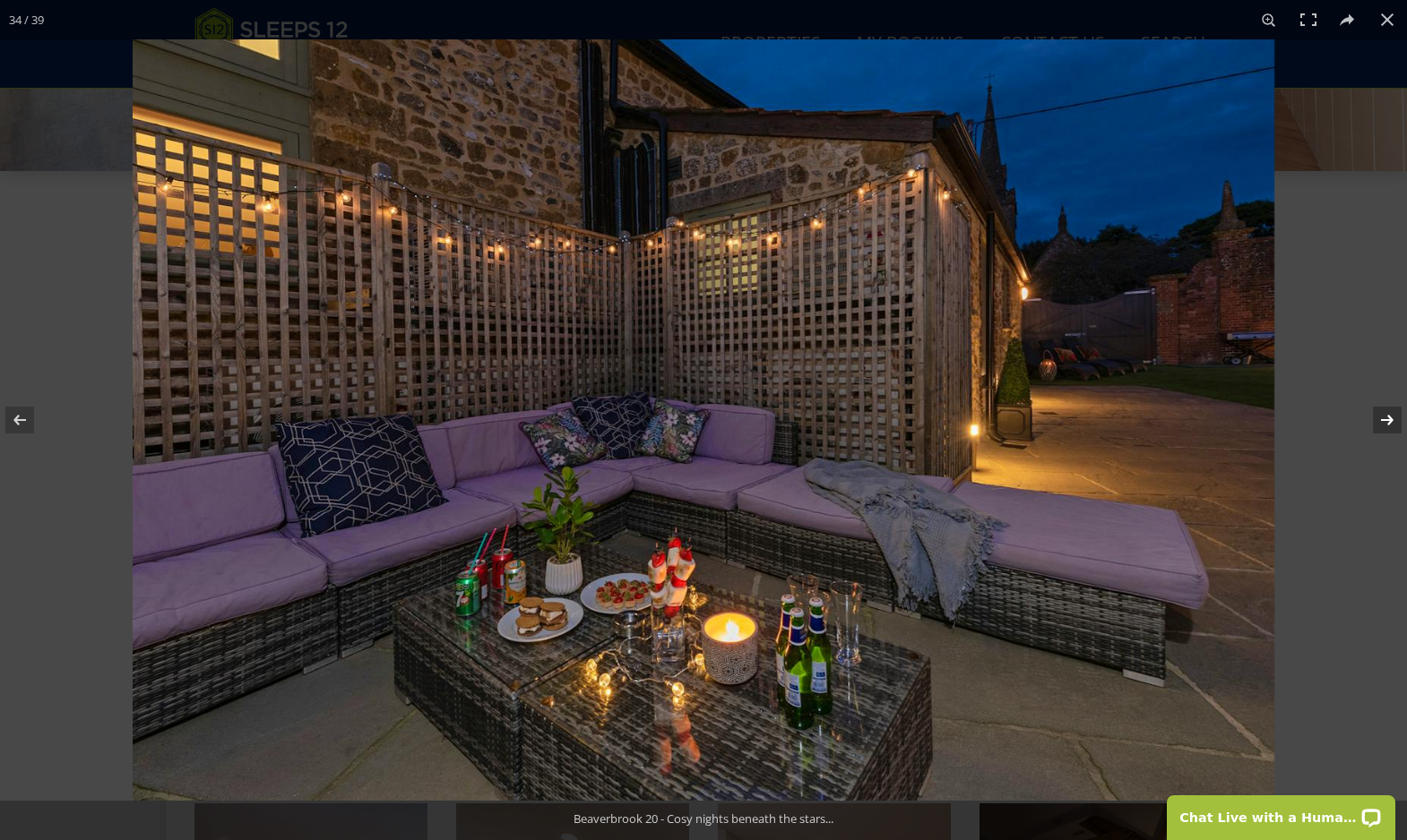
click at [1385, 422] on button at bounding box center [1376, 420] width 63 height 89
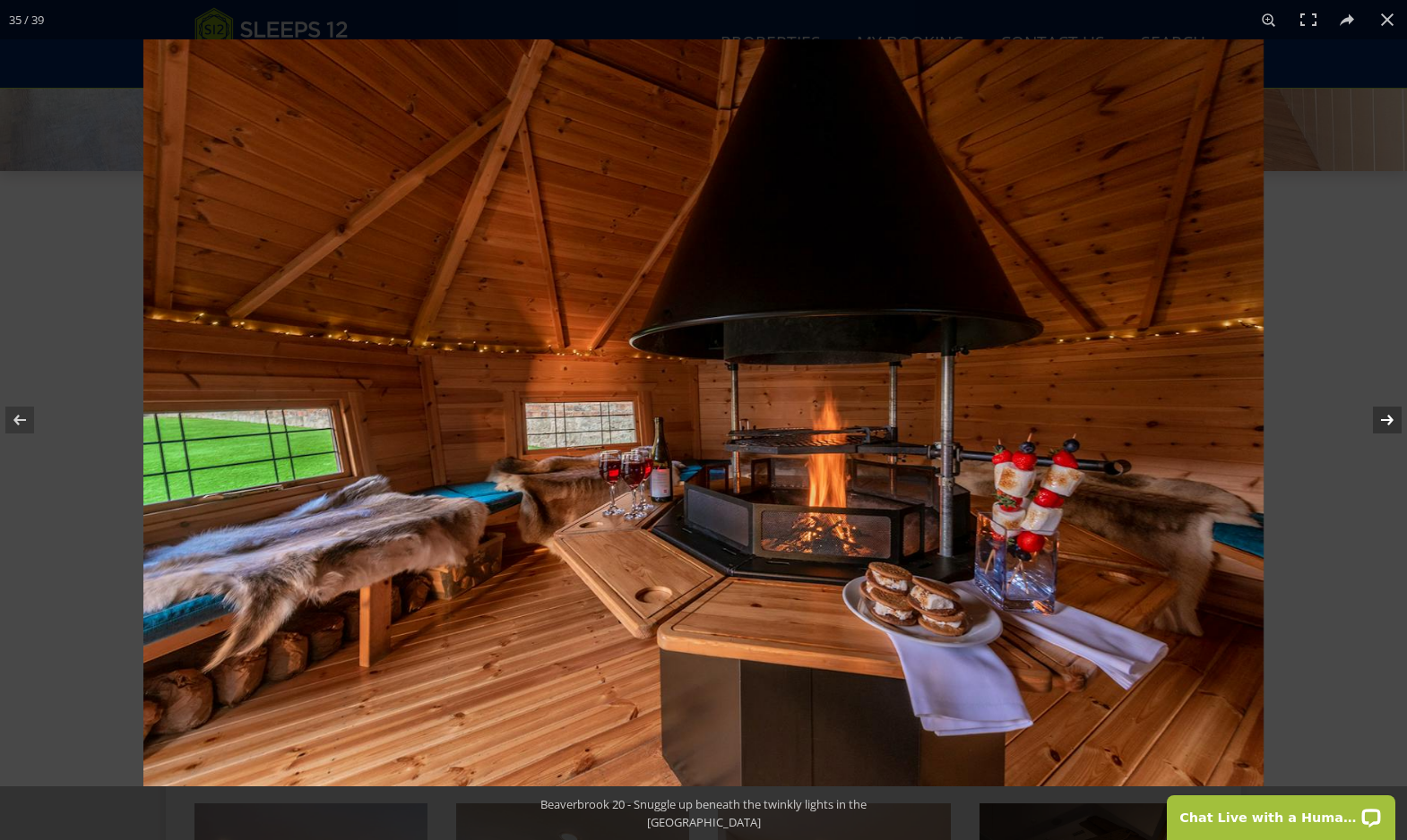
click at [1385, 422] on button at bounding box center [1376, 420] width 63 height 89
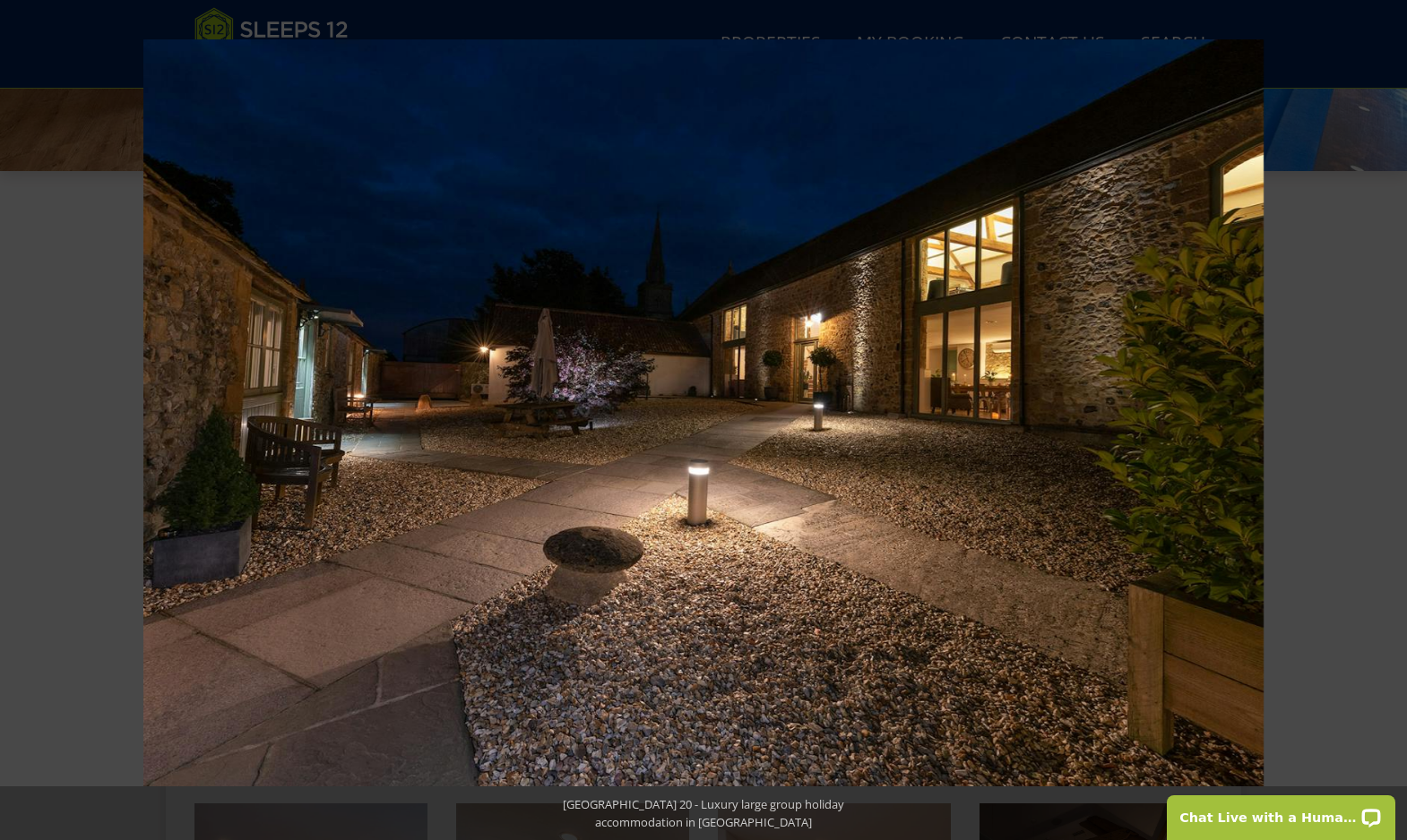
click at [1385, 422] on button at bounding box center [1376, 420] width 63 height 89
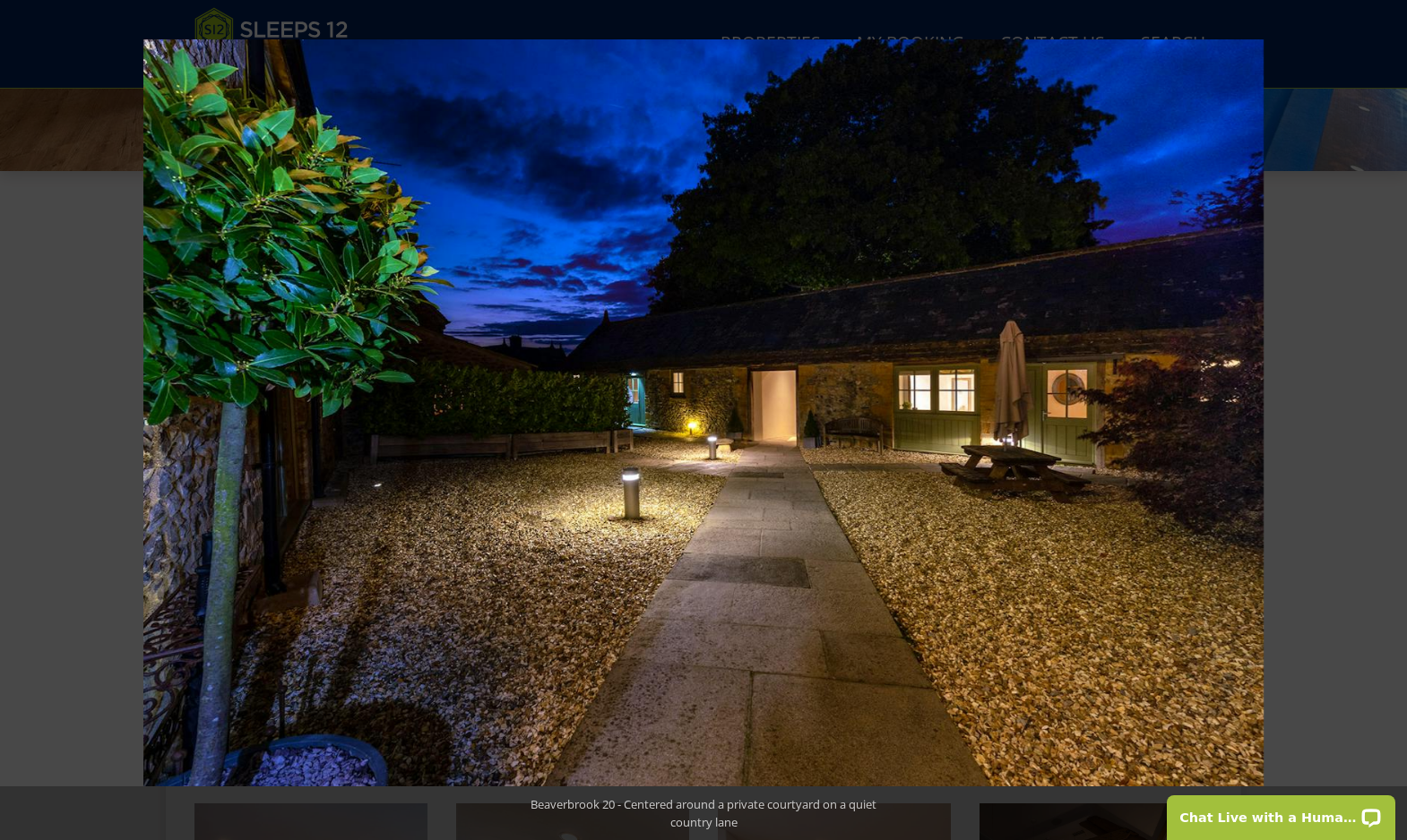
click at [1385, 422] on button at bounding box center [1376, 420] width 63 height 89
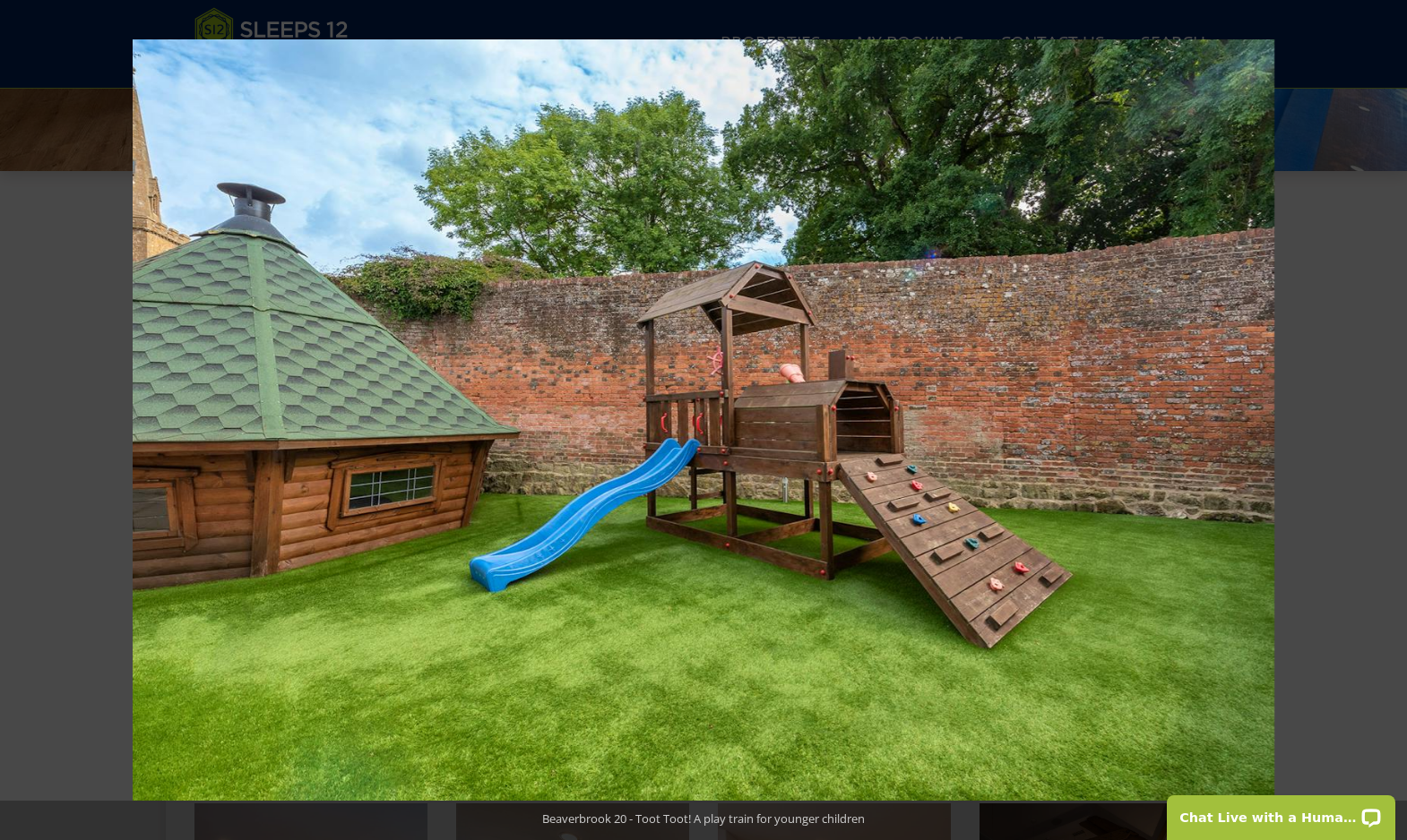
click at [1385, 422] on button at bounding box center [1376, 420] width 63 height 89
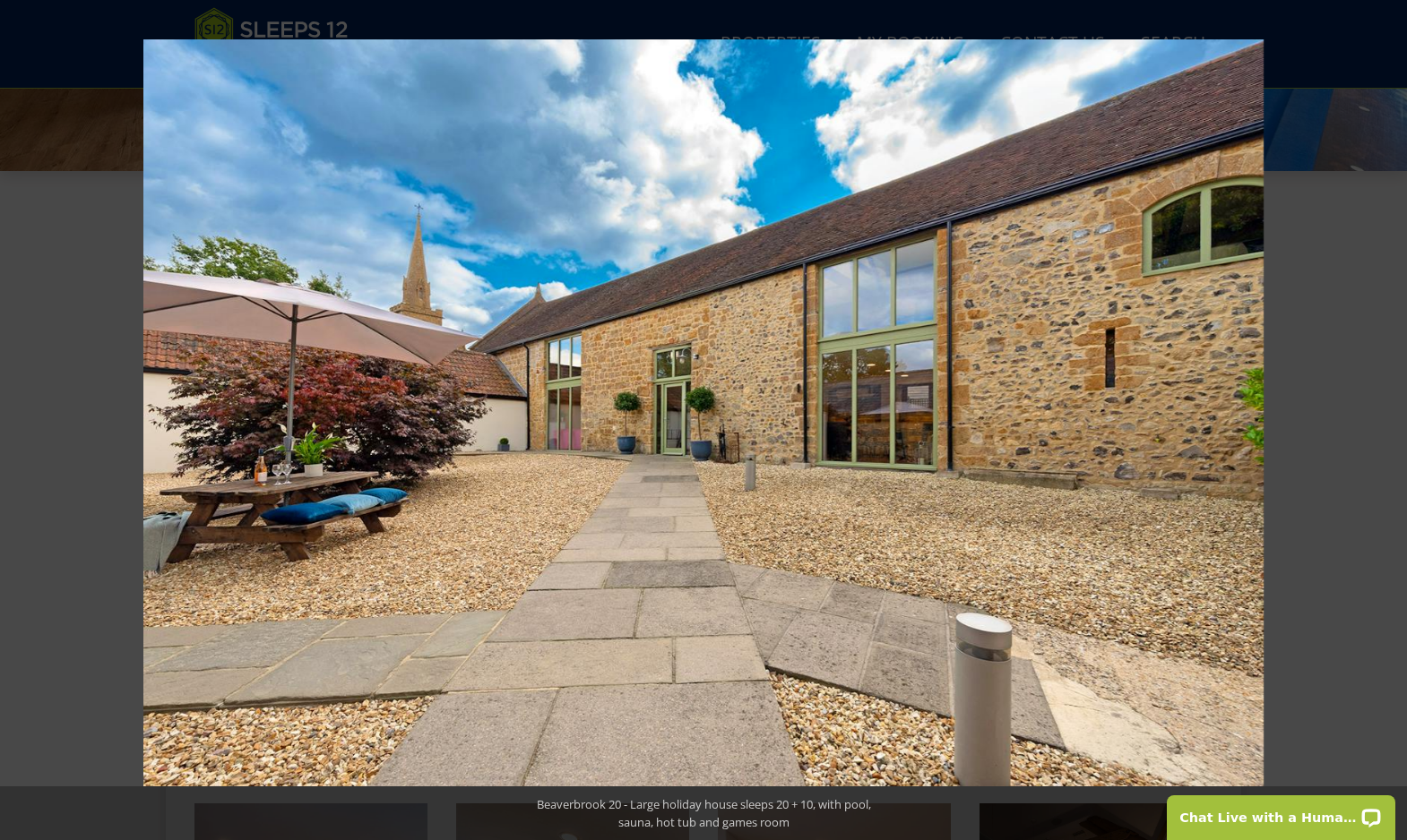
click at [1385, 422] on button at bounding box center [1376, 420] width 63 height 89
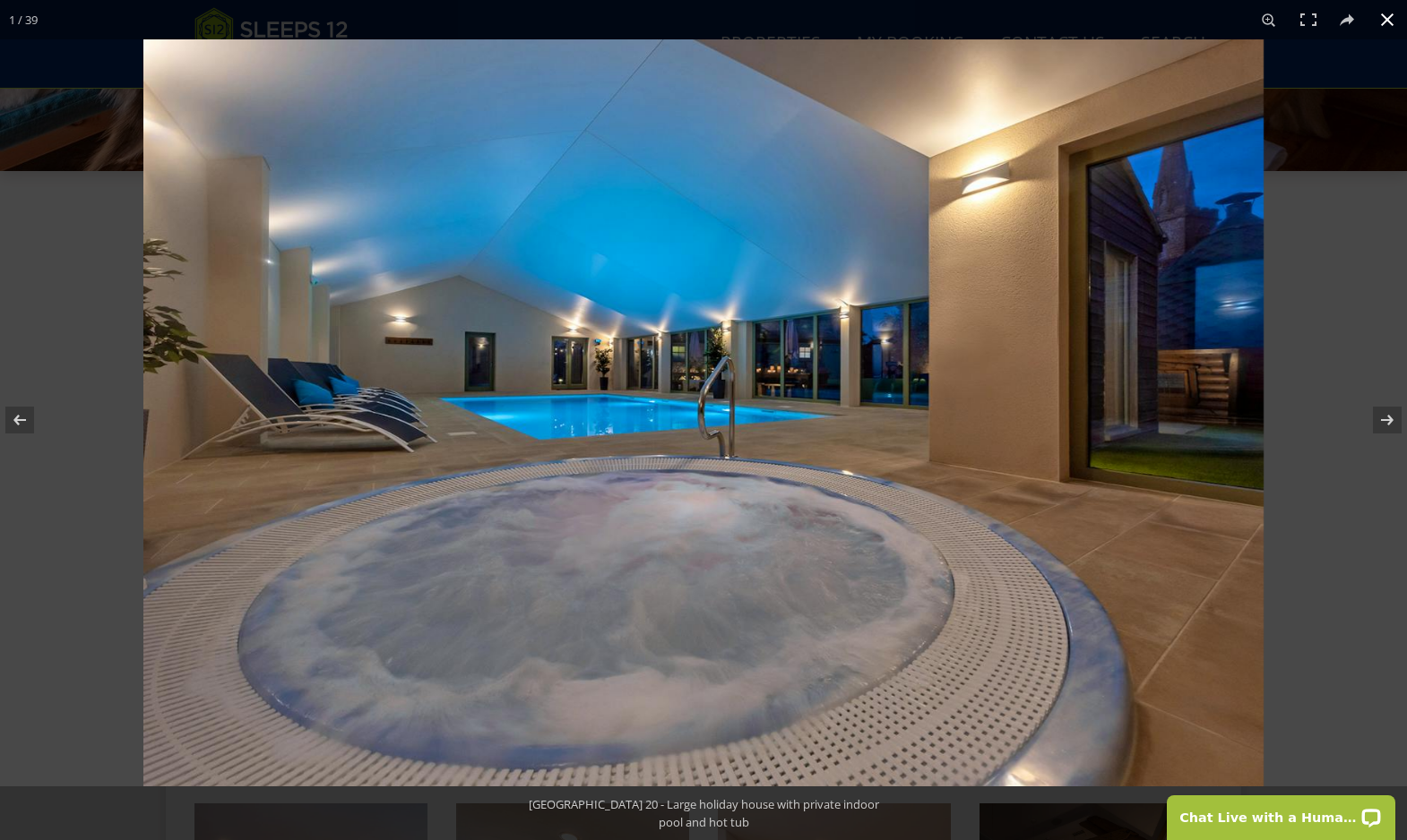
click at [1389, 25] on button at bounding box center [1387, 20] width 39 height 39
